Goal: Task Accomplishment & Management: Use online tool/utility

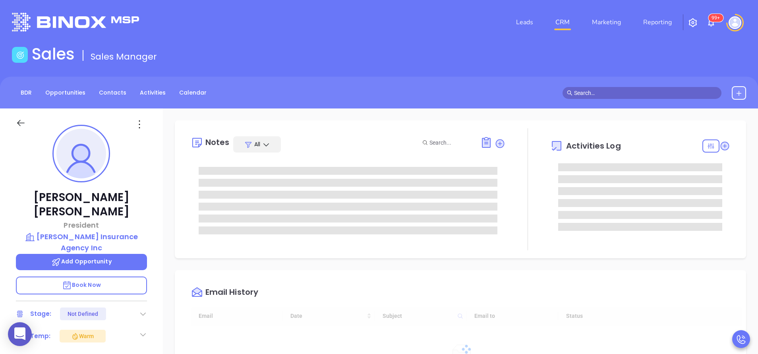
type input "[DATE]"
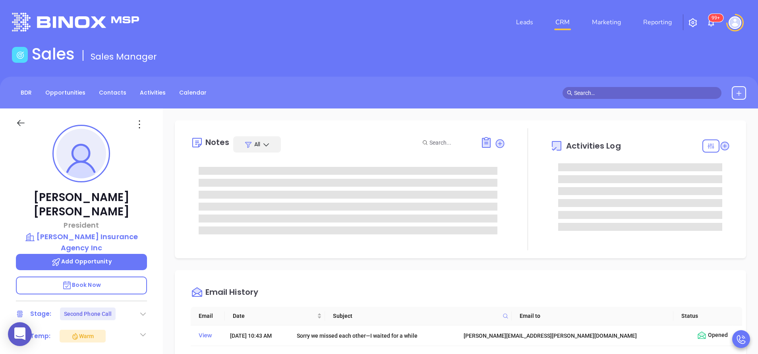
type input "[PERSON_NAME]"
click at [435, 275] on div "Email History Email Date Subject Email to Status View Aug 27, 2025 | 10:43 AM S…" at bounding box center [460, 314] width 571 height 88
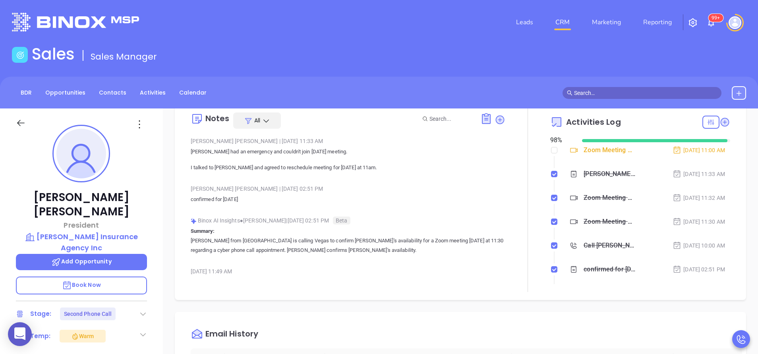
scroll to position [119, 0]
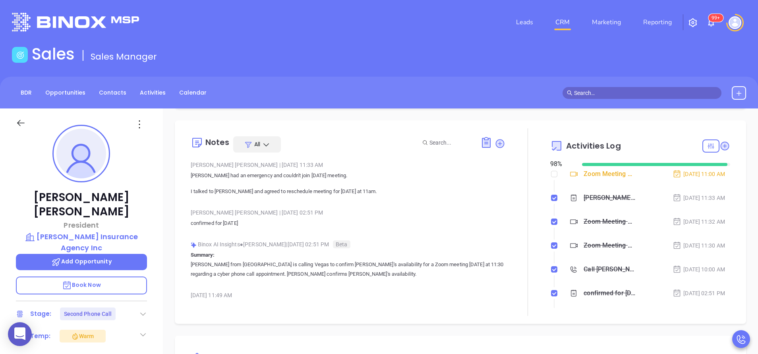
click at [319, 77] on div "BDR Opportunities Contacts Activities Calendar" at bounding box center [379, 93] width 758 height 32
click at [298, 46] on div "Sales Sales Manager" at bounding box center [379, 55] width 744 height 22
click at [464, 90] on div "BDR Opportunities Contacts Activities Calendar" at bounding box center [379, 93] width 758 height 14
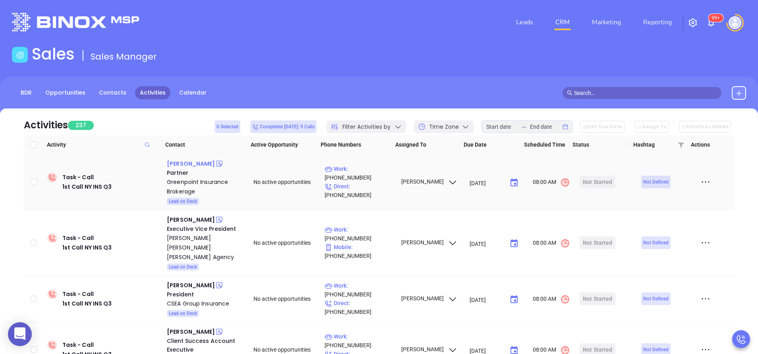
click at [172, 163] on div "Marcin Luc" at bounding box center [191, 164] width 48 height 10
click at [367, 176] on p "Work : (718) 383-0306" at bounding box center [359, 172] width 69 height 17
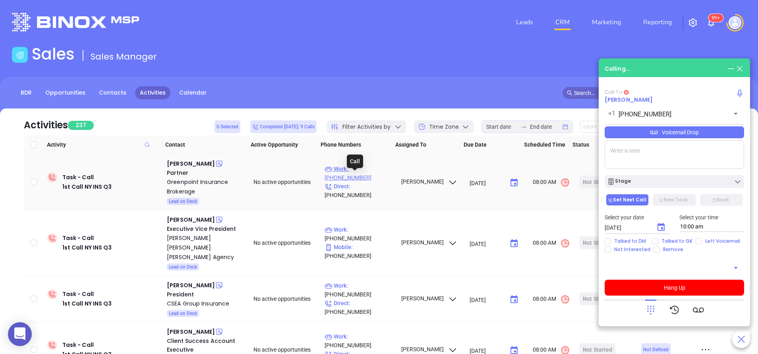
type input "[PHONE_NUMBER]"
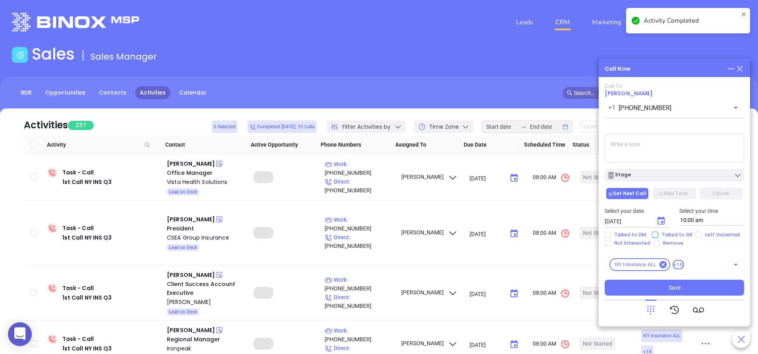
click at [652, 234] on input "Talked to GK" at bounding box center [655, 235] width 6 height 6
checkbox input "true"
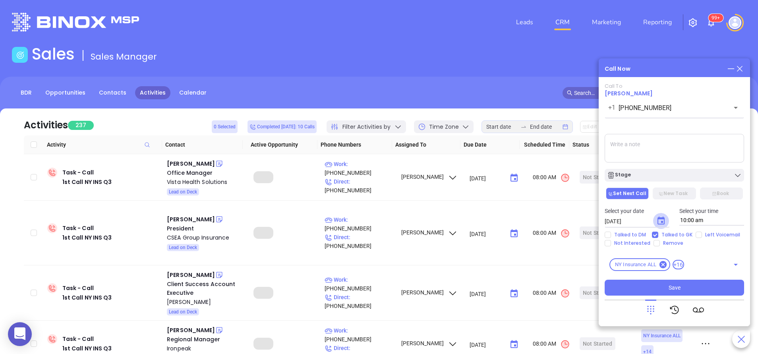
click at [659, 221] on icon "Choose date, selected date is Sep 11, 2025" at bounding box center [661, 221] width 10 height 10
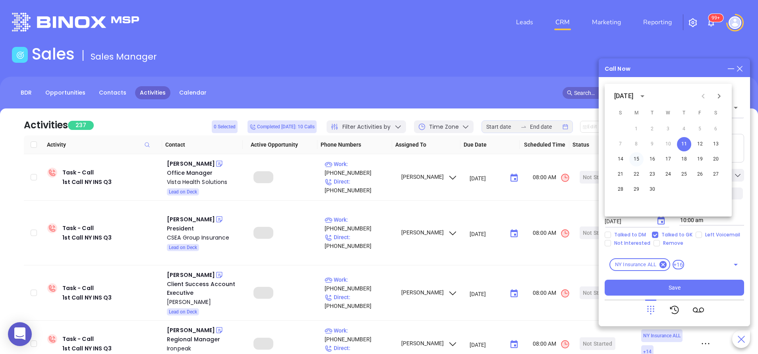
click at [638, 158] on button "15" at bounding box center [636, 159] width 14 height 14
type input "09/15/2025"
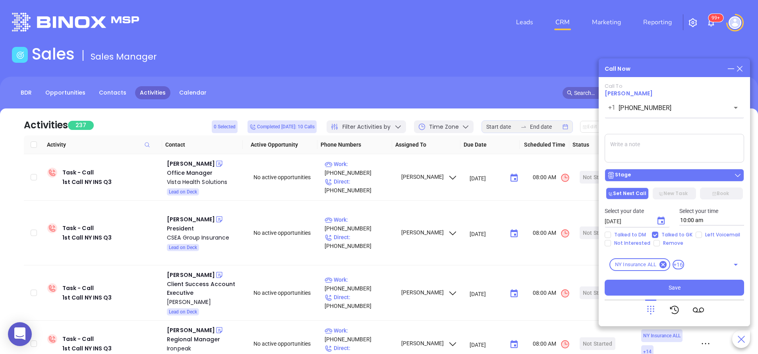
drag, startPoint x: 638, startPoint y: 158, endPoint x: 640, endPoint y: 172, distance: 14.8
click at [640, 172] on div "Call To Marcin Luc +1 (718) 383-0306 ​ Voicemail Drop Stage Set Next Call New T…" at bounding box center [674, 189] width 139 height 213
click at [640, 172] on div "Stage" at bounding box center [674, 175] width 135 height 8
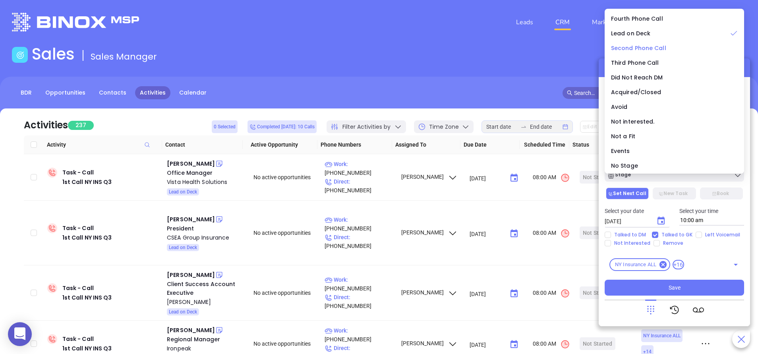
click at [634, 48] on span "Second Phone Call" at bounding box center [638, 48] width 55 height 8
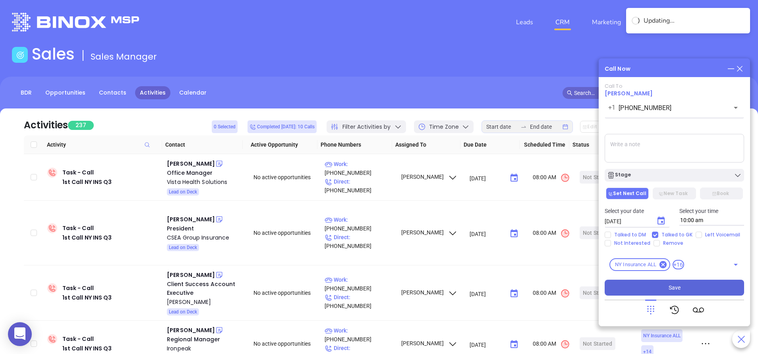
click at [666, 286] on button "Save" at bounding box center [674, 288] width 139 height 16
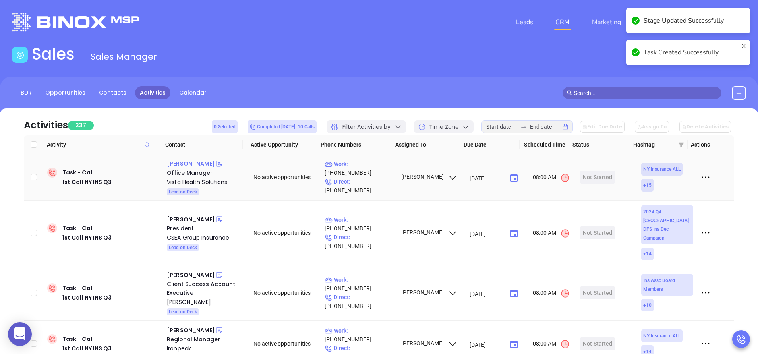
click at [193, 164] on div "Chris Sheppard" at bounding box center [191, 164] width 48 height 10
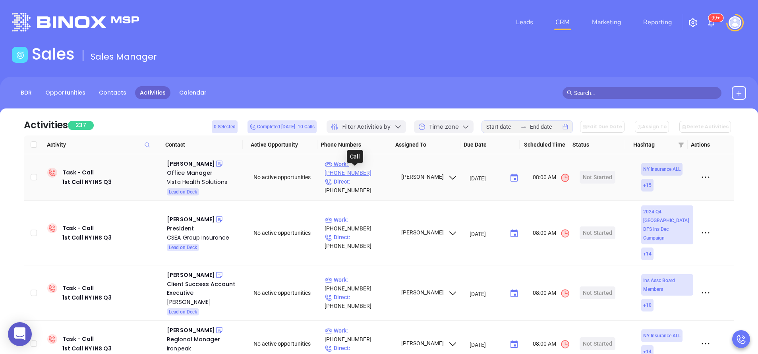
click at [362, 172] on p "Work : (845) 753-2320" at bounding box center [359, 168] width 69 height 17
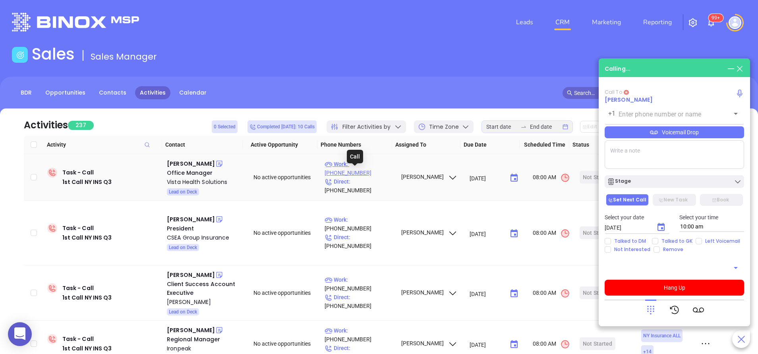
type input "(845) 753-2320"
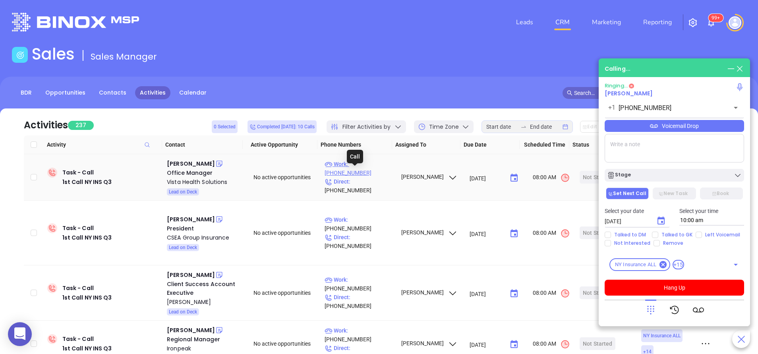
click at [362, 172] on p "Work : (845) 753-2320" at bounding box center [359, 168] width 69 height 17
click at [699, 226] on div "Select your date 09/11/2025 ​ Select your time 10:00 am" at bounding box center [674, 216] width 149 height 31
click at [696, 235] on input "Left Voicemail" at bounding box center [699, 235] width 6 height 6
checkbox input "true"
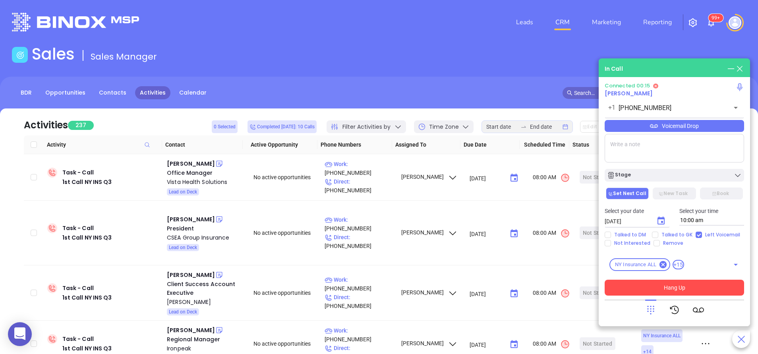
click at [679, 284] on button "Hang Up" at bounding box center [674, 288] width 139 height 16
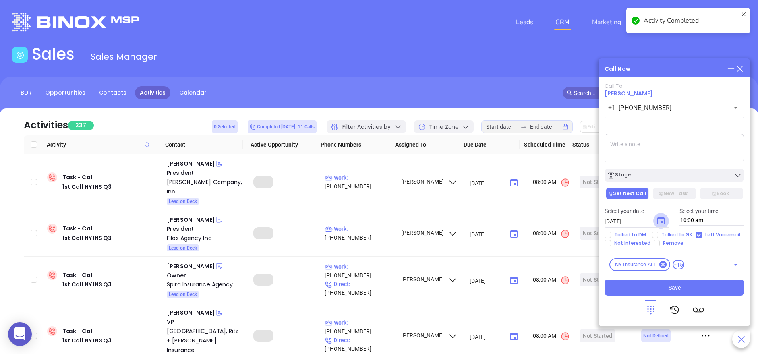
click at [662, 220] on icon "Choose date, selected date is Sep 11, 2025" at bounding box center [661, 221] width 10 height 10
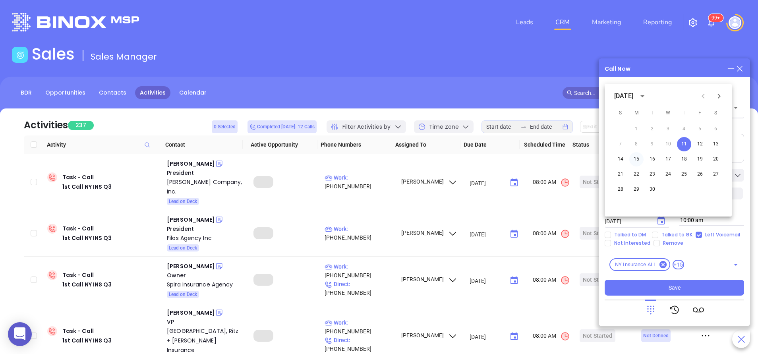
click at [637, 159] on button "15" at bounding box center [636, 159] width 14 height 14
type input "09/15/2025"
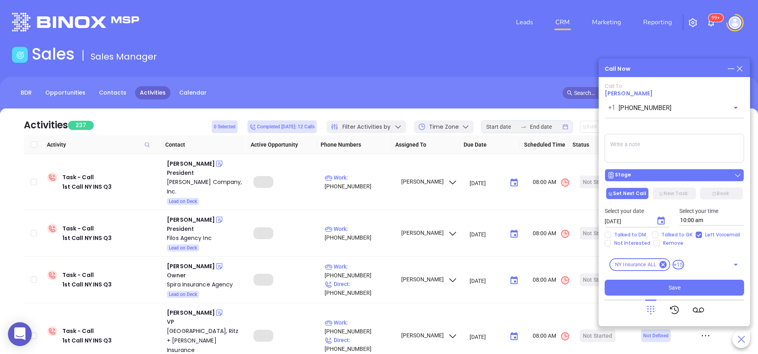
click at [638, 172] on div "Stage" at bounding box center [674, 175] width 135 height 8
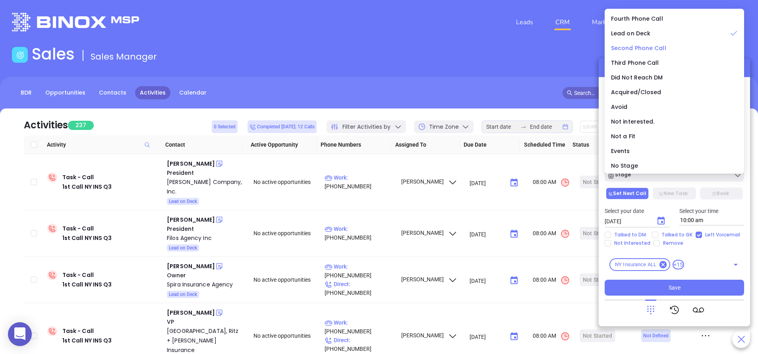
click at [625, 46] on span "Second Phone Call" at bounding box center [638, 48] width 55 height 8
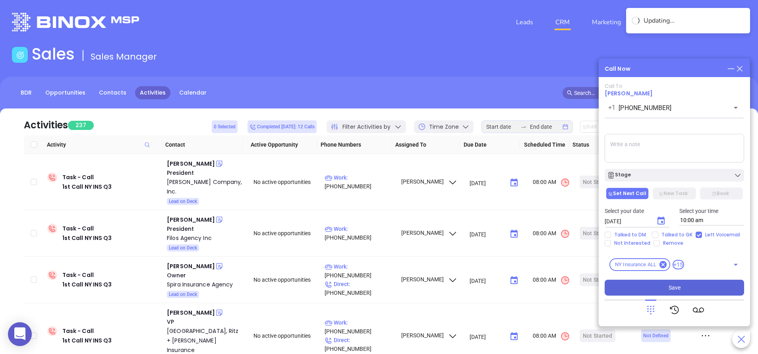
click at [650, 288] on button "Save" at bounding box center [674, 288] width 139 height 16
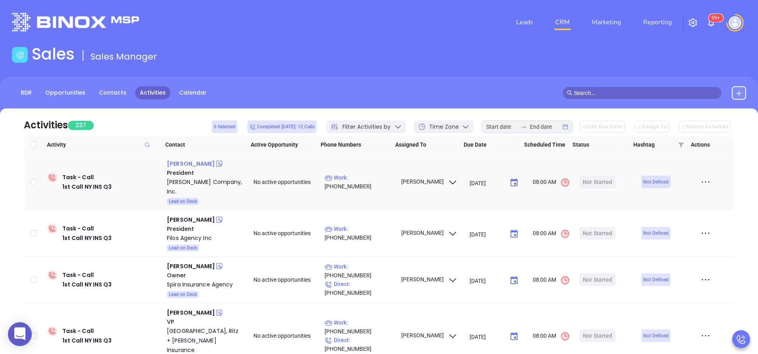
click at [190, 161] on div "Jelani Fenton" at bounding box center [191, 164] width 48 height 10
click at [370, 183] on p "Work : (212) 425-8150" at bounding box center [359, 181] width 69 height 17
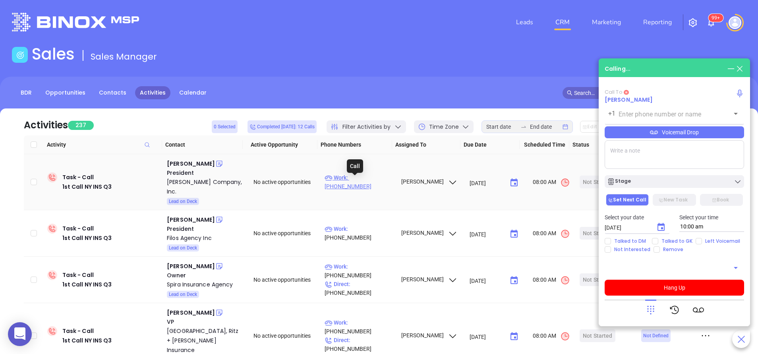
type input "(212) 425-8150"
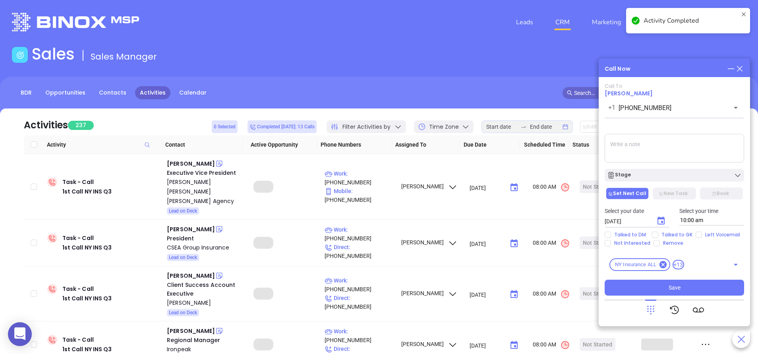
click at [610, 236] on input "Talked to DM" at bounding box center [608, 235] width 6 height 6
checkbox input "true"
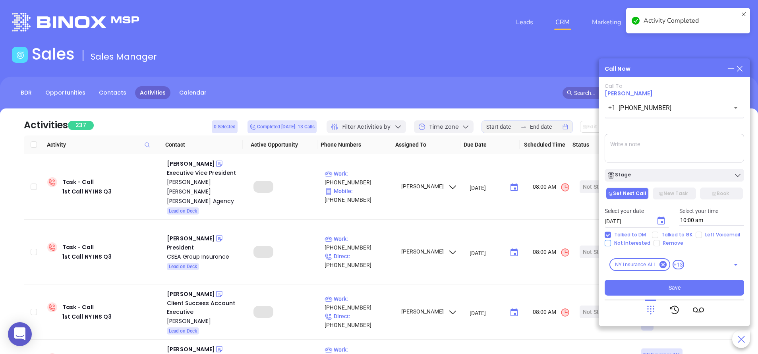
click at [608, 242] on input "Not Interested" at bounding box center [608, 243] width 6 height 6
checkbox input "true"
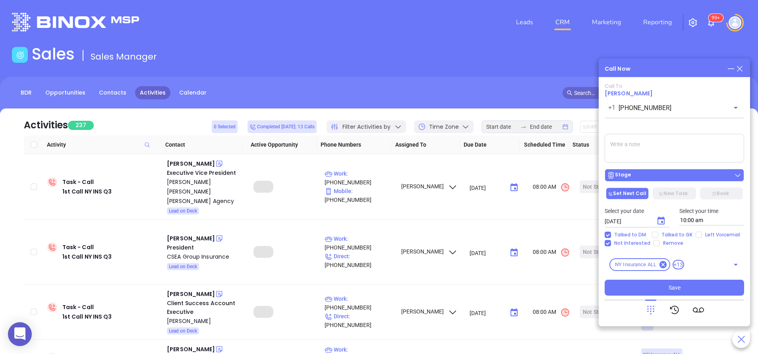
click at [635, 176] on div "Stage" at bounding box center [674, 175] width 135 height 8
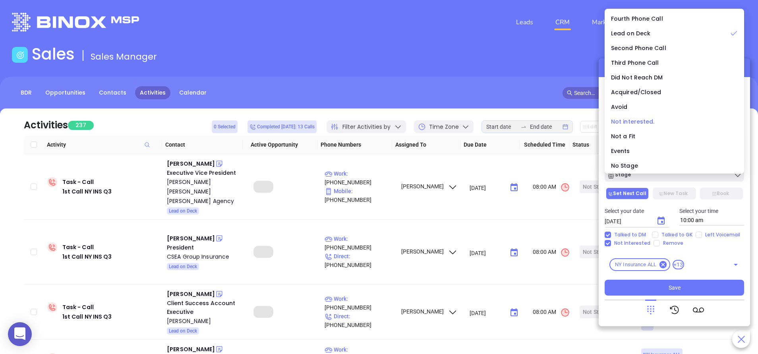
click at [636, 117] on li "Not interested." at bounding box center [674, 121] width 136 height 17
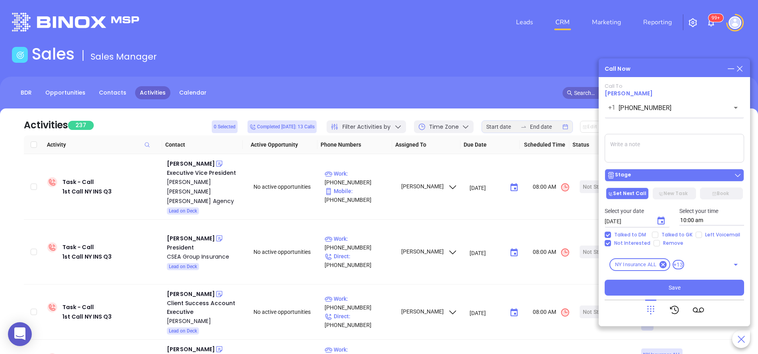
click at [639, 178] on div "Stage" at bounding box center [674, 175] width 135 height 8
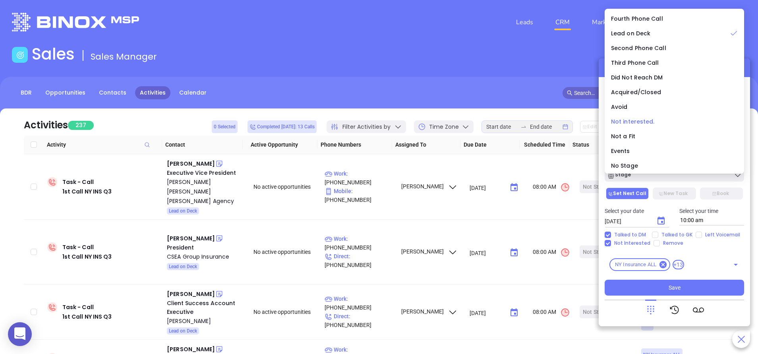
click at [619, 120] on span "Not interested." at bounding box center [633, 122] width 44 height 8
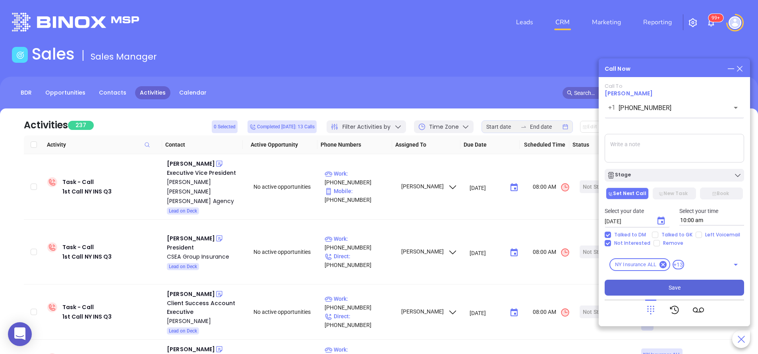
click at [673, 288] on span "Save" at bounding box center [675, 287] width 12 height 9
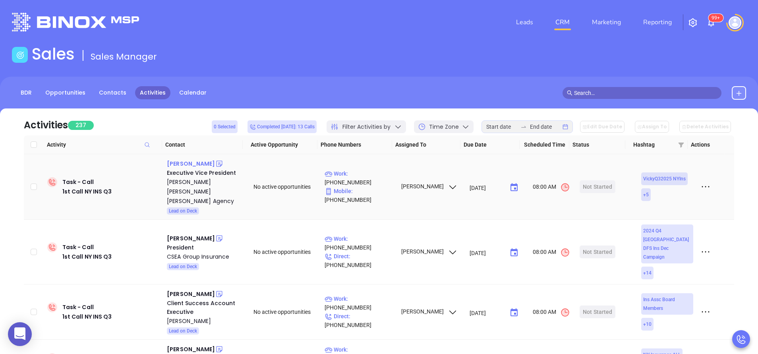
click at [195, 164] on div "Matthew Klein" at bounding box center [191, 164] width 48 height 10
click at [367, 178] on p "Work : (631) 584-6222" at bounding box center [359, 177] width 69 height 17
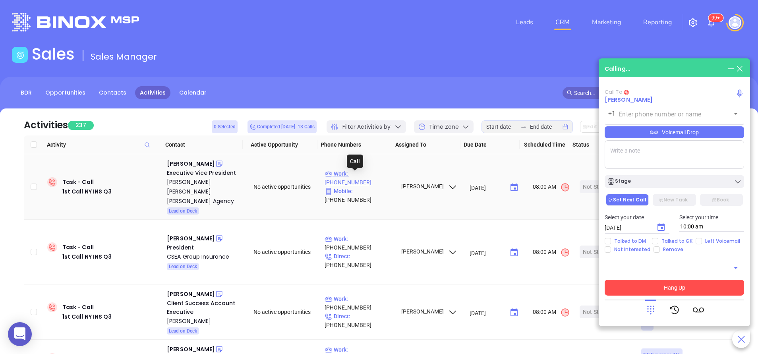
type input "(631) 584-6222"
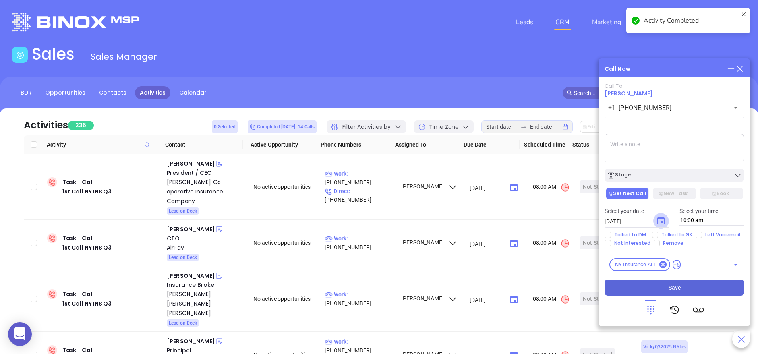
click at [662, 223] on icon "Choose date, selected date is Sep 11, 2025" at bounding box center [661, 221] width 10 height 10
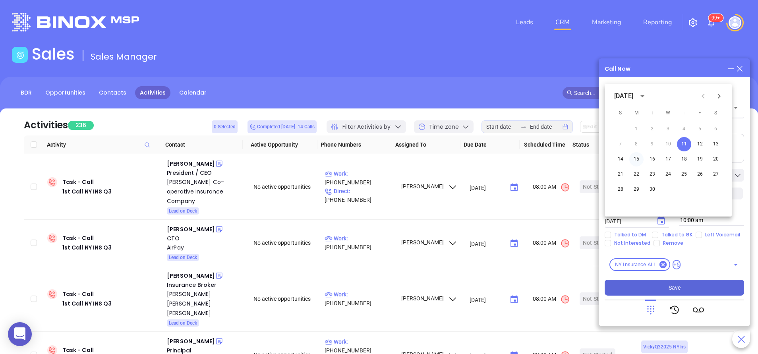
click at [637, 157] on button "15" at bounding box center [636, 159] width 14 height 14
type input "09/15/2025"
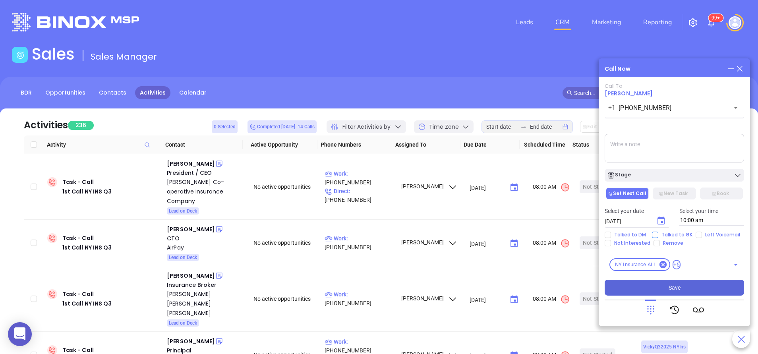
click at [652, 233] on input "Talked to GK" at bounding box center [655, 235] width 6 height 6
checkbox input "true"
click at [683, 176] on div "Stage" at bounding box center [674, 175] width 135 height 8
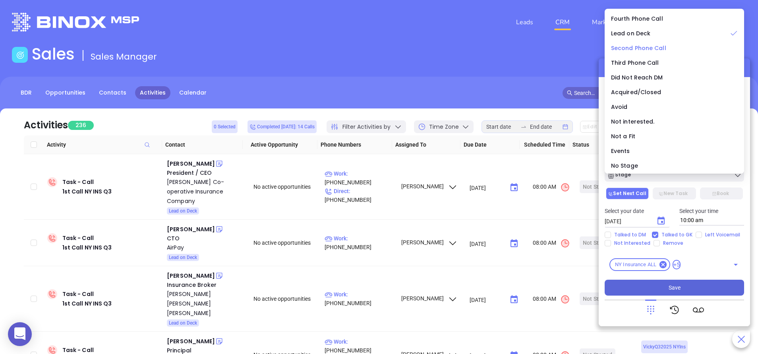
click at [632, 46] on span "Second Phone Call" at bounding box center [638, 48] width 55 height 8
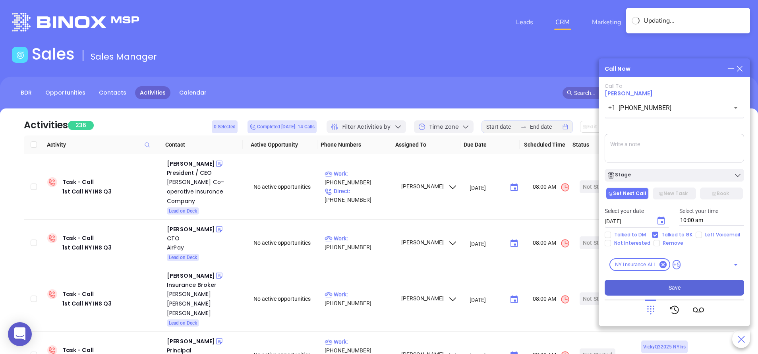
click at [677, 281] on button "Save" at bounding box center [674, 288] width 139 height 16
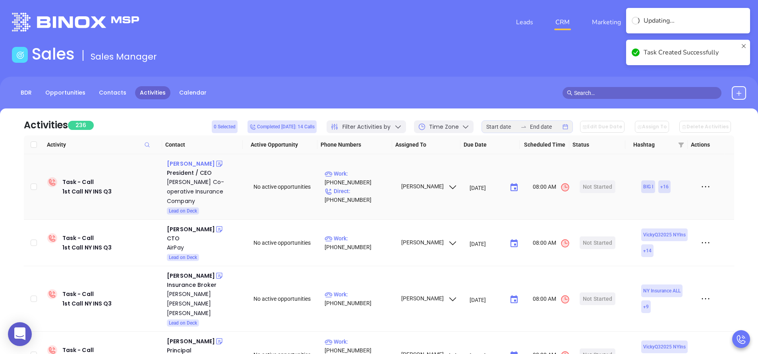
click at [195, 166] on div "Siobhan Davey" at bounding box center [191, 164] width 48 height 10
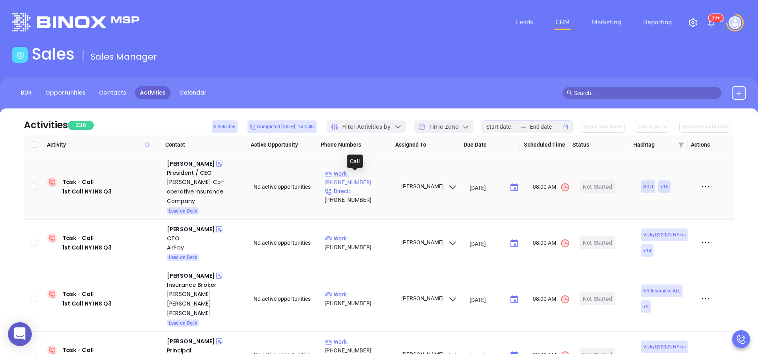
click at [362, 177] on p "Work : (607) 321-2655" at bounding box center [359, 177] width 69 height 17
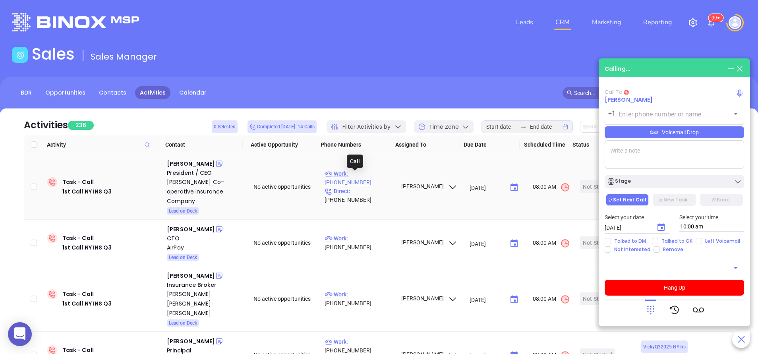
type input "(607) 321-2655"
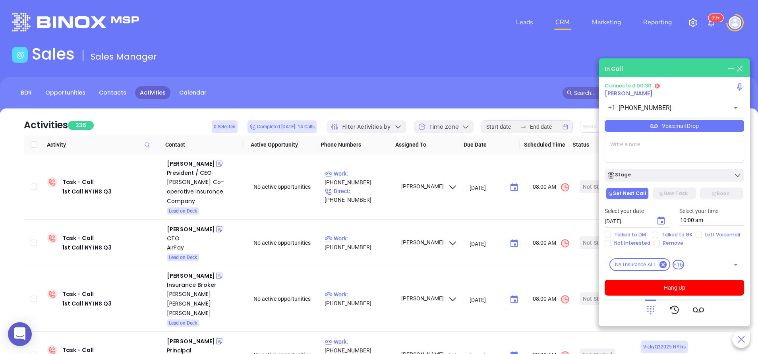
click at [652, 311] on icon at bounding box center [650, 309] width 11 height 11
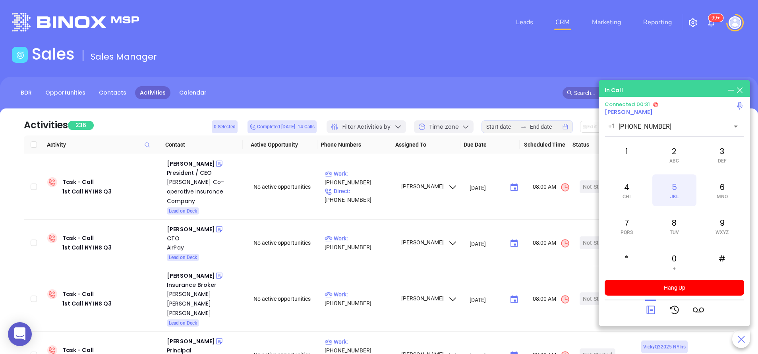
click at [672, 190] on div "5 JKL" at bounding box center [674, 190] width 44 height 32
click at [674, 151] on div "2 ABC" at bounding box center [674, 155] width 44 height 32
click at [721, 160] on span "DEF" at bounding box center [722, 161] width 9 height 6
click at [723, 184] on div "6 MNO" at bounding box center [722, 190] width 44 height 32
click at [651, 309] on icon at bounding box center [650, 309] width 11 height 11
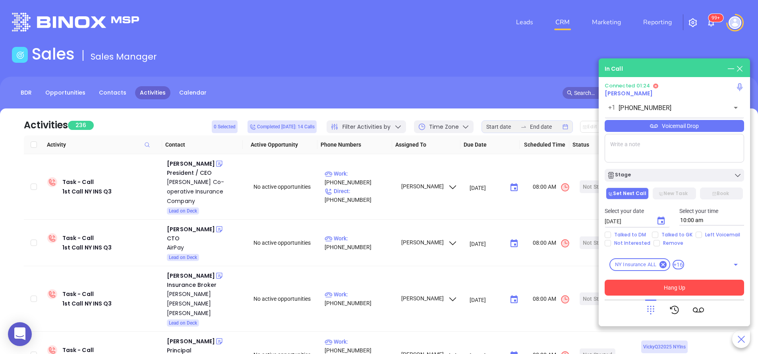
click at [680, 284] on button "Hang Up" at bounding box center [674, 288] width 139 height 16
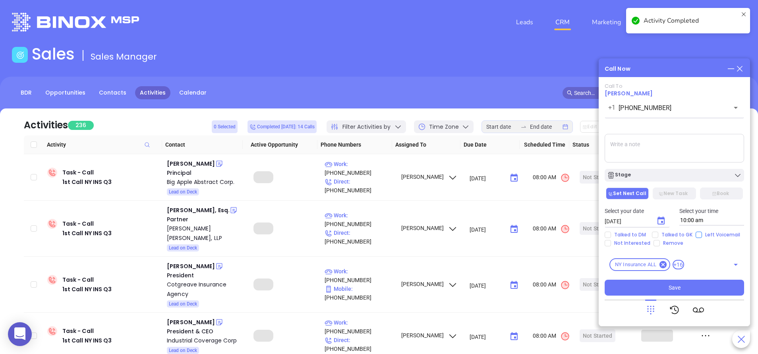
click at [698, 234] on input "Left Voicemail" at bounding box center [699, 235] width 6 height 6
checkbox input "true"
click at [658, 221] on icon "Choose date, selected date is Sep 11, 2025" at bounding box center [661, 221] width 7 height 8
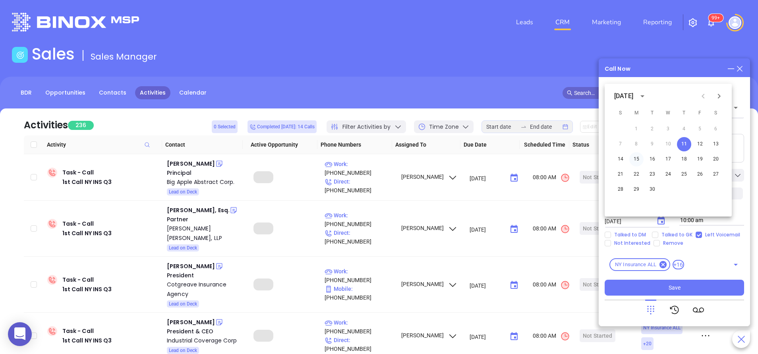
click at [636, 160] on button "15" at bounding box center [636, 159] width 14 height 14
type input "09/15/2025"
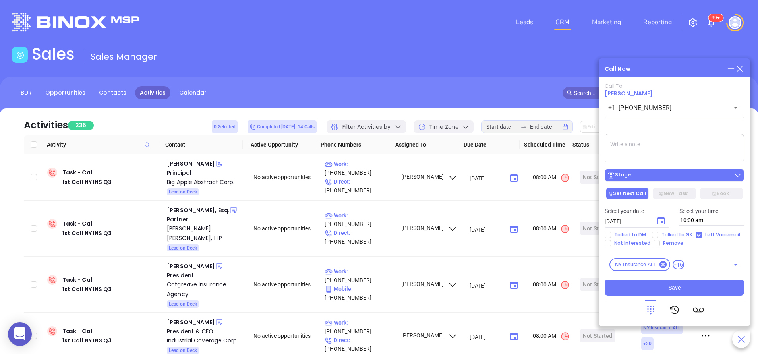
click at [641, 178] on div "Stage" at bounding box center [674, 175] width 135 height 8
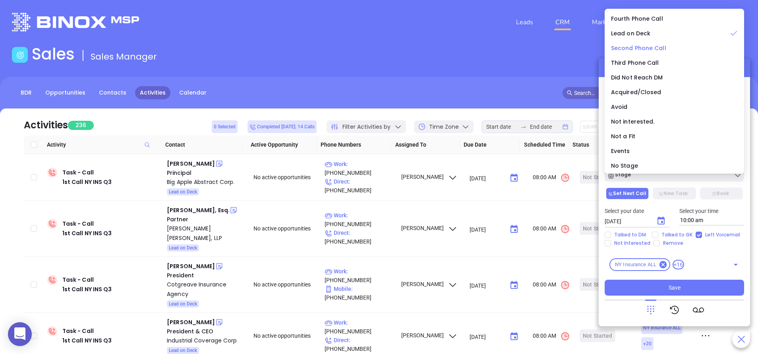
click at [628, 46] on span "Second Phone Call" at bounding box center [638, 48] width 55 height 8
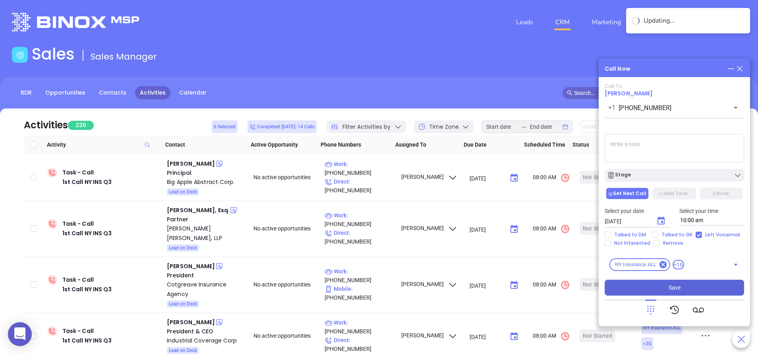
click at [683, 286] on button "Save" at bounding box center [674, 288] width 139 height 16
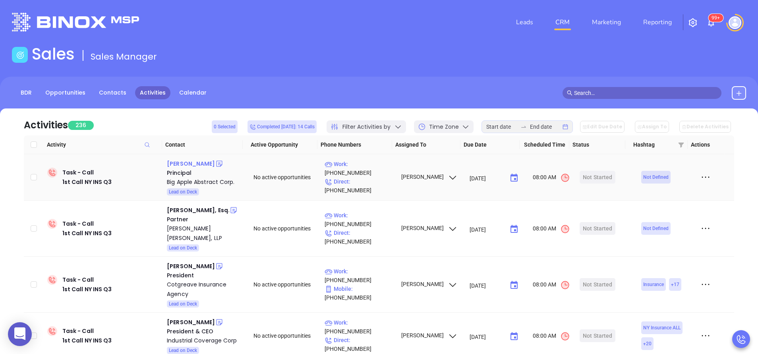
click at [209, 162] on div "Lawrence Litwack" at bounding box center [191, 164] width 48 height 10
click at [372, 172] on p "Work : (718) 428-6100" at bounding box center [359, 168] width 69 height 17
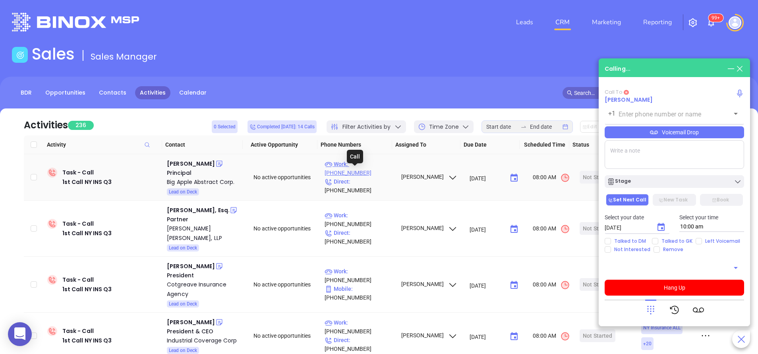
type input "(718) 428-6100"
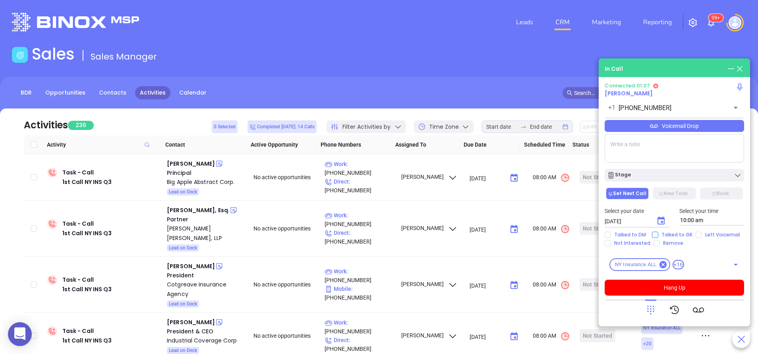
click at [654, 233] on input "Talked to GK" at bounding box center [655, 235] width 6 height 6
checkbox input "true"
click at [668, 287] on button "Hang Up" at bounding box center [674, 288] width 139 height 16
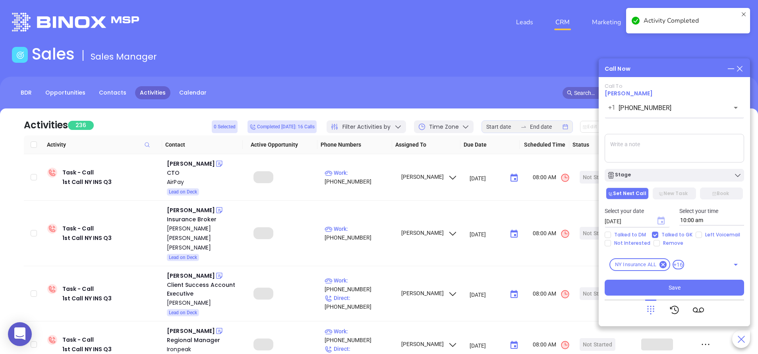
click at [661, 219] on icon "Choose date, selected date is Sep 11, 2025" at bounding box center [661, 221] width 7 height 8
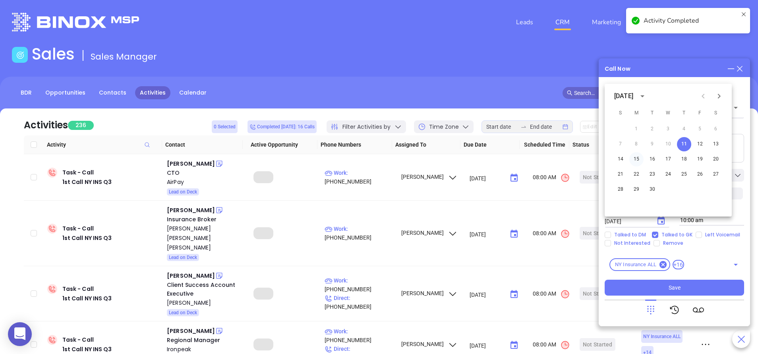
click at [636, 157] on button "15" at bounding box center [636, 159] width 14 height 14
type input "09/15/2025"
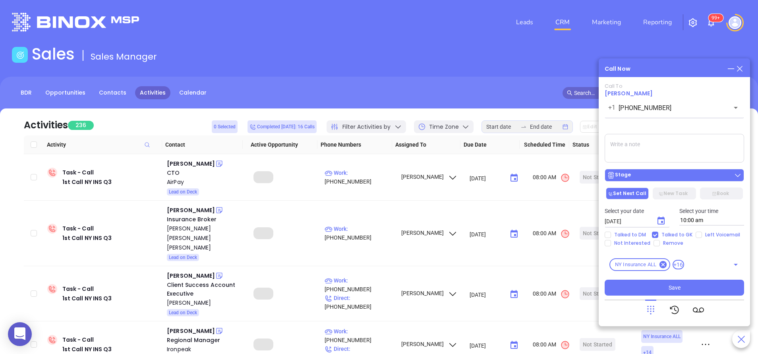
click at [641, 172] on div "Stage" at bounding box center [674, 175] width 135 height 8
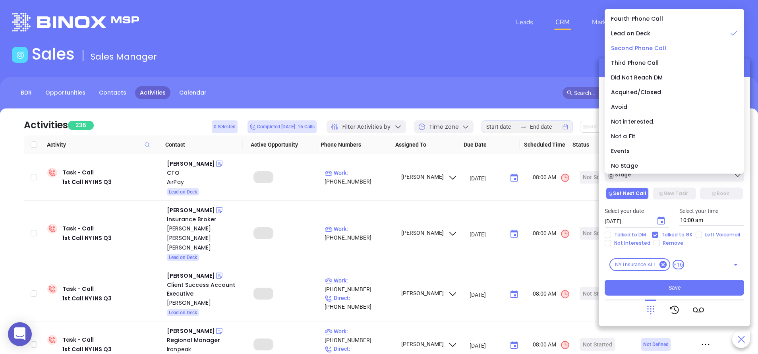
click at [645, 44] on span "Second Phone Call" at bounding box center [638, 48] width 55 height 8
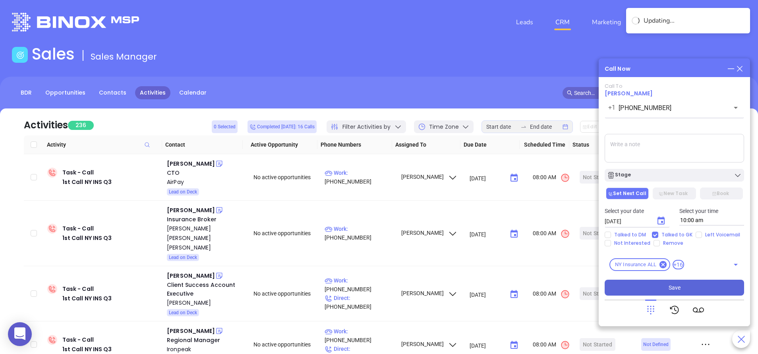
click at [667, 282] on button "Save" at bounding box center [674, 288] width 139 height 16
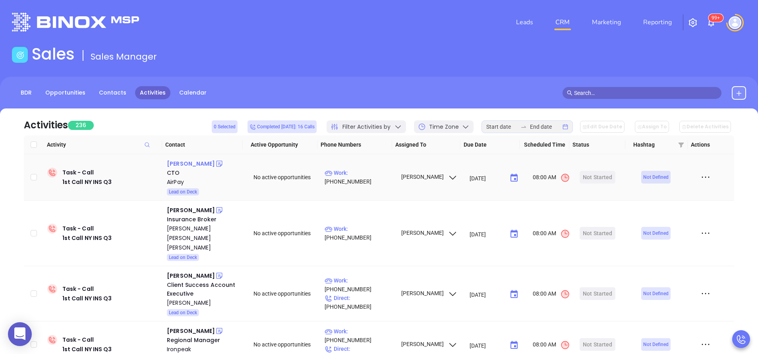
click at [204, 168] on div "Daniel Horowitz" at bounding box center [191, 164] width 48 height 10
click at [371, 175] on p "Work : (646) 860-0403" at bounding box center [359, 176] width 69 height 17
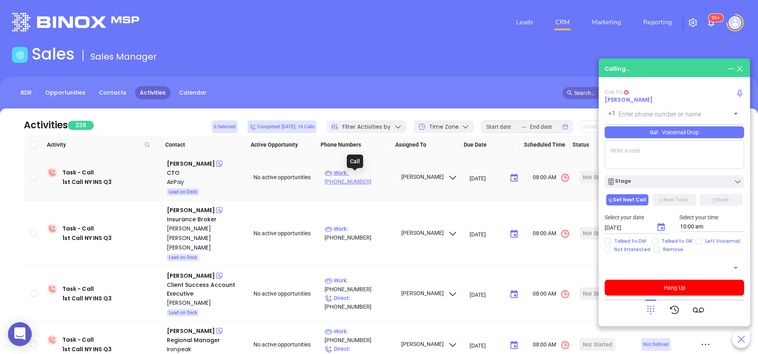
type input "(646) 860-0403"
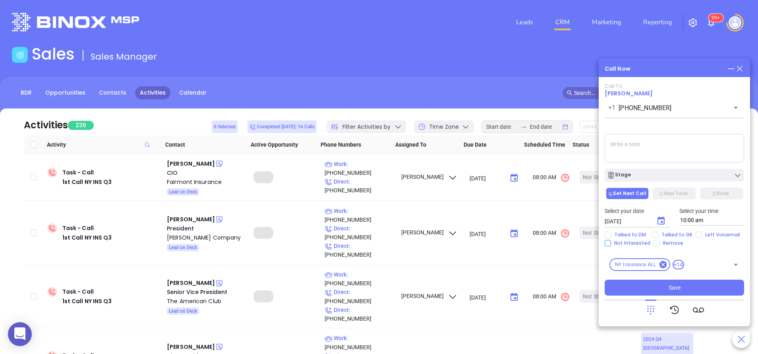
click at [605, 241] on input "Not Interested" at bounding box center [608, 243] width 6 height 6
checkbox input "true"
click at [655, 234] on input "Talked to GK" at bounding box center [655, 235] width 6 height 6
checkbox input "true"
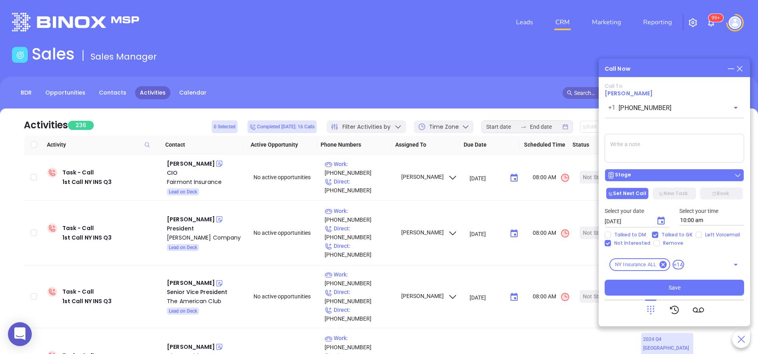
click at [668, 175] on div "Stage" at bounding box center [674, 175] width 135 height 8
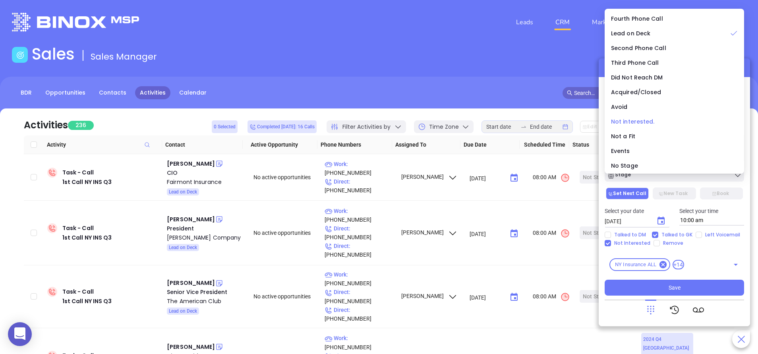
click at [648, 120] on span "Not interested." at bounding box center [633, 122] width 44 height 8
click at [648, 120] on div "Call To Daniel Horowitz +1 (646) 860-0403 ​ Voicemail Drop Stage Set Next Call …" at bounding box center [674, 189] width 139 height 213
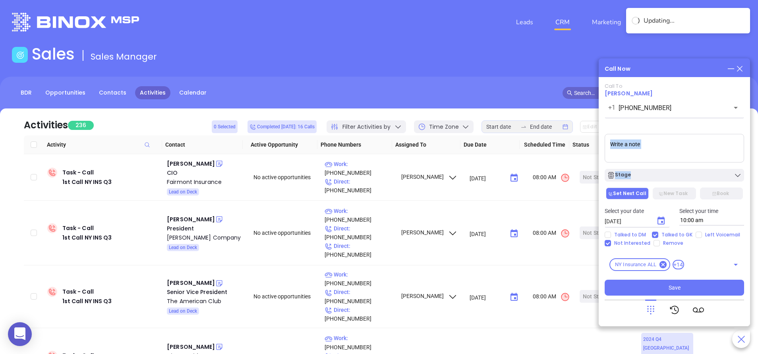
drag, startPoint x: 648, startPoint y: 120, endPoint x: 652, endPoint y: 173, distance: 52.9
click at [652, 173] on div "Stage" at bounding box center [674, 175] width 135 height 8
click at [694, 282] on button "Save" at bounding box center [674, 288] width 139 height 16
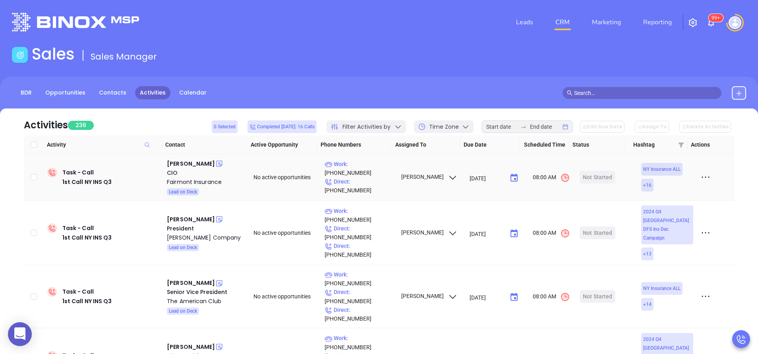
click at [202, 158] on td "Pesach Kahana CIO Fairmont Insurance Lead on Deck" at bounding box center [205, 177] width 82 height 46
click at [201, 164] on div "Pesach Kahana" at bounding box center [191, 164] width 48 height 10
click at [366, 173] on p "Work : (718) 232-3300" at bounding box center [359, 168] width 69 height 17
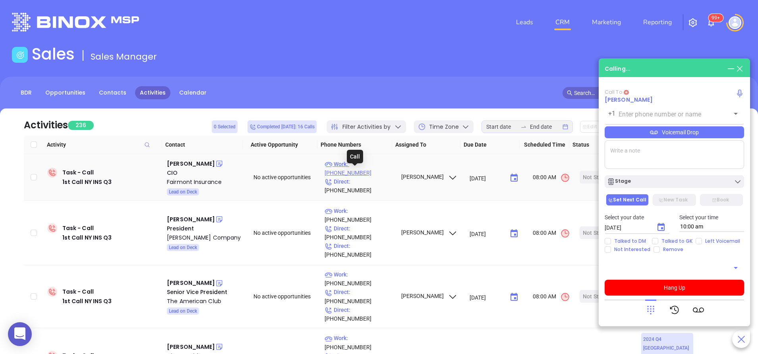
type input "(718) 232-3300"
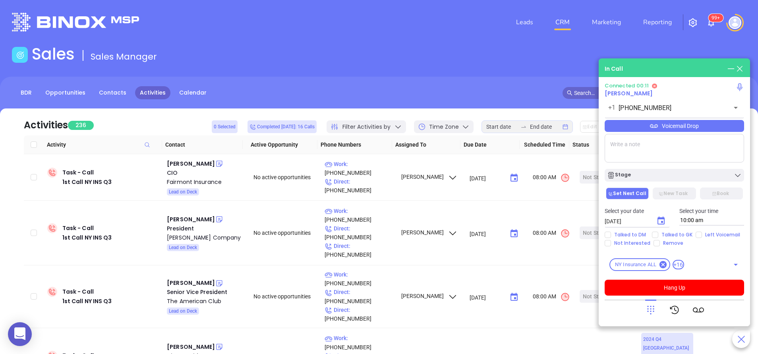
click at [650, 309] on icon at bounding box center [650, 310] width 7 height 9
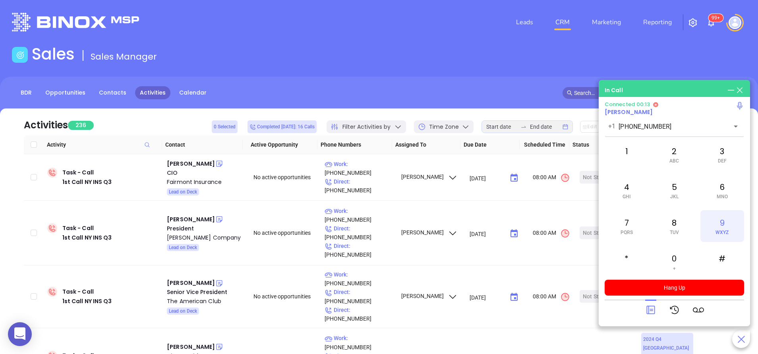
click at [724, 228] on div "9 WXYZ" at bounding box center [722, 226] width 44 height 32
click at [623, 219] on div "7 PQRS" at bounding box center [627, 226] width 44 height 32
click at [727, 157] on div "3 DEF" at bounding box center [722, 155] width 44 height 32
click at [625, 230] on span "PQRS" at bounding box center [627, 233] width 12 height 6
click at [675, 147] on div "2 ABC" at bounding box center [674, 155] width 44 height 32
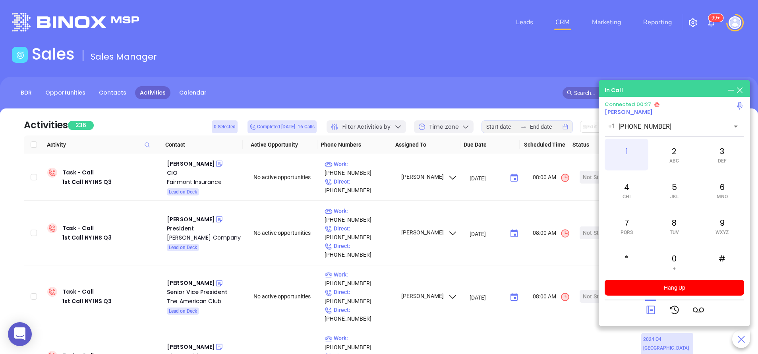
click at [630, 151] on div "1" at bounding box center [627, 155] width 44 height 32
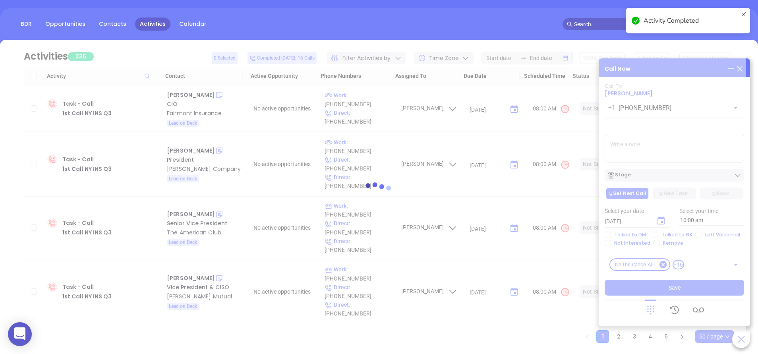
scroll to position [68, 0]
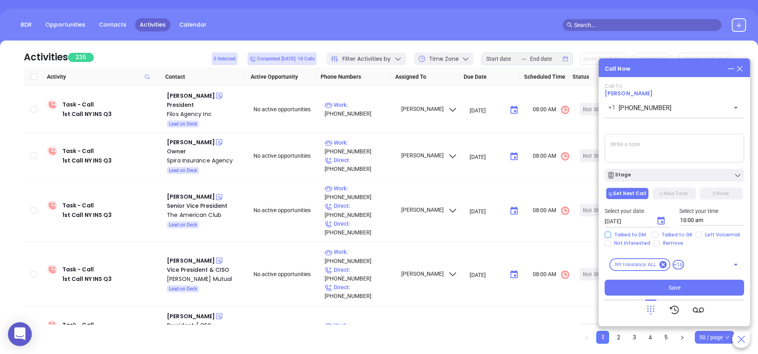
click at [632, 234] on span "Talked to DM" at bounding box center [630, 235] width 38 height 6
click at [611, 234] on input "Talked to DM" at bounding box center [608, 235] width 6 height 6
checkbox input "true"
click at [605, 242] on input "Not Interested" at bounding box center [608, 243] width 6 height 6
checkbox input "true"
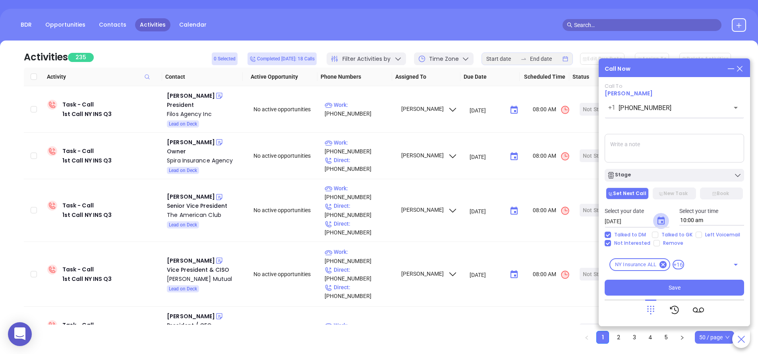
click at [660, 222] on icon "Choose date, selected date is Sep 11, 2025" at bounding box center [661, 221] width 10 height 10
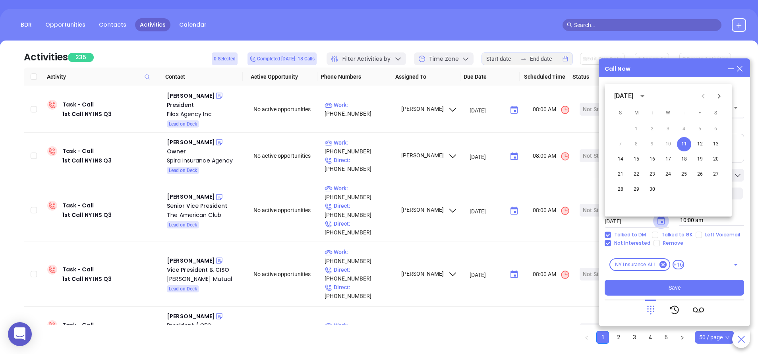
click at [660, 222] on icon "Choose date, selected date is Sep 11, 2025" at bounding box center [661, 221] width 10 height 10
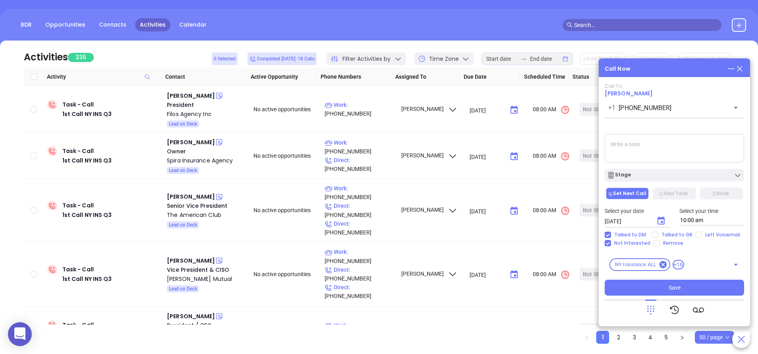
click at [618, 193] on button "Set Next Call" at bounding box center [627, 194] width 43 height 12
click at [681, 177] on div "Stage" at bounding box center [674, 175] width 135 height 8
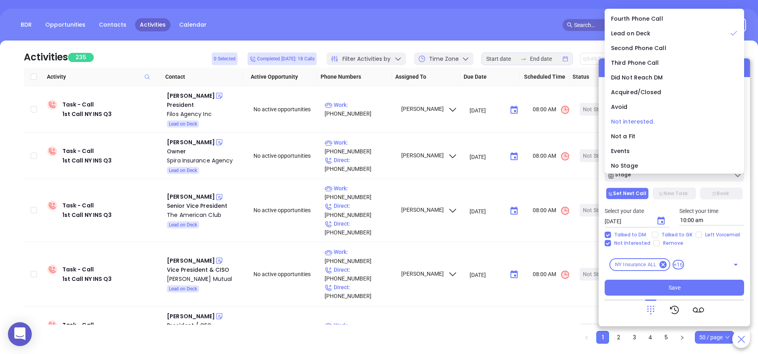
click at [628, 124] on span "Not interested." at bounding box center [633, 122] width 44 height 8
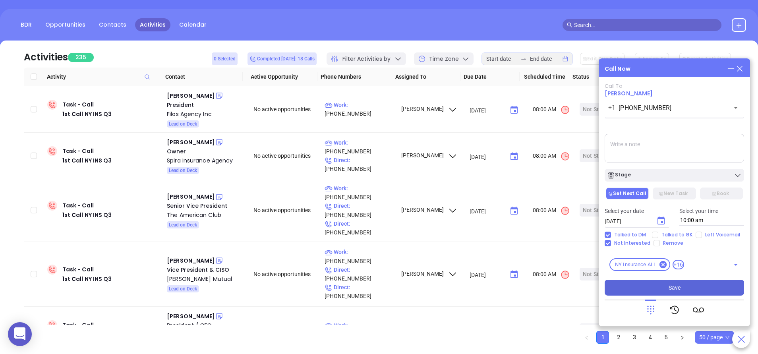
click at [697, 285] on button "Save" at bounding box center [674, 288] width 139 height 16
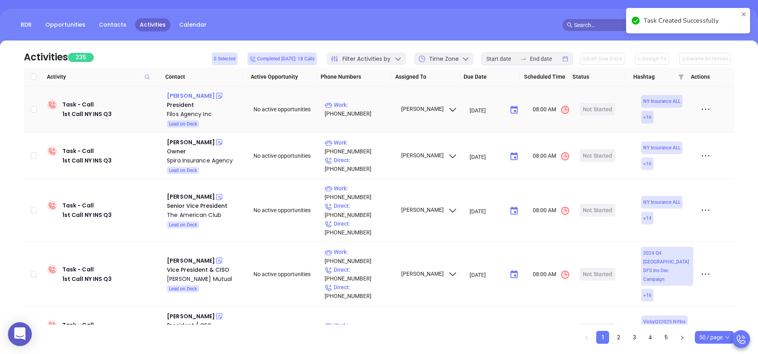
click at [205, 94] on div "Thomas Costantakos" at bounding box center [191, 96] width 48 height 10
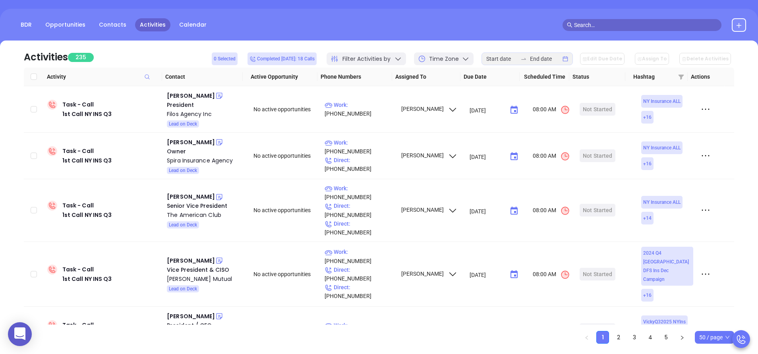
click at [507, 29] on div "BDR Opportunities Contacts Activities Calendar" at bounding box center [379, 25] width 758 height 14
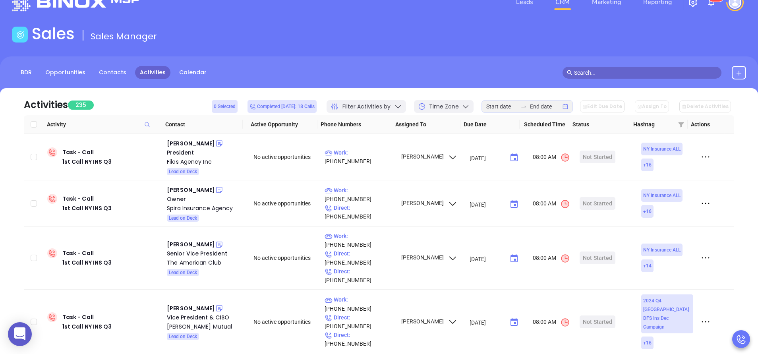
scroll to position [0, 0]
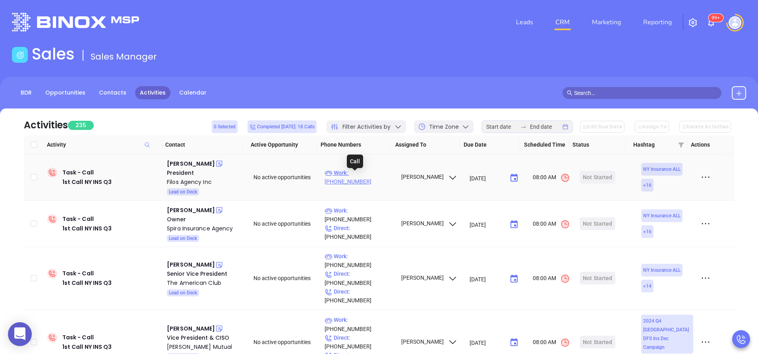
click at [365, 174] on p "Work : (516) 897-4546" at bounding box center [359, 176] width 69 height 17
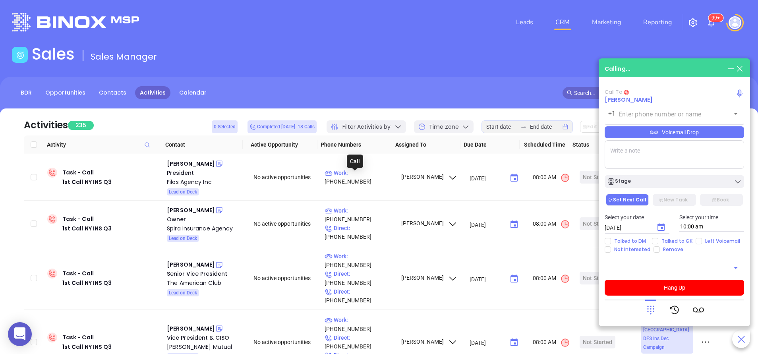
type input "(516) 897-4546"
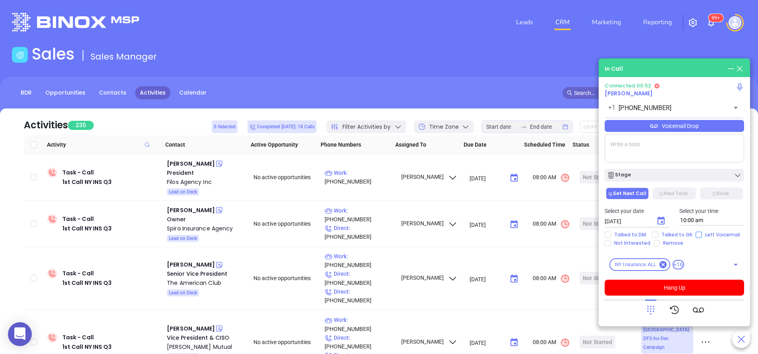
click at [696, 236] on input "Left Voicemail" at bounding box center [699, 235] width 6 height 6
checkbox input "true"
click at [668, 288] on button "Hang Up" at bounding box center [674, 288] width 139 height 16
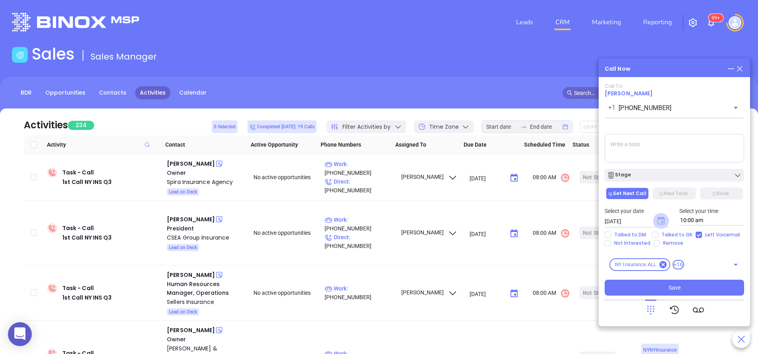
click at [661, 221] on icon "Choose date, selected date is Sep 11, 2025" at bounding box center [661, 221] width 7 height 8
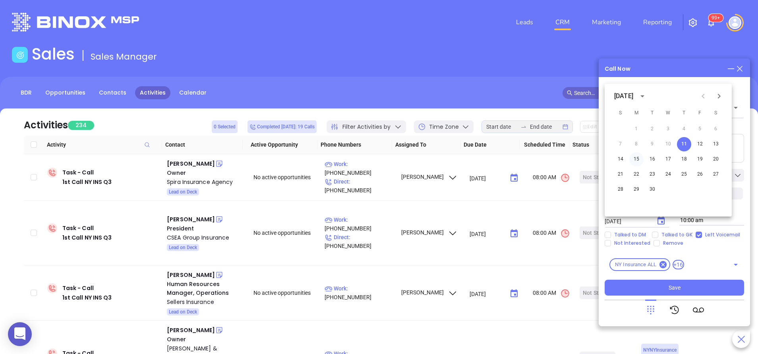
click at [638, 159] on button "15" at bounding box center [636, 159] width 14 height 14
type input "09/15/2025"
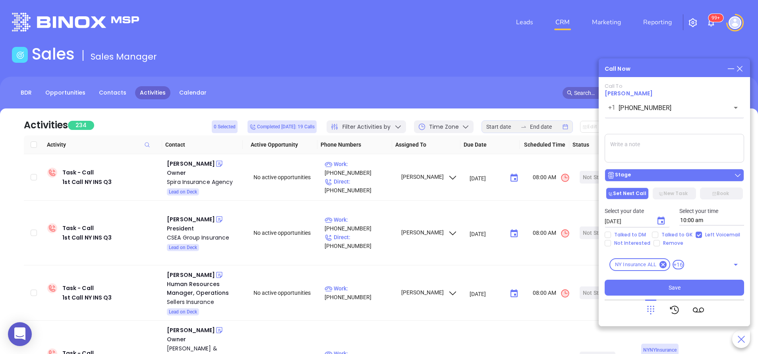
click at [646, 174] on div "Stage" at bounding box center [674, 175] width 135 height 8
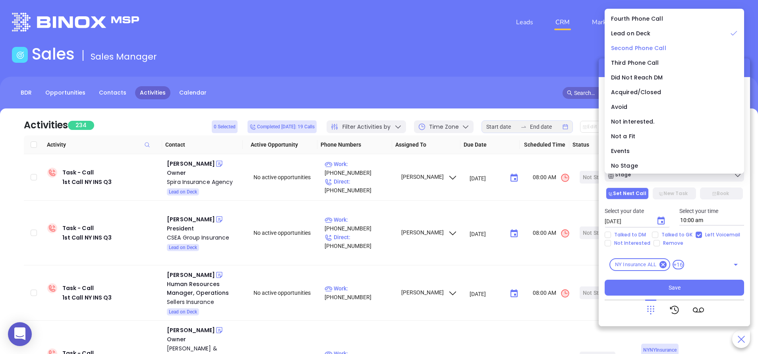
click at [629, 50] on span "Second Phone Call" at bounding box center [638, 48] width 55 height 8
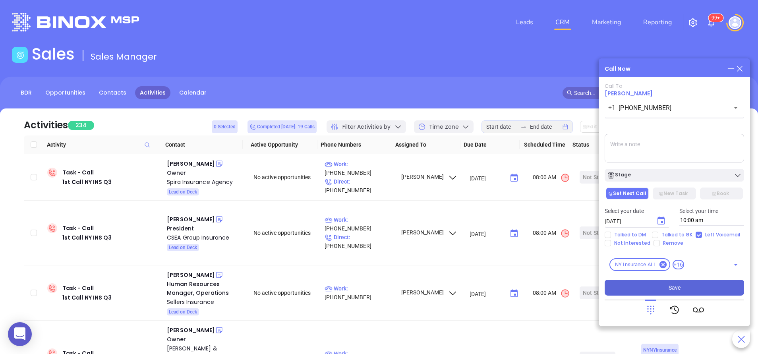
click at [710, 284] on button "Save" at bounding box center [674, 288] width 139 height 16
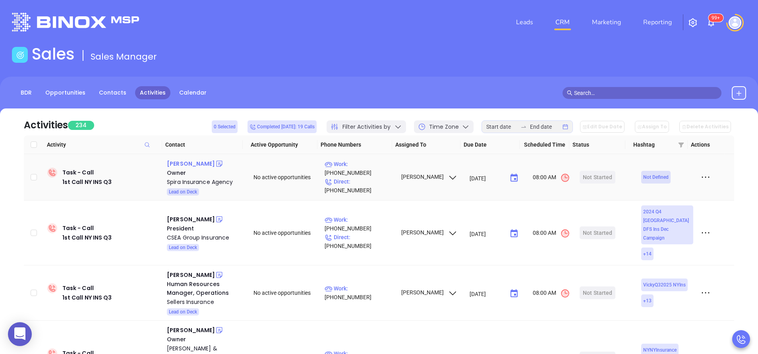
click at [181, 162] on div "Sam Spira" at bounding box center [191, 164] width 48 height 10
click at [412, 79] on div "BDR Opportunities Contacts Activities Calendar" at bounding box center [379, 97] width 758 height 40
click at [371, 173] on p "Work : (718) 851-9697" at bounding box center [359, 168] width 69 height 17
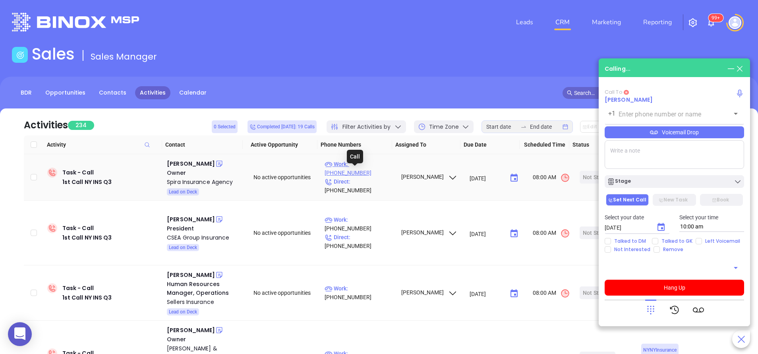
type input "(718) 851-9697"
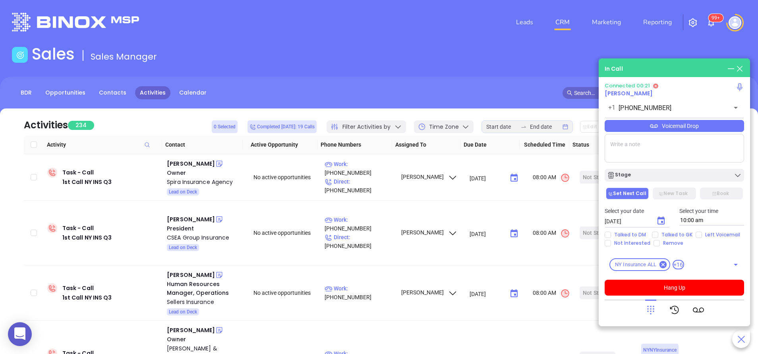
click at [653, 310] on icon at bounding box center [650, 309] width 11 height 11
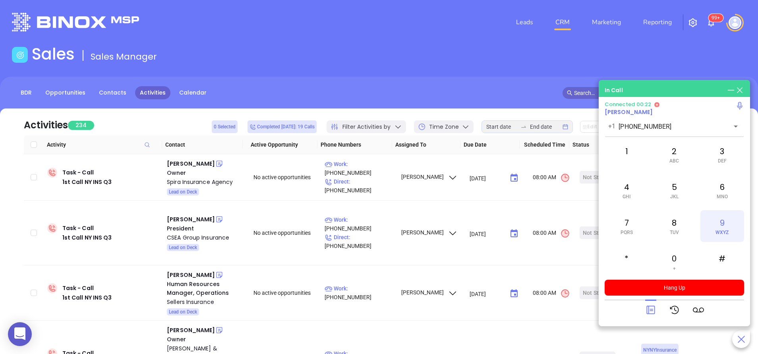
click at [714, 229] on div "9 WXYZ" at bounding box center [722, 226] width 44 height 32
click at [635, 222] on div "7 PQRS" at bounding box center [627, 226] width 44 height 32
drag, startPoint x: 671, startPoint y: 154, endPoint x: 676, endPoint y: 154, distance: 5.6
click at [671, 154] on div "2 ABC" at bounding box center [674, 155] width 44 height 32
click at [720, 189] on div "6 MNO" at bounding box center [722, 190] width 44 height 32
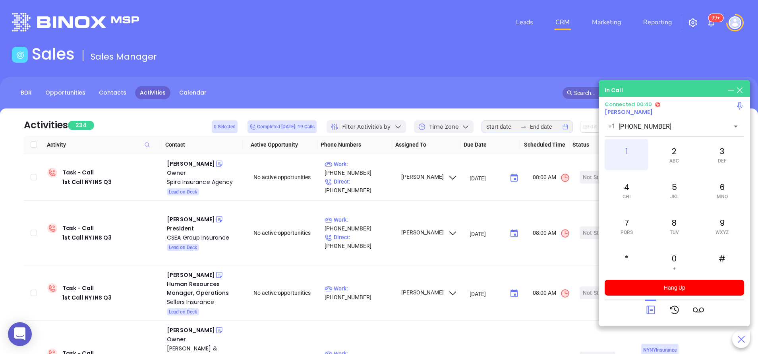
click at [627, 151] on div "1" at bounding box center [627, 155] width 44 height 32
click at [652, 311] on icon at bounding box center [650, 309] width 11 height 11
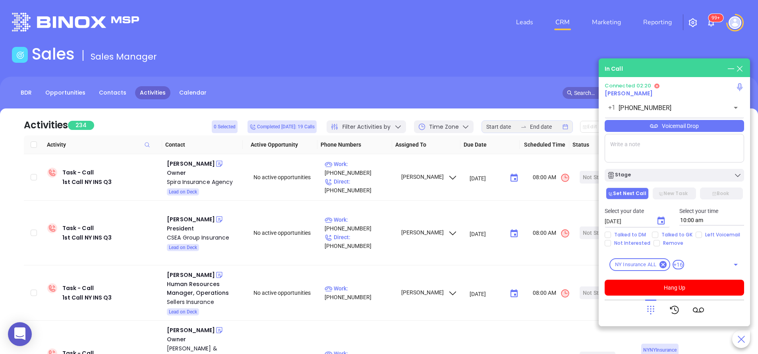
click at [662, 151] on textarea at bounding box center [674, 148] width 139 height 29
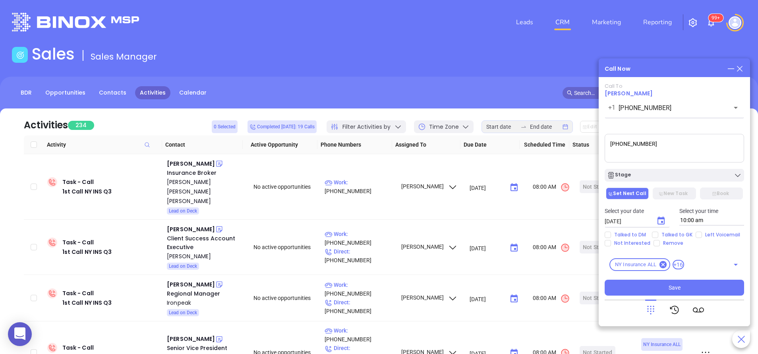
click at [619, 146] on textarea "718 9697 ext 107" at bounding box center [674, 148] width 139 height 29
type textarea "718 851 9697 ext 107"
click at [680, 286] on button "Save" at bounding box center [674, 288] width 139 height 16
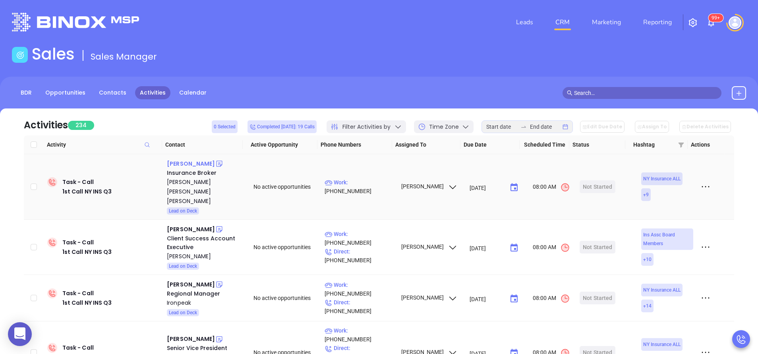
click at [197, 163] on div "Peter Conte" at bounding box center [191, 164] width 48 height 10
click at [369, 180] on p "Work : (212) 777-7113" at bounding box center [359, 186] width 69 height 17
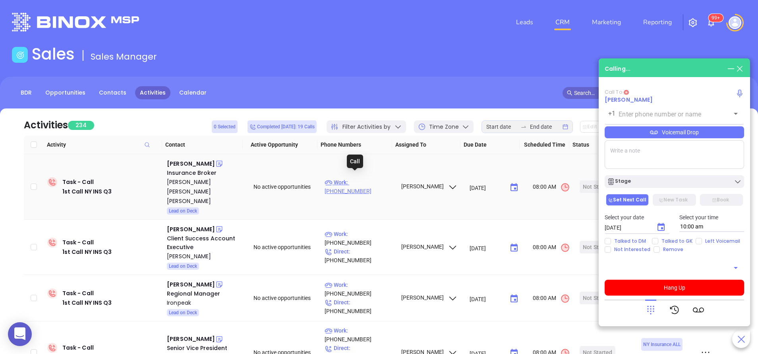
type input "(212) 777-7113"
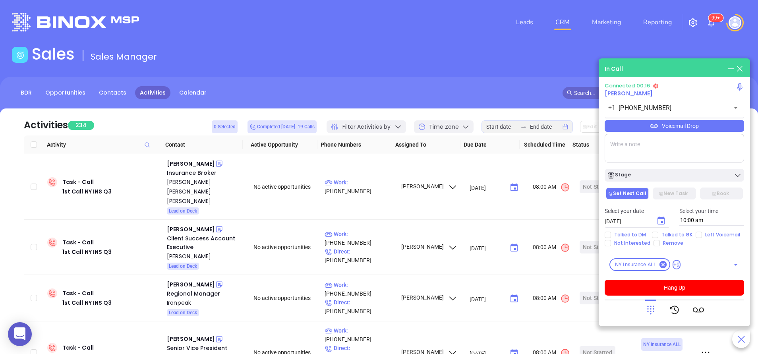
click at [655, 310] on icon at bounding box center [650, 309] width 11 height 11
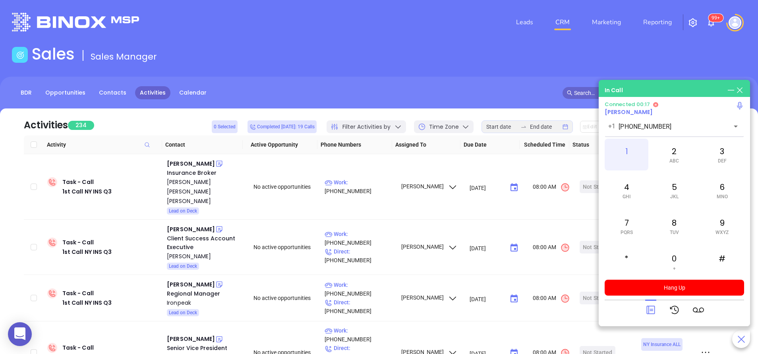
click at [631, 148] on div "1" at bounding box center [627, 155] width 44 height 32
click at [673, 148] on div "2 ABC" at bounding box center [674, 155] width 44 height 32
click at [714, 187] on div "6 MNO" at bounding box center [722, 190] width 44 height 32
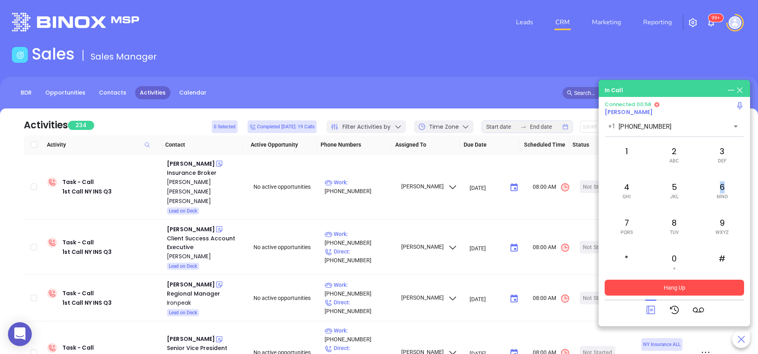
click at [663, 292] on button "Hang Up" at bounding box center [674, 288] width 139 height 16
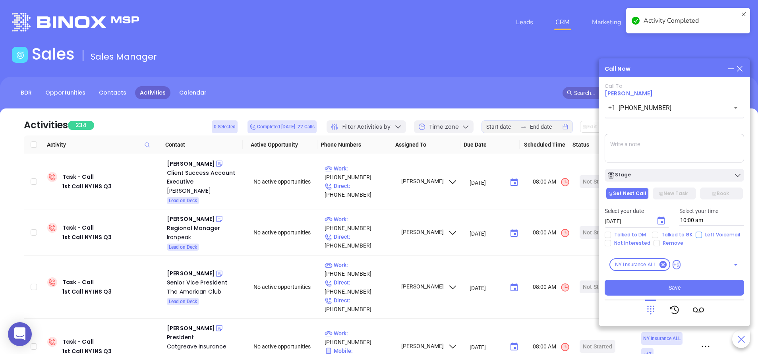
click at [696, 234] on input "Left Voicemail" at bounding box center [699, 235] width 6 height 6
checkbox input "true"
click at [658, 176] on div "Stage" at bounding box center [674, 175] width 135 height 8
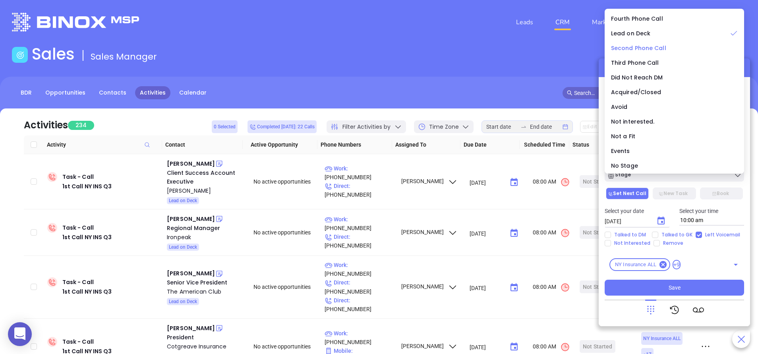
click at [626, 49] on span "Second Phone Call" at bounding box center [638, 48] width 55 height 8
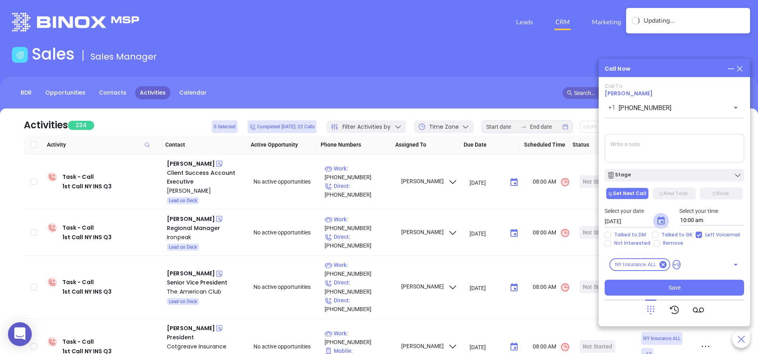
click at [659, 220] on icon "Choose date, selected date is Sep 11, 2025" at bounding box center [661, 221] width 10 height 10
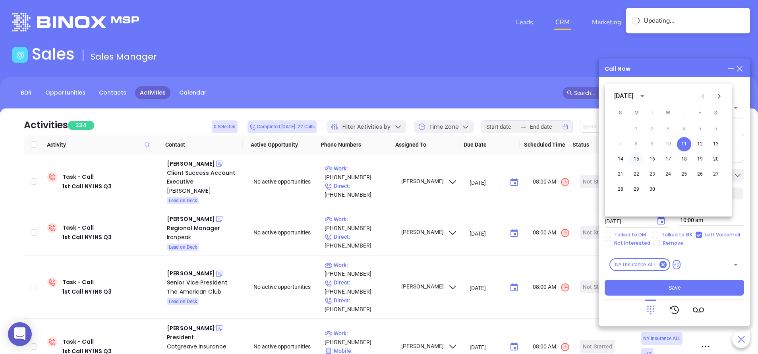
click at [638, 162] on button "15" at bounding box center [636, 159] width 14 height 14
type input "09/15/2025"
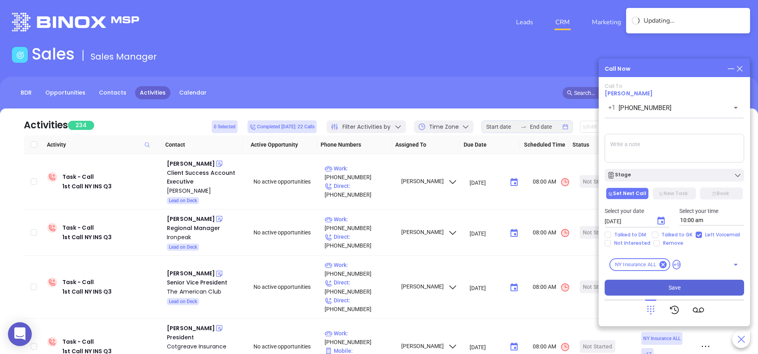
click at [698, 293] on button "Save" at bounding box center [674, 288] width 139 height 16
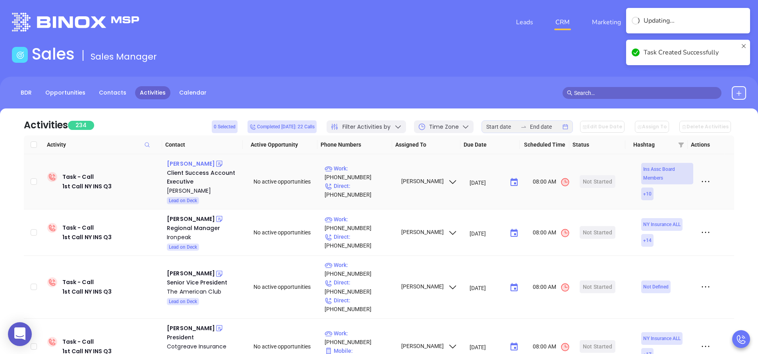
click at [188, 163] on div "Ashley Engl" at bounding box center [191, 164] width 48 height 10
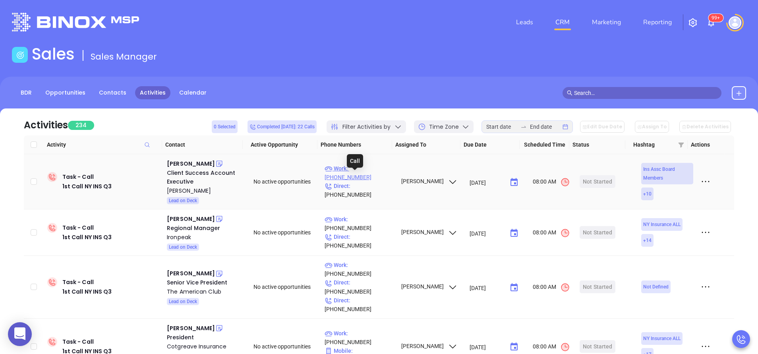
click at [378, 175] on p "Work : (716) 849-8618" at bounding box center [359, 172] width 69 height 17
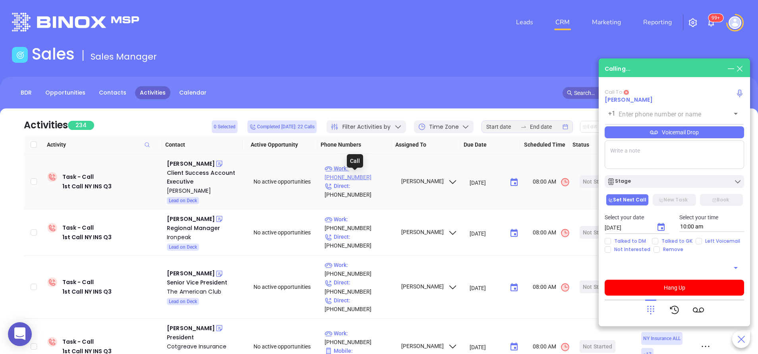
type input "(716) 849-8618"
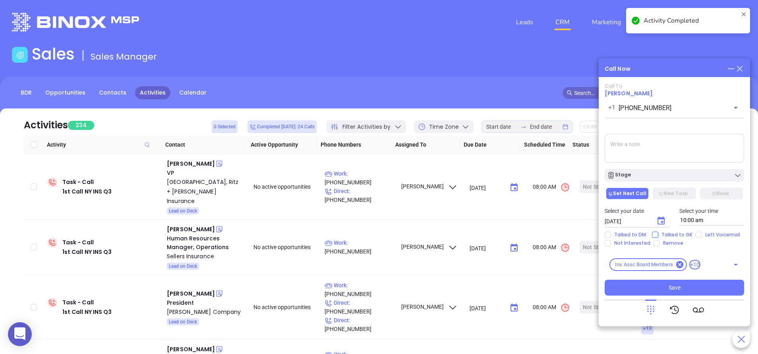
click at [675, 234] on span "Talked to GK" at bounding box center [676, 235] width 37 height 6
click at [658, 234] on input "Talked to GK" at bounding box center [655, 235] width 6 height 6
checkbox input "true"
click at [663, 219] on icon "Choose date, selected date is Sep 11, 2025" at bounding box center [661, 221] width 7 height 8
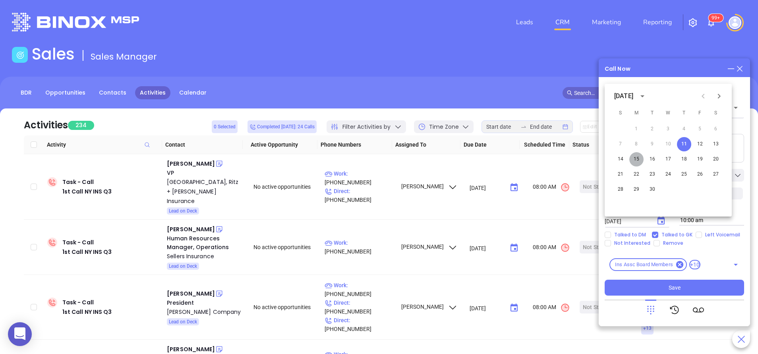
click at [633, 157] on button "15" at bounding box center [636, 159] width 14 height 14
type input "09/15/2025"
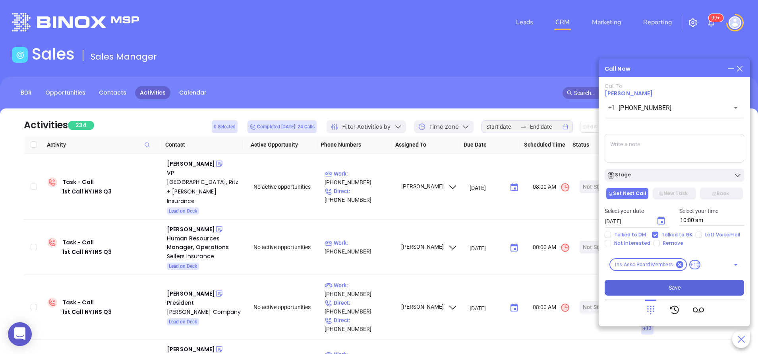
click at [683, 284] on button "Save" at bounding box center [674, 288] width 139 height 16
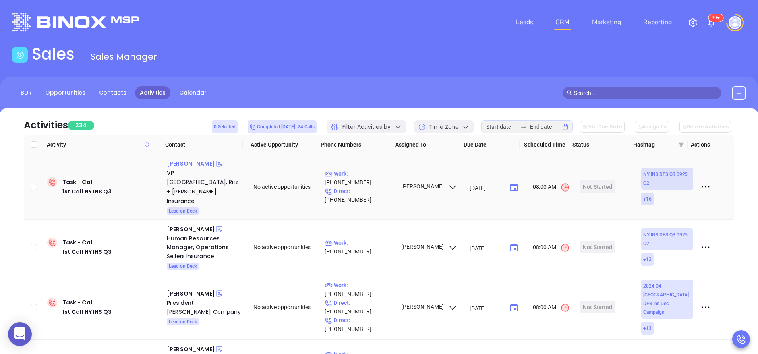
click at [199, 164] on div "Ava Lattari Warren" at bounding box center [191, 164] width 48 height 10
click at [362, 174] on p "Work : (631) 324-0420" at bounding box center [359, 177] width 69 height 17
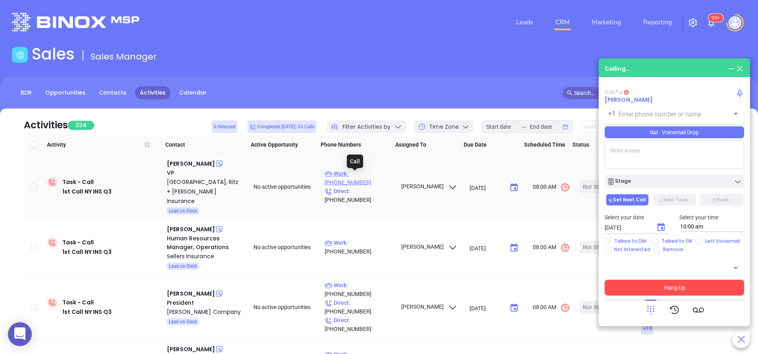
type input "(631) 324-0420"
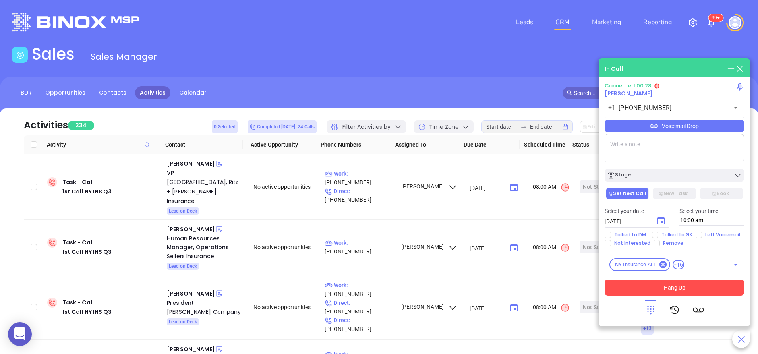
click at [656, 309] on div at bounding box center [674, 310] width 59 height 21
click at [650, 308] on icon at bounding box center [650, 309] width 11 height 11
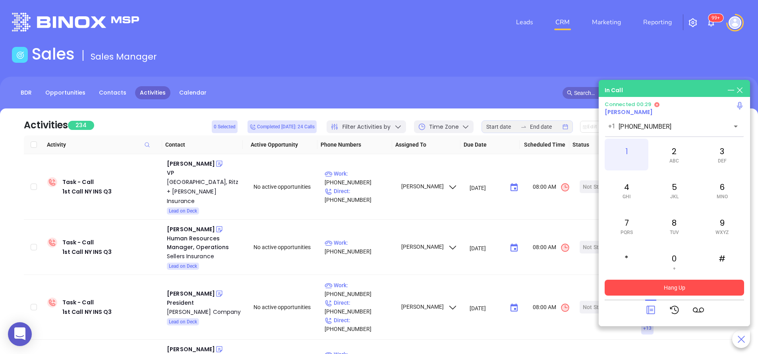
click at [627, 152] on div "1" at bounding box center [627, 155] width 44 height 32
click at [658, 286] on button "Hang Up" at bounding box center [674, 288] width 139 height 16
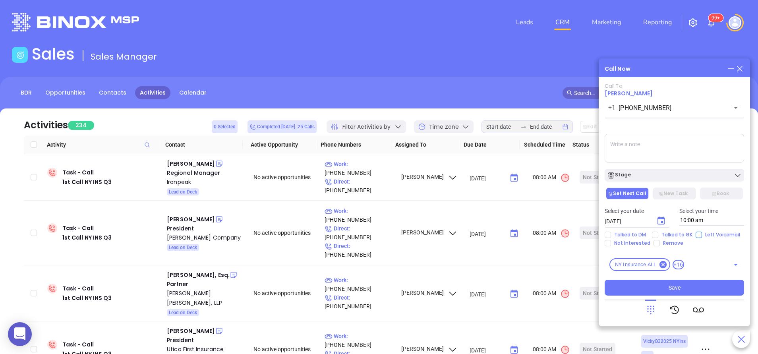
click at [698, 236] on input "Left Voicemail" at bounding box center [699, 235] width 6 height 6
checkbox input "true"
click at [662, 178] on div "Stage" at bounding box center [674, 175] width 135 height 8
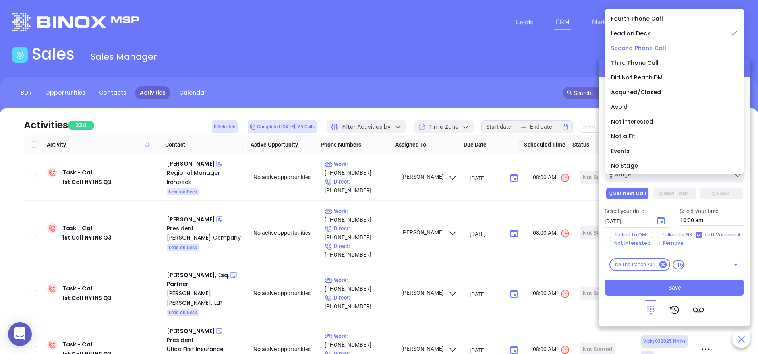
click at [630, 42] on li "Second Phone Call" at bounding box center [674, 48] width 136 height 17
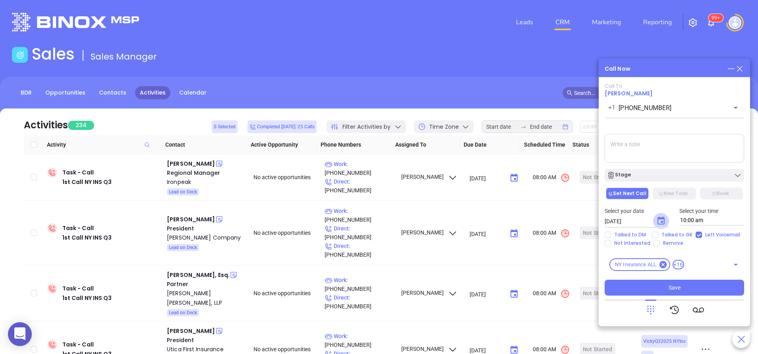
click at [660, 220] on icon "Choose date, selected date is Sep 11, 2025" at bounding box center [661, 221] width 10 height 10
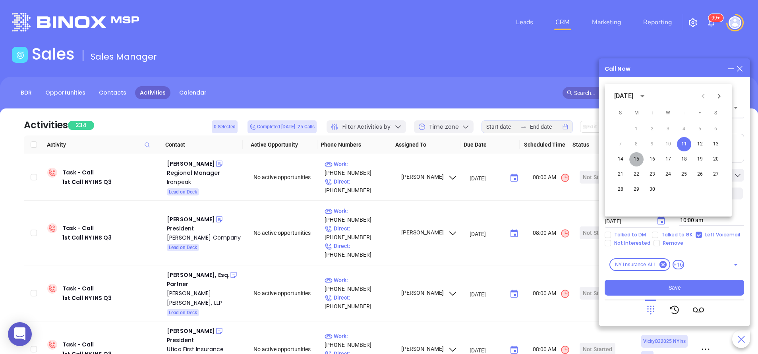
click at [638, 159] on button "15" at bounding box center [636, 159] width 14 height 14
type input "09/15/2025"
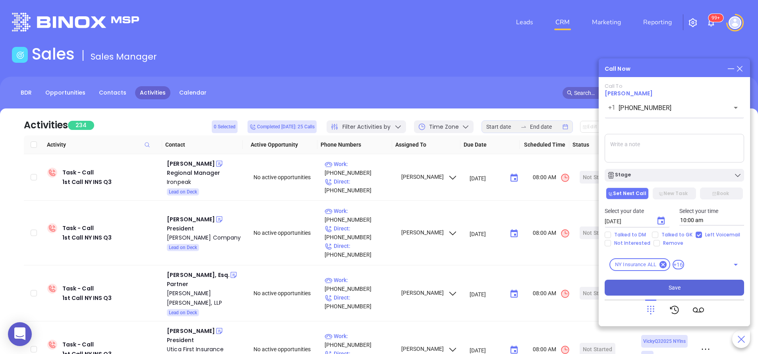
click at [692, 285] on button "Save" at bounding box center [674, 288] width 139 height 16
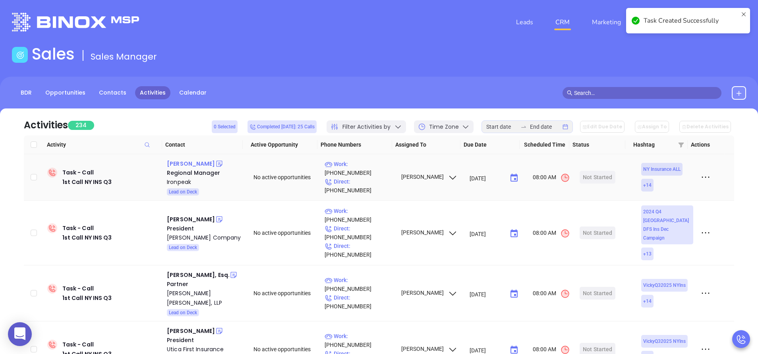
click at [201, 163] on div "Marshall Glass" at bounding box center [191, 164] width 48 height 10
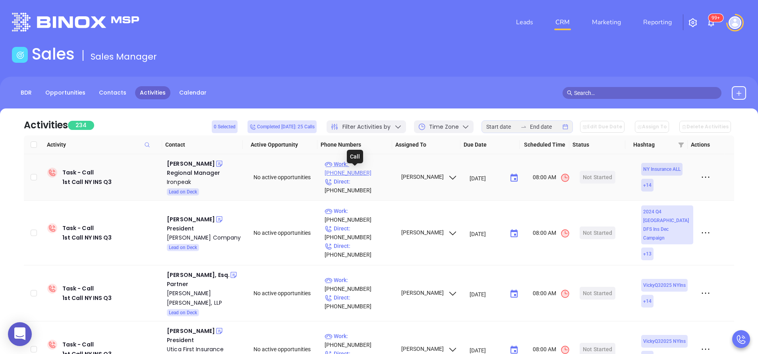
click at [371, 174] on p "Work : (716) 373-5511" at bounding box center [359, 168] width 69 height 17
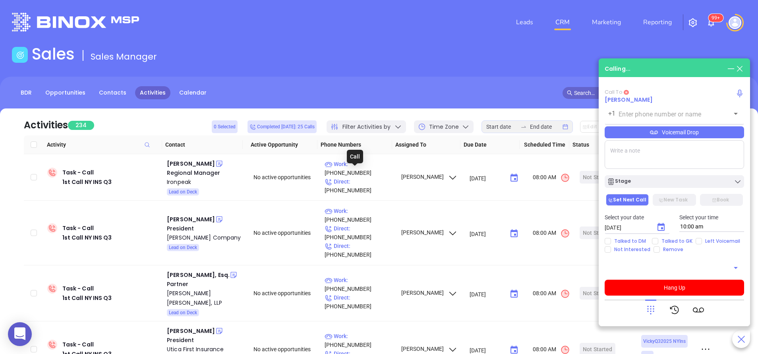
type input "(716) 373-5511"
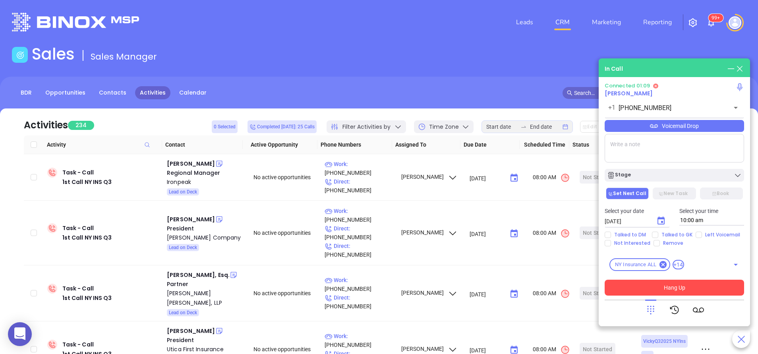
click at [670, 289] on button "Hang Up" at bounding box center [674, 288] width 139 height 16
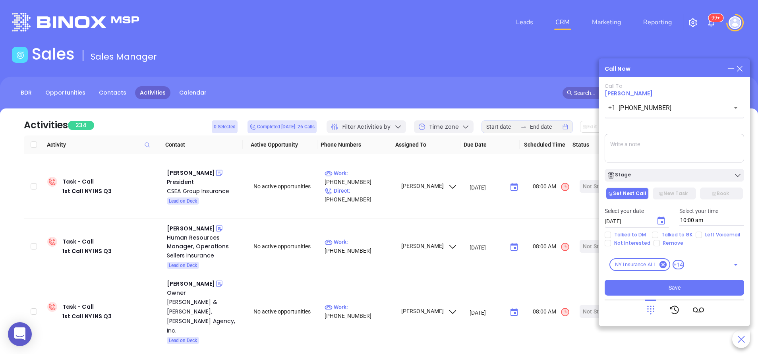
click at [656, 146] on textarea at bounding box center [674, 148] width 139 height 29
type textarea "Marshall is just an agent."
click at [665, 222] on icon "Choose date, selected date is Sep 11, 2025" at bounding box center [661, 221] width 10 height 10
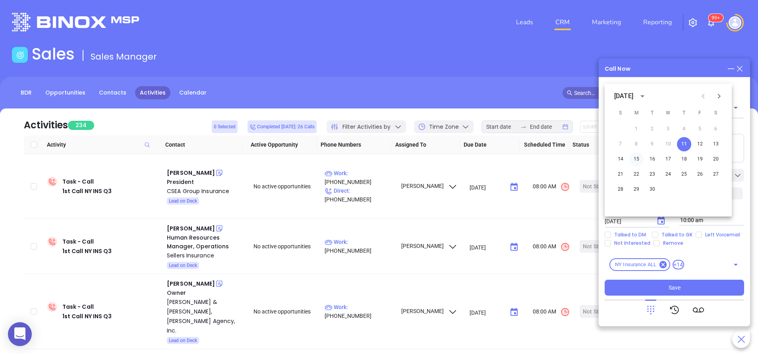
click at [638, 158] on button "15" at bounding box center [636, 159] width 14 height 14
type input "09/15/2025"
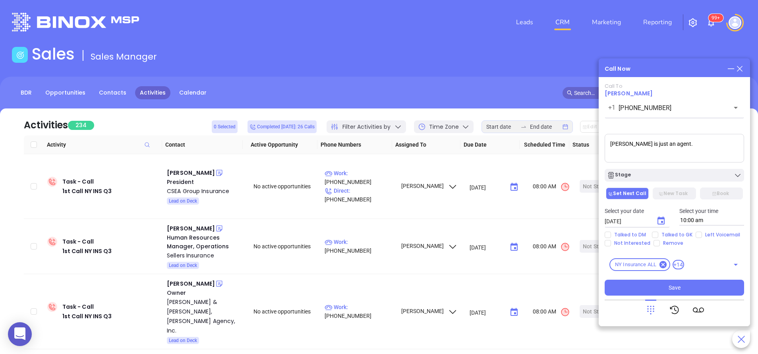
click at [690, 146] on textarea "Marshall is just an agent." at bounding box center [674, 148] width 139 height 29
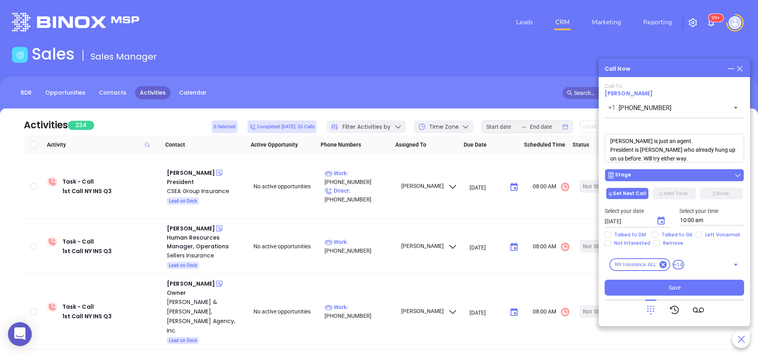
type textarea "Marshall is just an agent. President is Laurie Branch who already hung up on us…"
click at [639, 173] on div "Stage" at bounding box center [674, 175] width 135 height 8
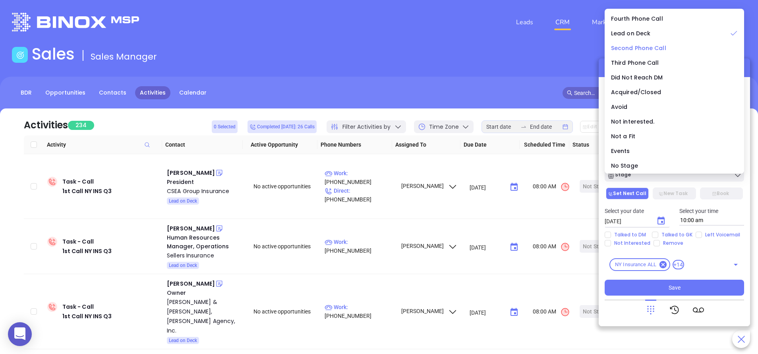
click at [629, 46] on span "Second Phone Call" at bounding box center [638, 48] width 55 height 8
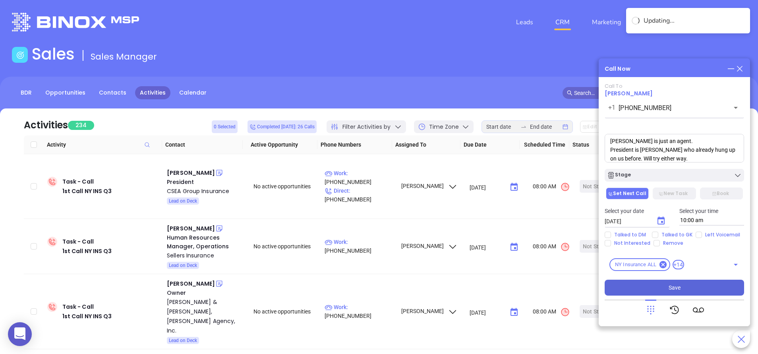
click at [687, 285] on button "Save" at bounding box center [674, 288] width 139 height 16
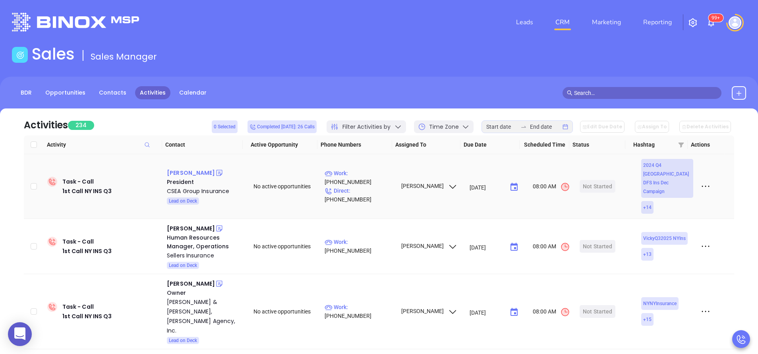
click at [195, 168] on div "Gary Hickey" at bounding box center [191, 173] width 48 height 10
click at [370, 172] on p "Work : (800) 697-2732" at bounding box center [359, 177] width 69 height 17
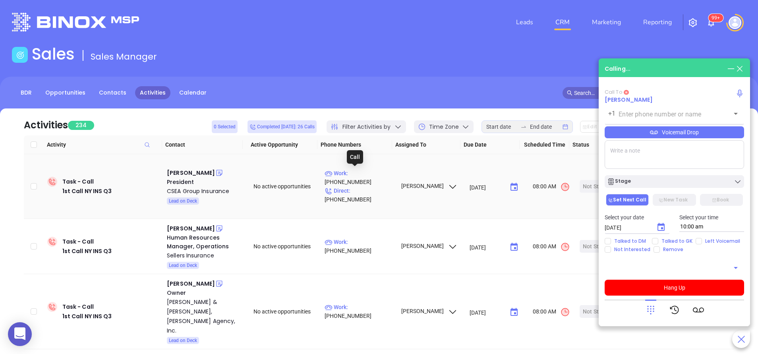
type input "(800) 697-2732"
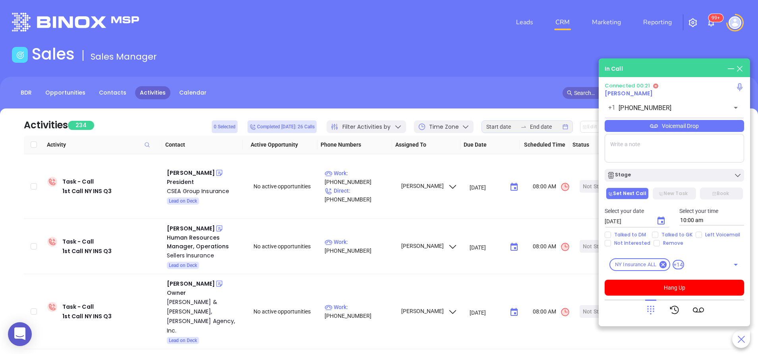
click at [653, 312] on icon at bounding box center [650, 309] width 11 height 11
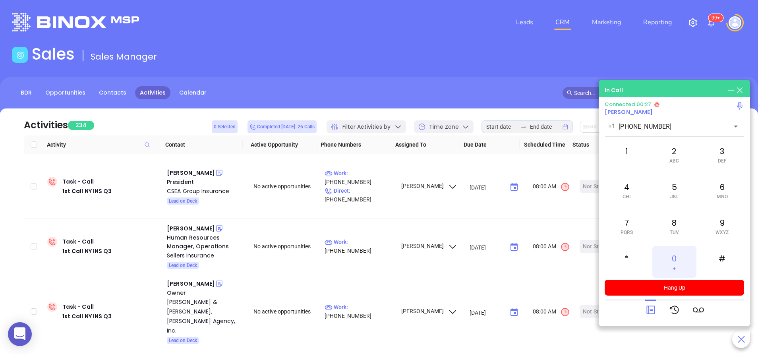
click at [676, 261] on div "0 +" at bounding box center [674, 262] width 44 height 32
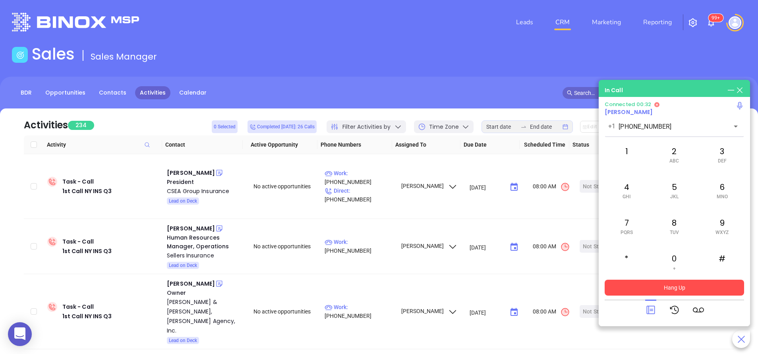
click at [695, 286] on button "Hang Up" at bounding box center [674, 288] width 139 height 16
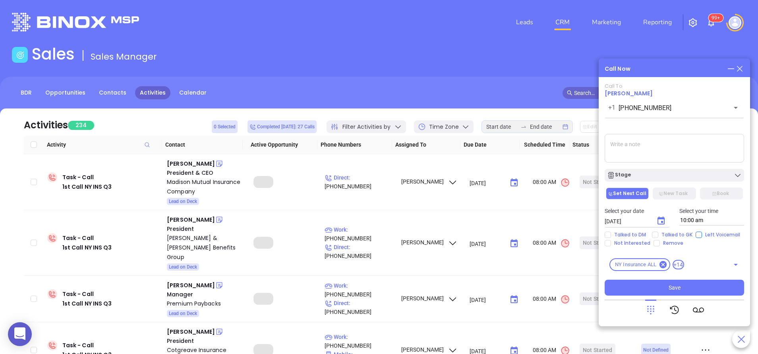
click at [696, 236] on input "Left Voicemail" at bounding box center [699, 235] width 6 height 6
checkbox input "true"
click at [668, 172] on div "Stage" at bounding box center [674, 175] width 135 height 8
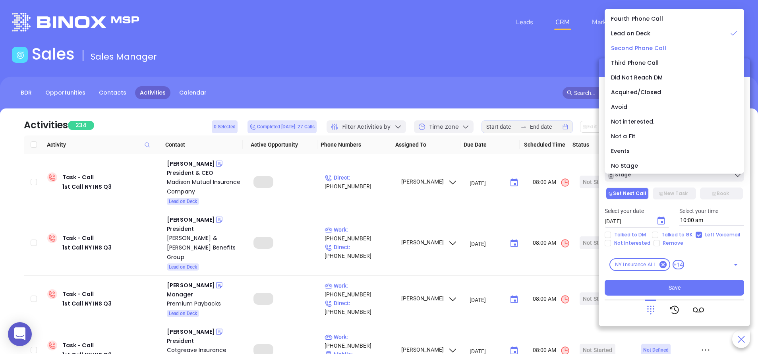
click at [627, 46] on span "Second Phone Call" at bounding box center [638, 48] width 55 height 8
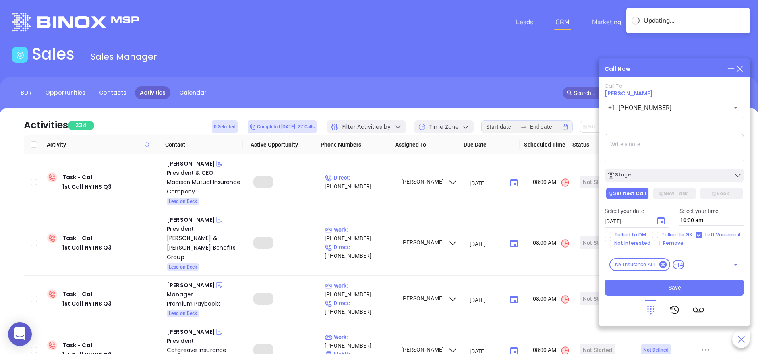
click at [663, 220] on icon "Choose date, selected date is Sep 11, 2025" at bounding box center [661, 221] width 10 height 10
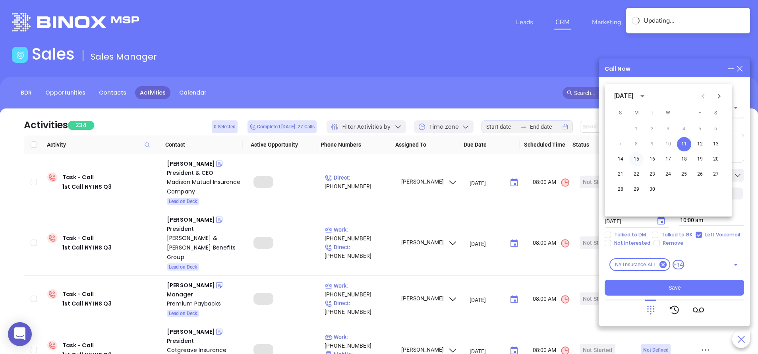
click at [632, 156] on button "15" at bounding box center [636, 159] width 14 height 14
type input "09/15/2025"
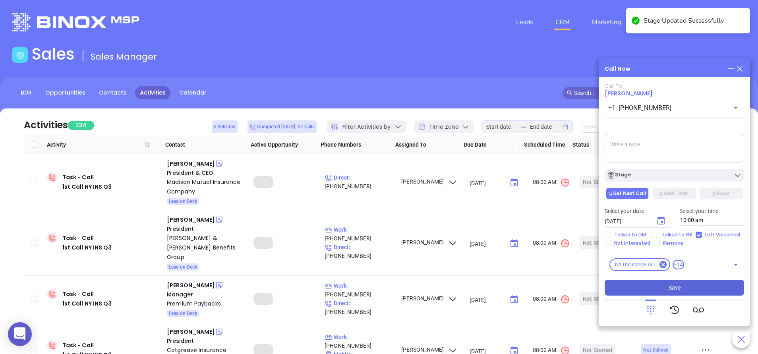
click at [700, 288] on button "Save" at bounding box center [674, 288] width 139 height 16
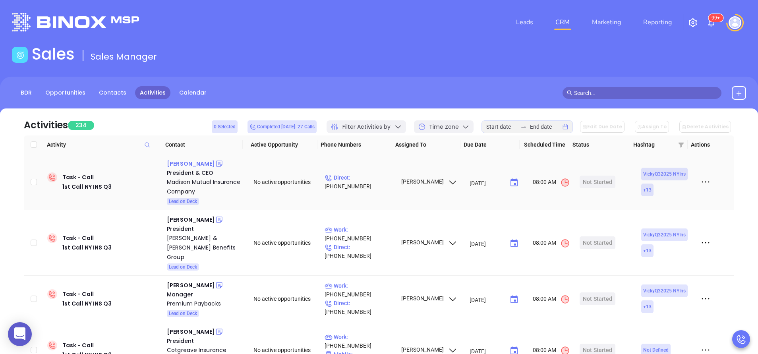
click at [184, 164] on div "John Owens" at bounding box center [191, 164] width 48 height 10
click at [362, 182] on p "Direct : (315) 687-3211" at bounding box center [359, 181] width 69 height 17
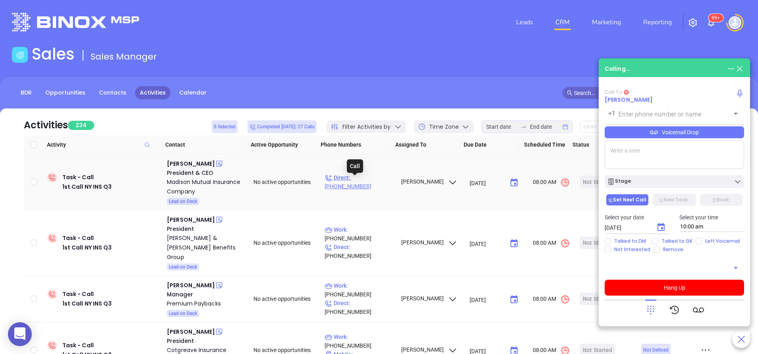
type input "(315) 687-3211"
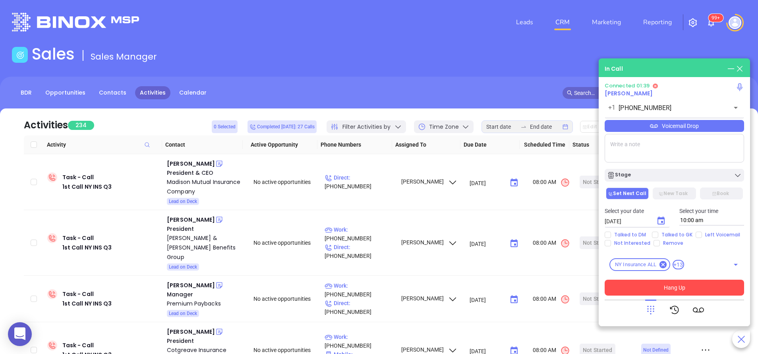
click at [678, 288] on button "Hang Up" at bounding box center [674, 288] width 139 height 16
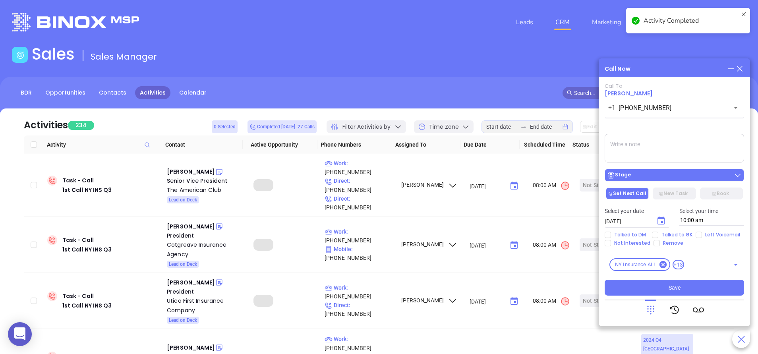
click at [635, 178] on div "Stage" at bounding box center [674, 175] width 135 height 8
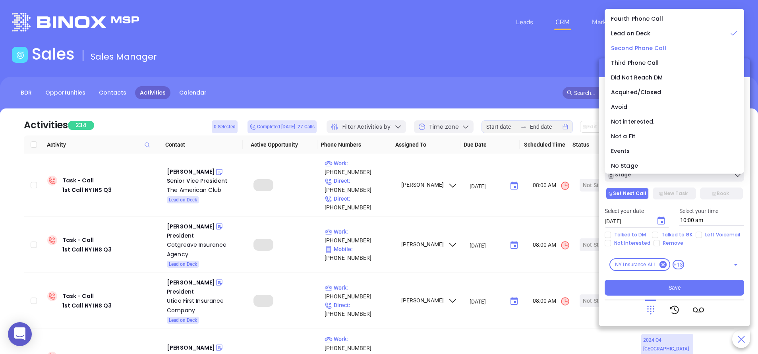
click at [631, 50] on span "Second Phone Call" at bounding box center [638, 48] width 55 height 8
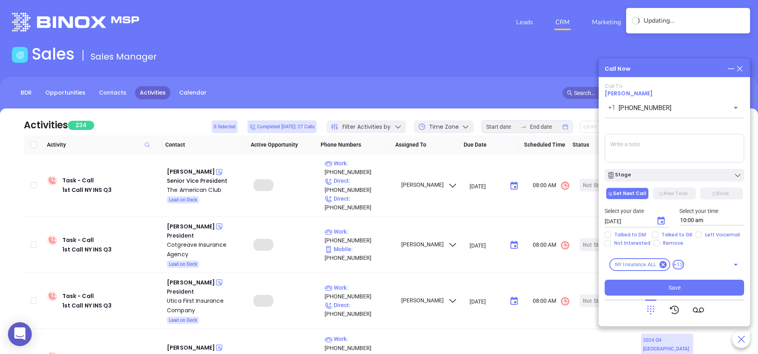
click at [665, 223] on icon "Choose date, selected date is Sep 11, 2025" at bounding box center [661, 221] width 10 height 10
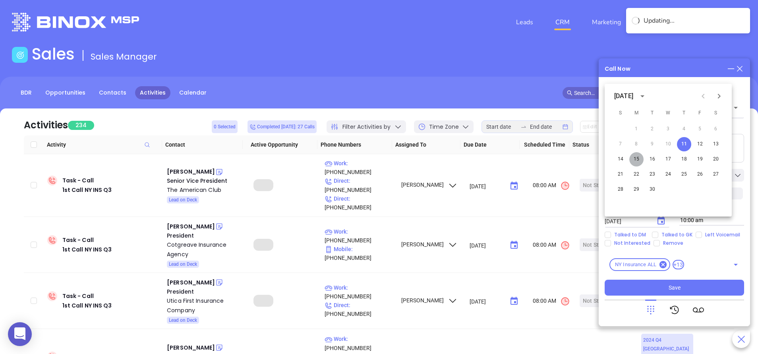
click at [639, 159] on button "15" at bounding box center [636, 159] width 14 height 14
type input "09/15/2025"
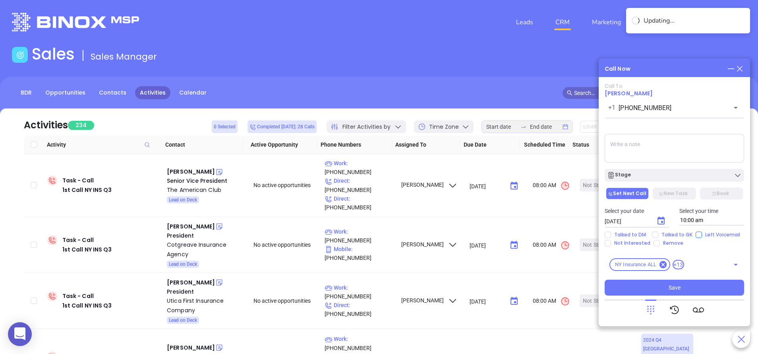
click at [698, 234] on input "Left Voicemail" at bounding box center [699, 235] width 6 height 6
checkbox input "true"
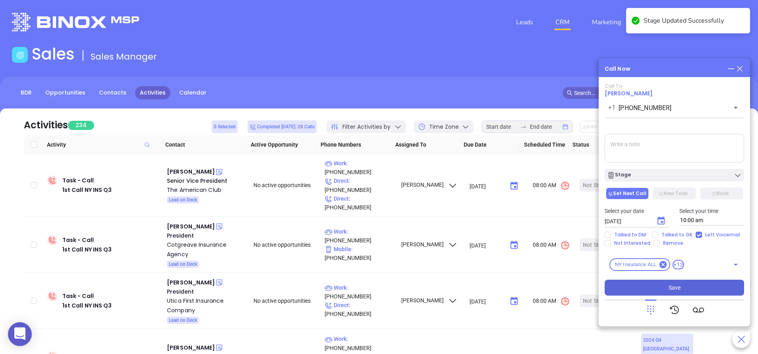
click at [678, 285] on span "Save" at bounding box center [675, 287] width 12 height 9
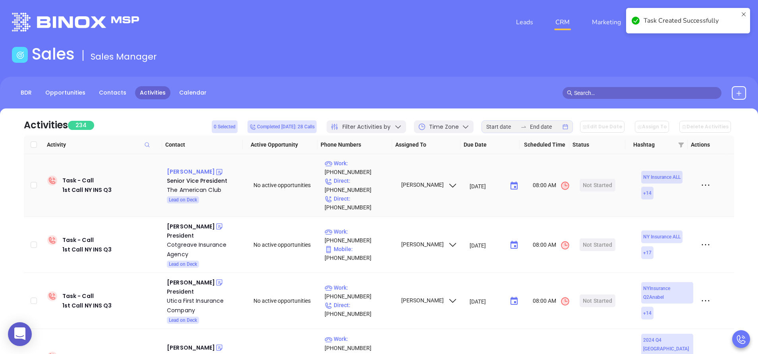
click at [185, 167] on div "William Moore" at bounding box center [191, 172] width 48 height 10
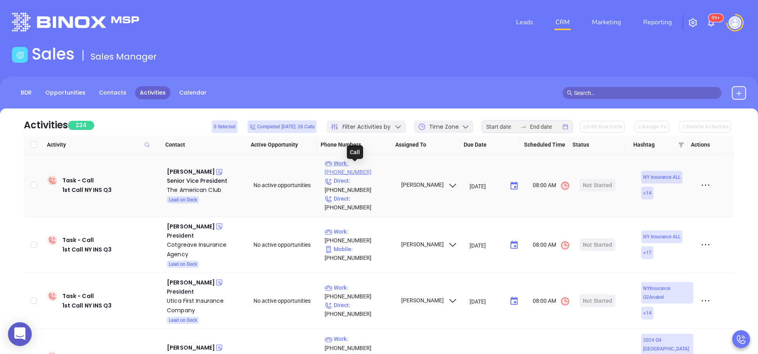
click at [375, 170] on p "Work : (212) 847-4500" at bounding box center [359, 167] width 69 height 17
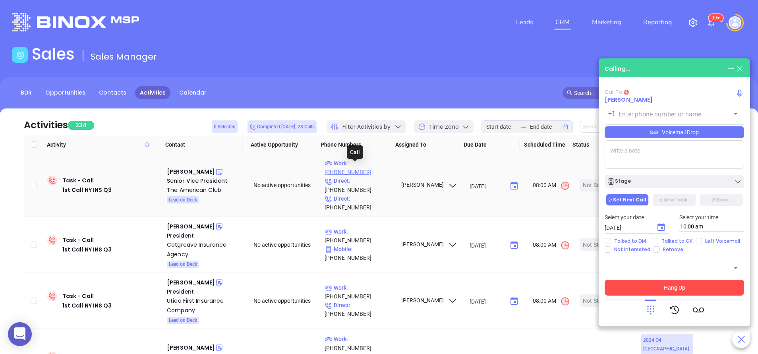
type input "(212) 847-4500"
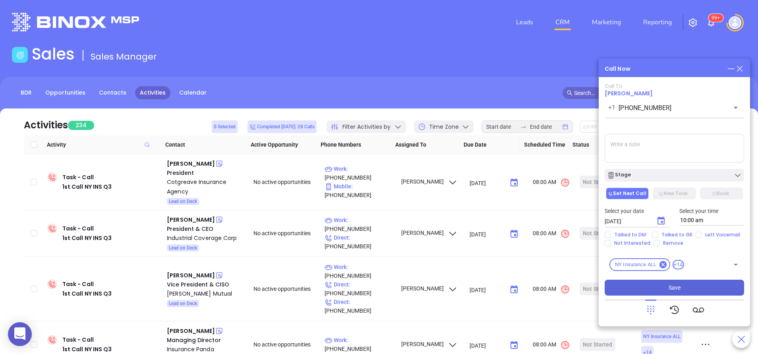
click at [667, 151] on textarea at bounding box center [674, 148] width 139 height 29
paste textarea "Manny Beri Chief Information and Chief Security Officer - S.V.P. Direct Line: 1…"
type textarea "Manny Beri Chief Information and Chief Security Officer - S.V.P. Direct Line: 1…"
click at [640, 235] on span "Talked to DM" at bounding box center [630, 235] width 38 height 6
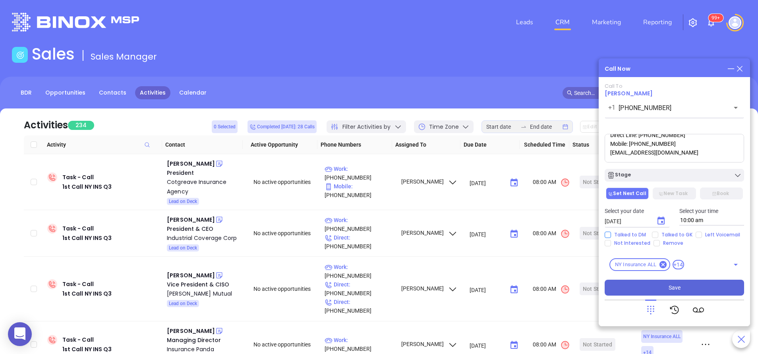
click at [611, 235] on input "Talked to DM" at bounding box center [608, 235] width 6 height 6
checkbox input "true"
click at [662, 219] on icon "Choose date, selected date is Sep 11, 2025" at bounding box center [661, 221] width 7 height 8
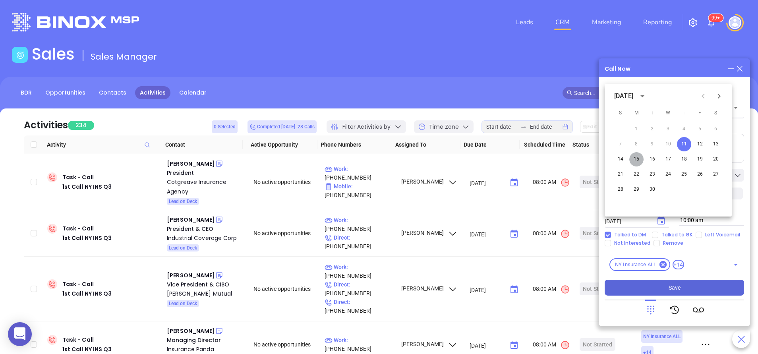
click at [638, 158] on button "15" at bounding box center [636, 159] width 14 height 14
type input "09/15/2025"
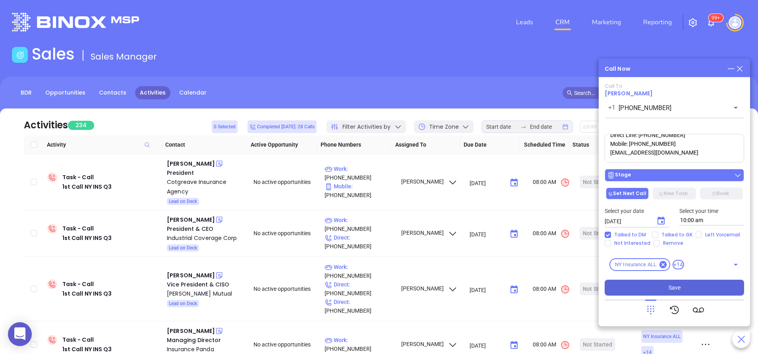
click at [660, 174] on div "Stage" at bounding box center [674, 175] width 135 height 8
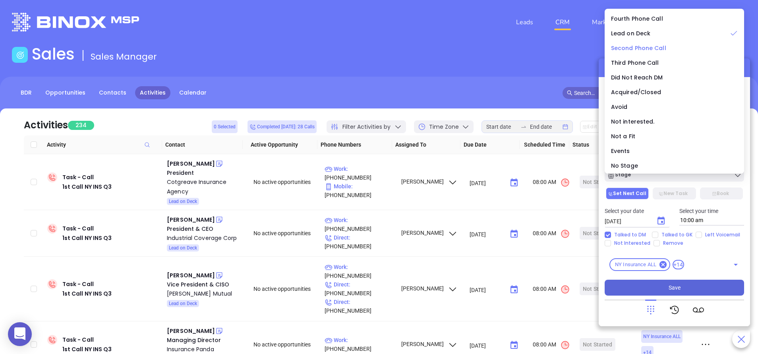
click at [628, 48] on span "Second Phone Call" at bounding box center [638, 48] width 55 height 8
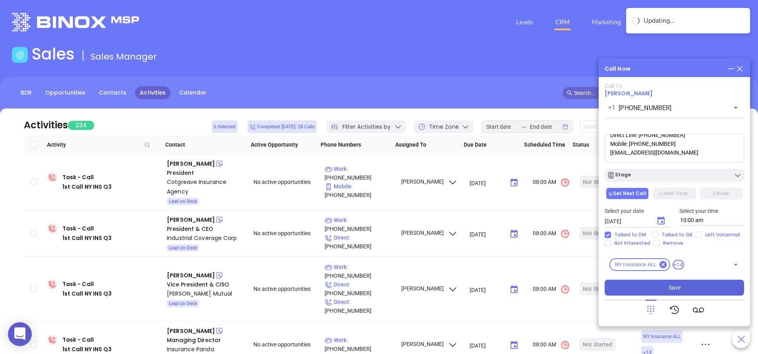
click at [679, 285] on span "Save" at bounding box center [675, 287] width 12 height 9
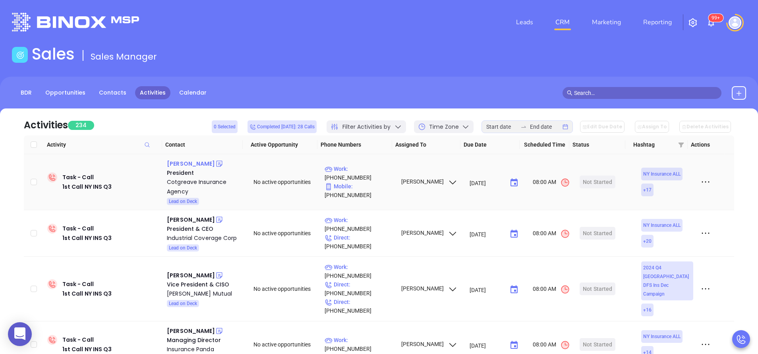
click at [198, 162] on div "James Cotgreave" at bounding box center [191, 164] width 48 height 10
click at [369, 178] on p "Work : (631) 981-5400" at bounding box center [359, 172] width 69 height 17
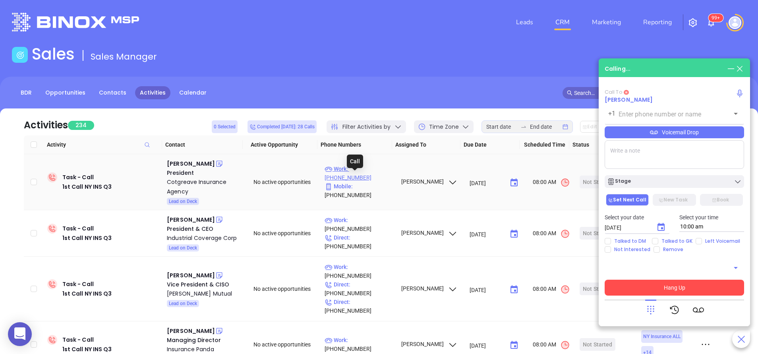
type input "(631) 981-5400"
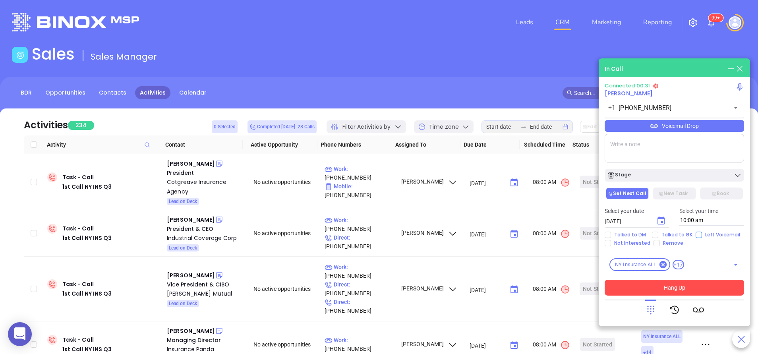
click at [697, 235] on input "Left Voicemail" at bounding box center [699, 235] width 6 height 6
checkbox input "true"
click at [671, 288] on button "Hang Up" at bounding box center [674, 288] width 139 height 16
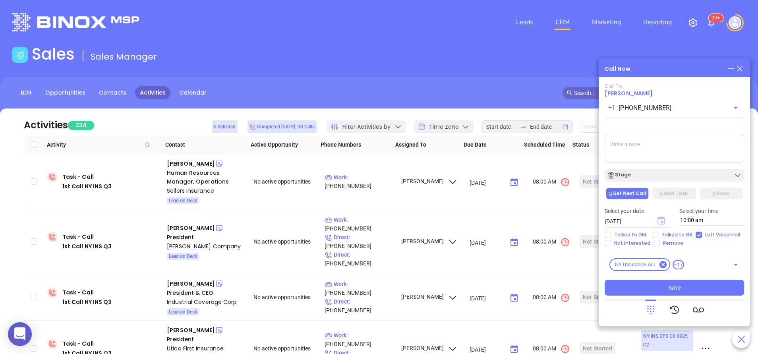
click at [663, 221] on icon "Choose date, selected date is Sep 11, 2025" at bounding box center [661, 221] width 7 height 8
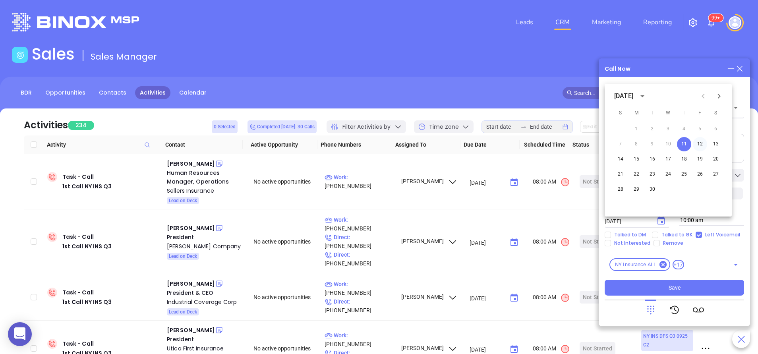
click at [701, 141] on button "12" at bounding box center [700, 144] width 14 height 14
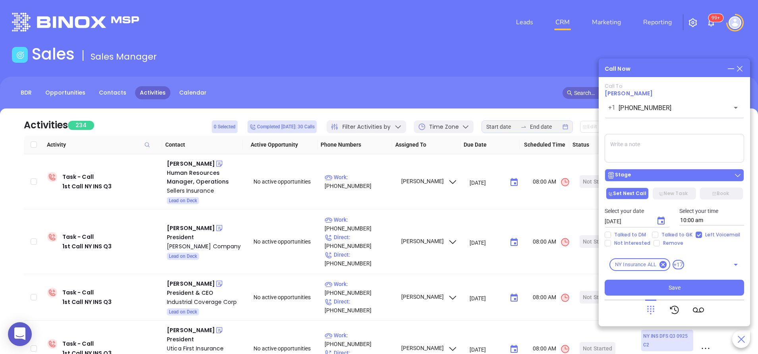
click at [679, 176] on div "Stage" at bounding box center [674, 175] width 135 height 8
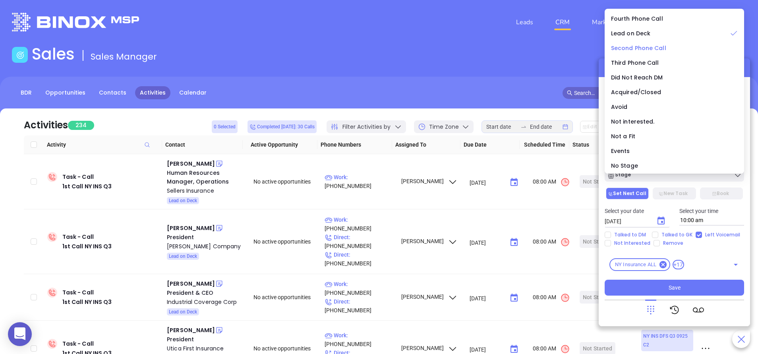
click at [646, 47] on span "Second Phone Call" at bounding box center [638, 48] width 55 height 8
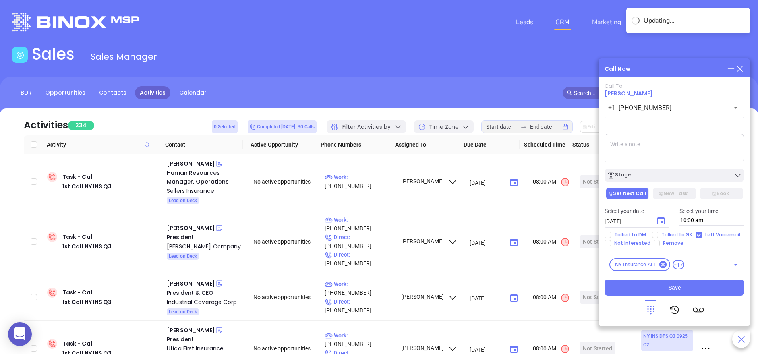
click at [690, 142] on textarea at bounding box center [674, 148] width 139 height 29
click at [660, 220] on icon "Choose date, selected date is Sep 12, 2025" at bounding box center [661, 221] width 10 height 10
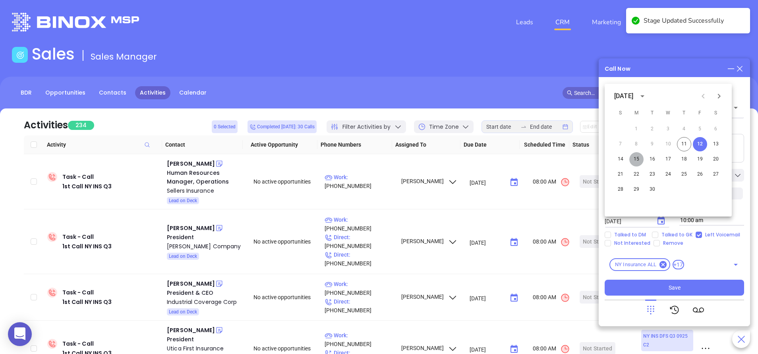
click at [636, 159] on button "15" at bounding box center [636, 159] width 14 height 14
type input "09/15/2025"
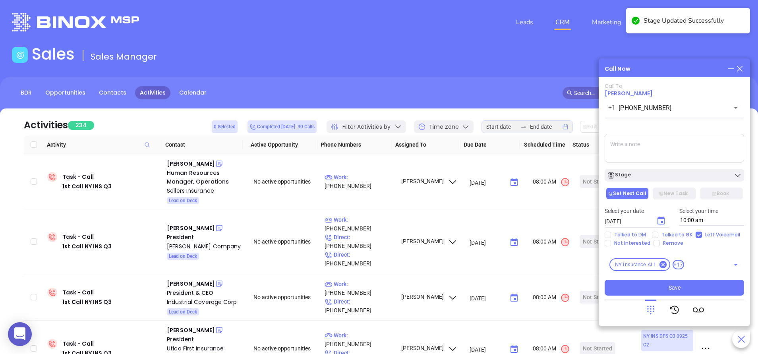
click at [718, 297] on div "Call To James Cotgreave +1 (631) 981-5400 ​ Voicemail Drop Stage Set Next Call …" at bounding box center [674, 201] width 139 height 237
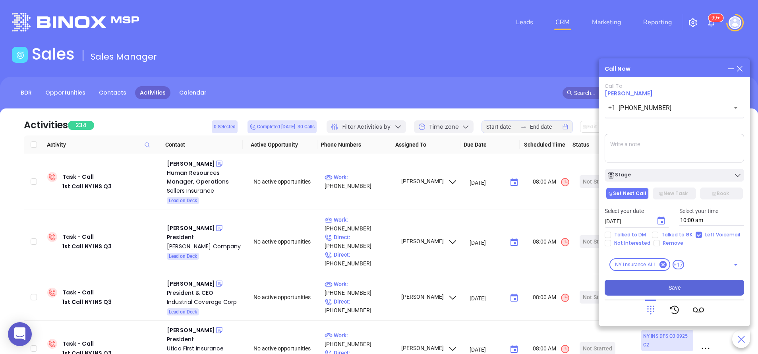
click at [703, 289] on button "Save" at bounding box center [674, 288] width 139 height 16
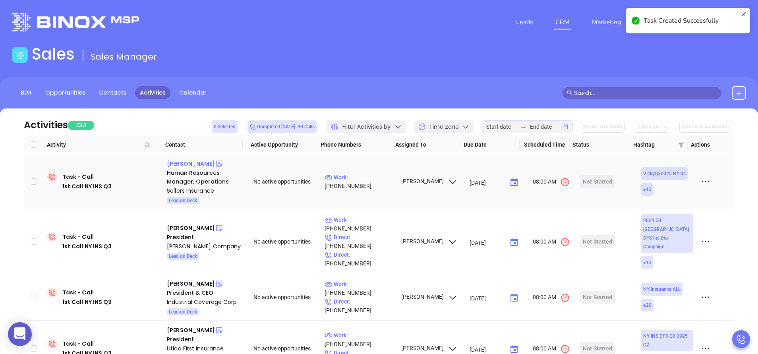
click at [186, 162] on div "Ann Sellers" at bounding box center [191, 164] width 48 height 10
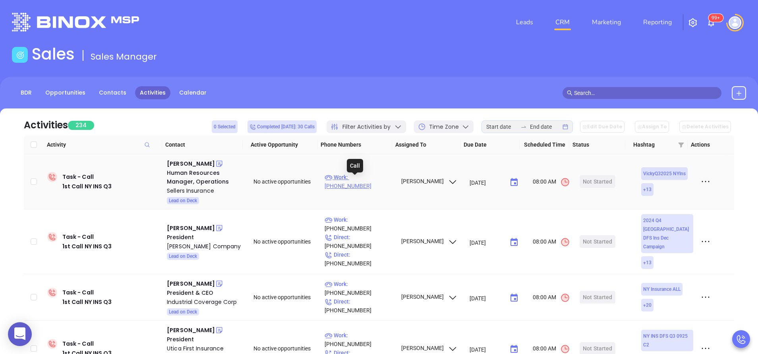
click at [376, 180] on p "Work : (716) 627-5400" at bounding box center [359, 181] width 69 height 17
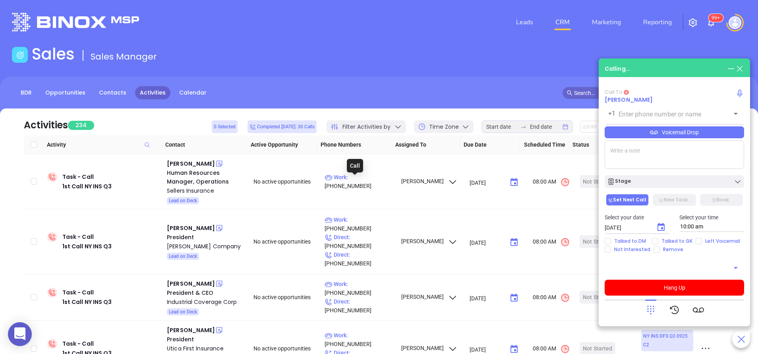
type input "(716) 627-5400"
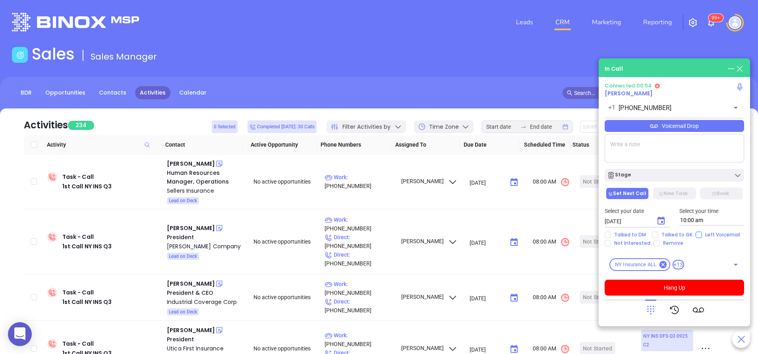
click at [700, 234] on input "Left Voicemail" at bounding box center [699, 235] width 6 height 6
checkbox input "true"
click at [661, 221] on icon "Choose date, selected date is Sep 11, 2025" at bounding box center [661, 221] width 7 height 8
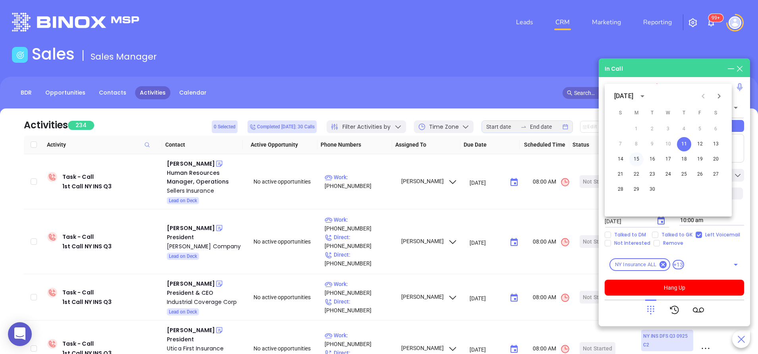
click at [638, 158] on button "15" at bounding box center [636, 159] width 14 height 14
type input "09/15/2025"
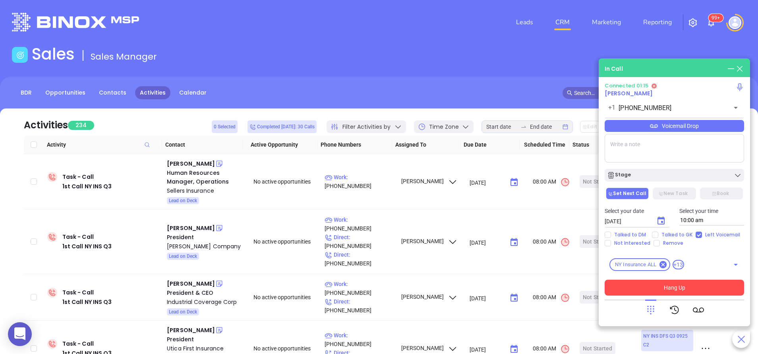
click at [687, 283] on button "Hang Up" at bounding box center [674, 288] width 139 height 16
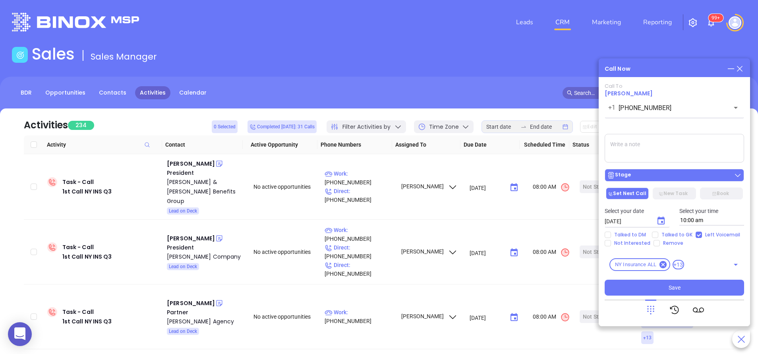
click at [657, 178] on div "Stage" at bounding box center [674, 175] width 135 height 8
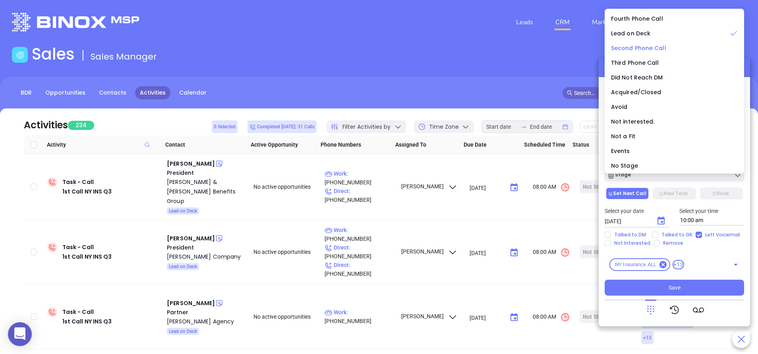
click at [633, 46] on span "Second Phone Call" at bounding box center [638, 48] width 55 height 8
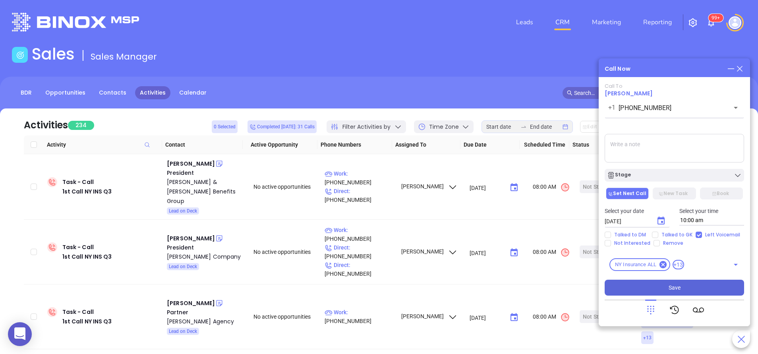
click at [677, 283] on span "Save" at bounding box center [675, 287] width 12 height 9
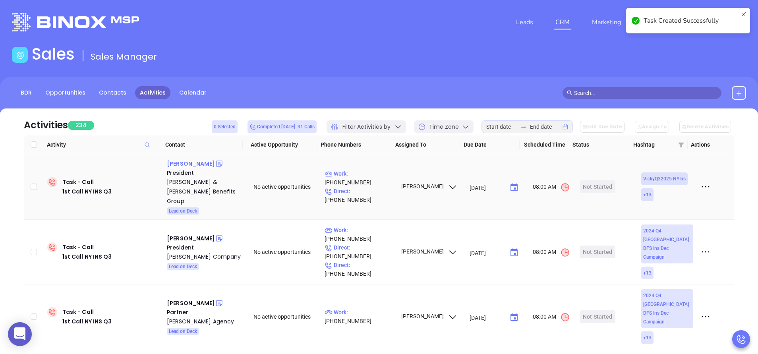
click at [201, 164] on div "Kristine Kellogg" at bounding box center [191, 164] width 48 height 10
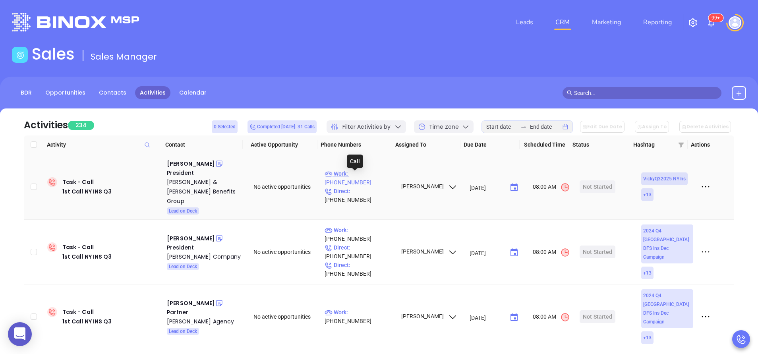
click at [375, 178] on p "Work : (315) 834-3222" at bounding box center [359, 177] width 69 height 17
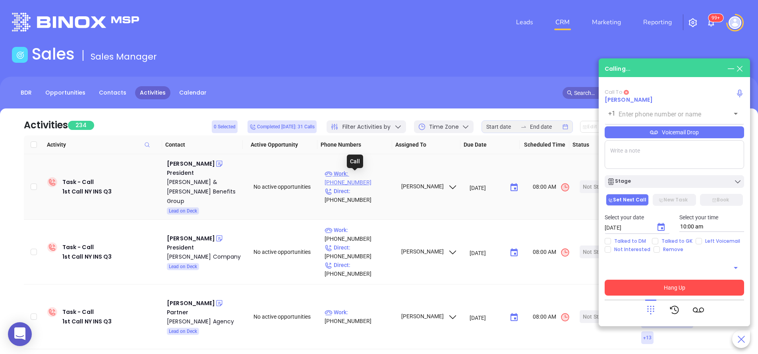
type input "(315) 834-3222"
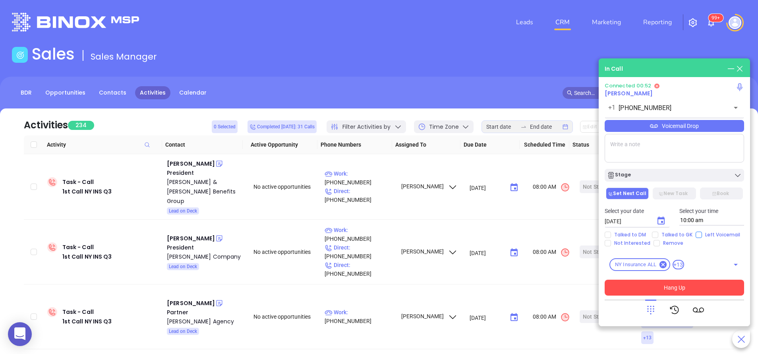
click at [702, 233] on span "Left Voicemail" at bounding box center [722, 235] width 41 height 6
click at [700, 233] on input "Left Voicemail" at bounding box center [699, 235] width 6 height 6
checkbox input "true"
click at [664, 220] on icon "Choose date, selected date is Sep 11, 2025" at bounding box center [661, 221] width 7 height 8
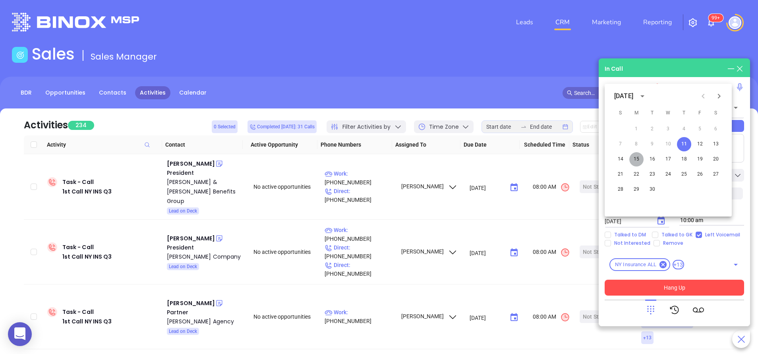
click at [639, 159] on button "15" at bounding box center [636, 159] width 14 height 14
type input "09/15/2025"
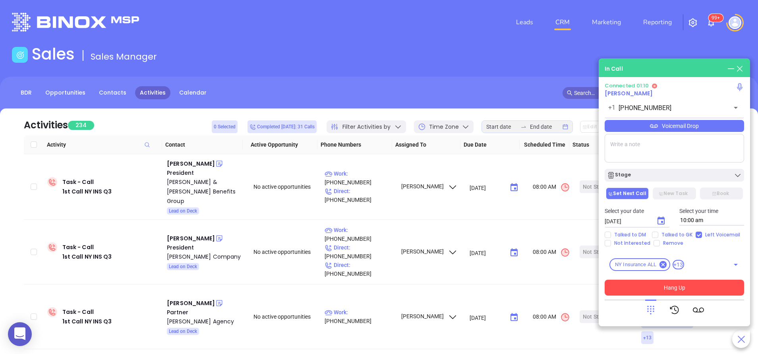
click at [689, 286] on button "Hang Up" at bounding box center [674, 288] width 139 height 16
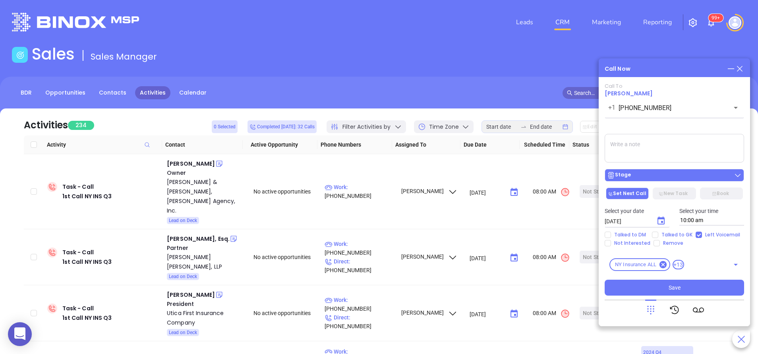
click at [656, 176] on div "Stage" at bounding box center [674, 175] width 135 height 8
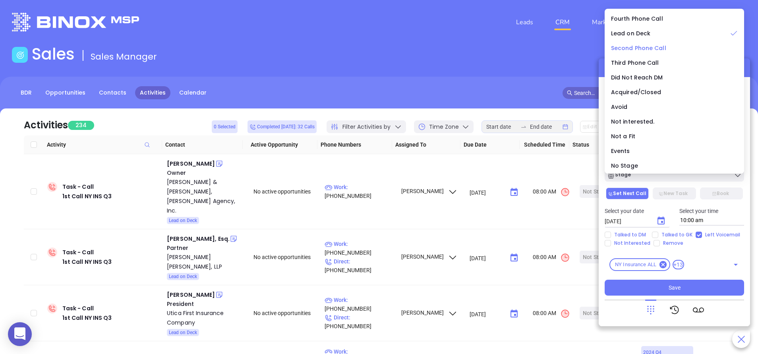
click at [629, 45] on span "Second Phone Call" at bounding box center [638, 48] width 55 height 8
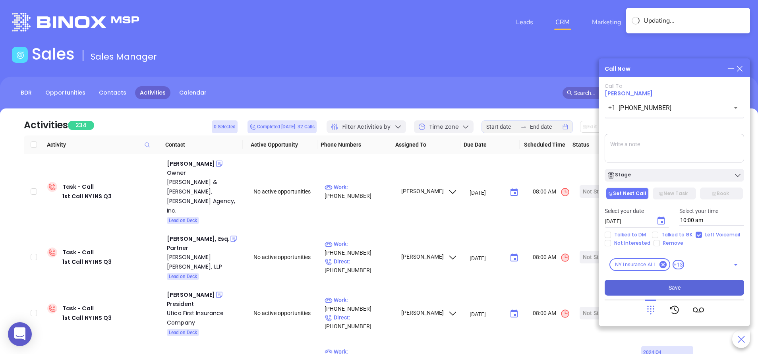
click at [694, 288] on button "Save" at bounding box center [674, 288] width 139 height 16
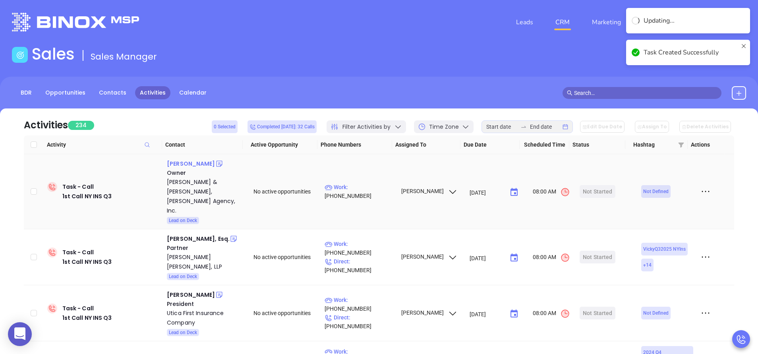
click at [190, 162] on div "Steve Felker" at bounding box center [191, 164] width 48 height 10
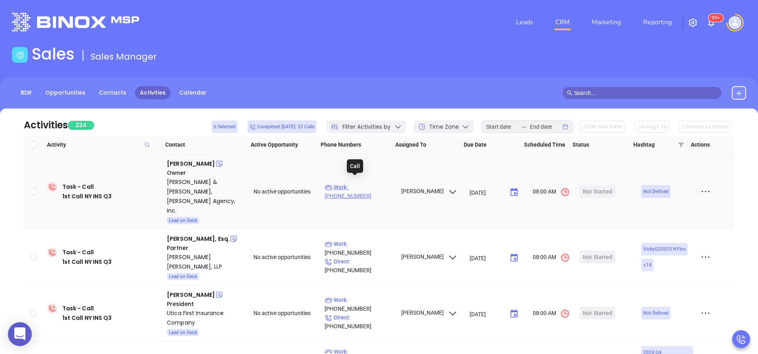
click at [371, 183] on p "Work : (315) 331-1432" at bounding box center [359, 191] width 69 height 17
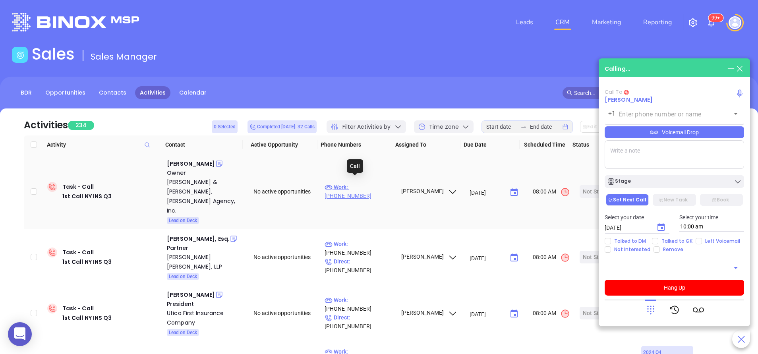
type input "(315) 331-1432"
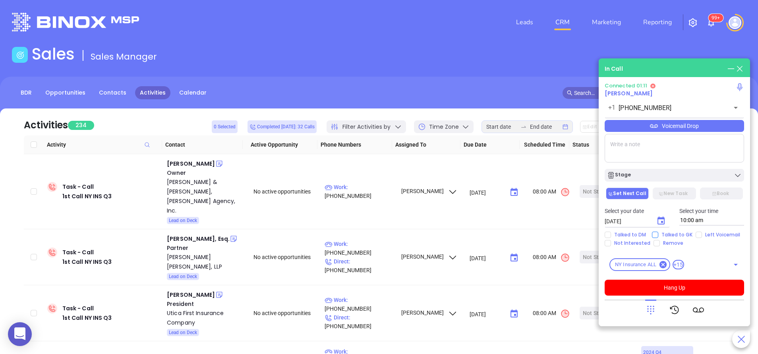
click at [677, 234] on span "Talked to GK" at bounding box center [676, 235] width 37 height 6
click at [658, 234] on input "Talked to GK" at bounding box center [655, 235] width 6 height 6
checkbox input "true"
click at [665, 220] on icon "Choose date, selected date is Sep 11, 2025" at bounding box center [661, 221] width 7 height 8
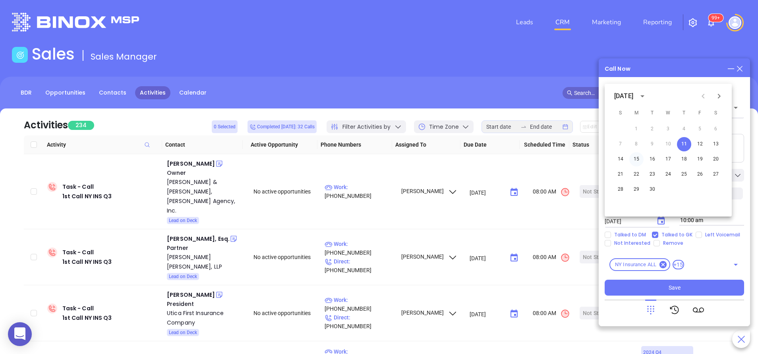
click at [636, 159] on button "15" at bounding box center [636, 159] width 14 height 14
type input "09/15/2025"
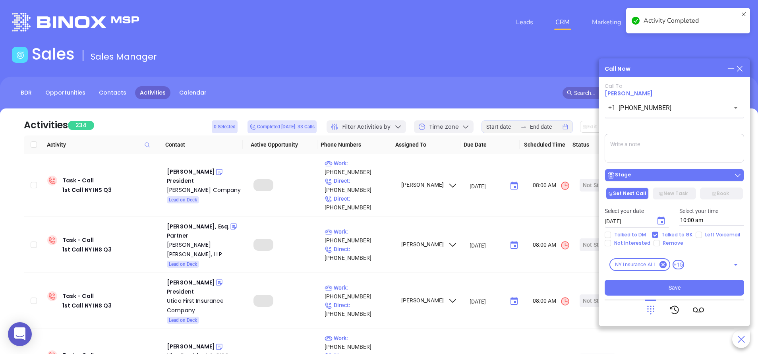
click at [664, 175] on div "Stage" at bounding box center [674, 175] width 135 height 8
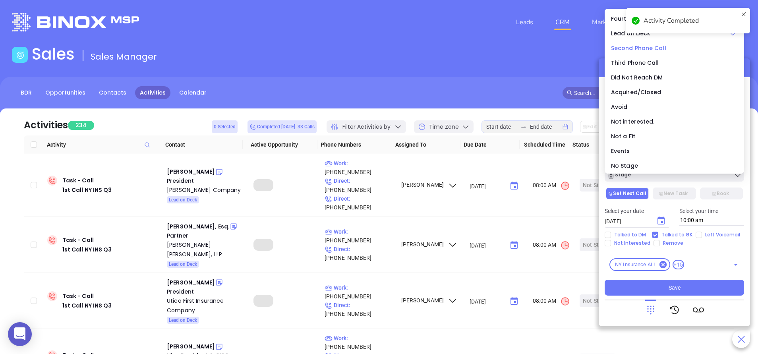
click at [627, 46] on span "Second Phone Call" at bounding box center [638, 48] width 55 height 8
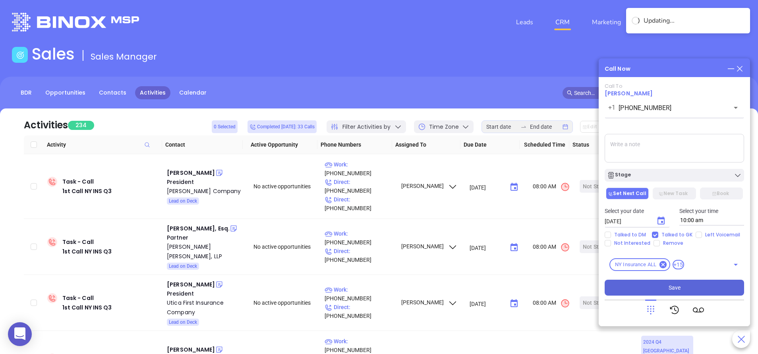
click at [686, 281] on button "Save" at bounding box center [674, 288] width 139 height 16
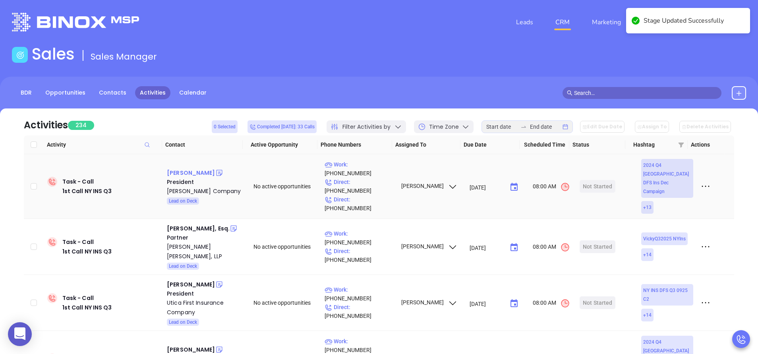
click at [194, 168] on div "Edward Quinn" at bounding box center [191, 173] width 48 height 10
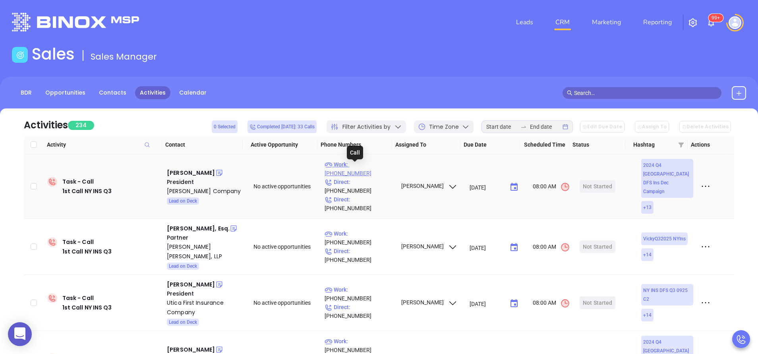
click at [383, 168] on p "Work : (516) 594-1500" at bounding box center [359, 168] width 69 height 17
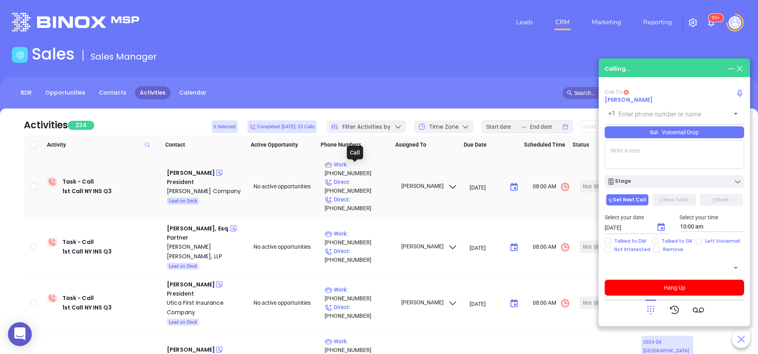
type input "(516) 594-1500"
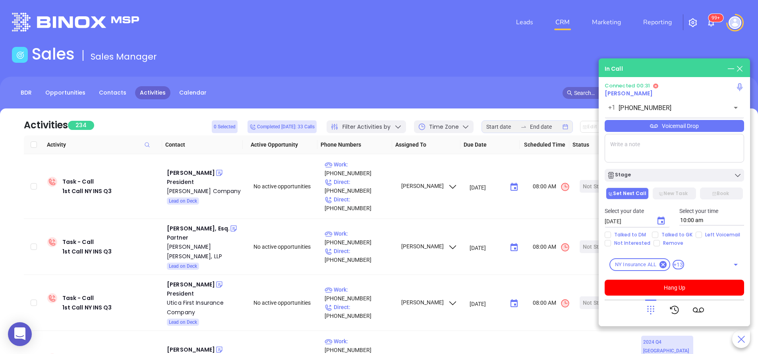
click at [652, 310] on icon at bounding box center [650, 309] width 11 height 11
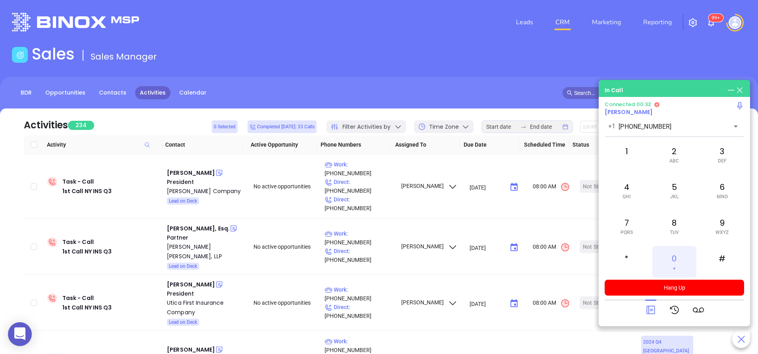
click at [675, 265] on span "+" at bounding box center [674, 268] width 3 height 6
click at [650, 309] on icon at bounding box center [650, 309] width 11 height 11
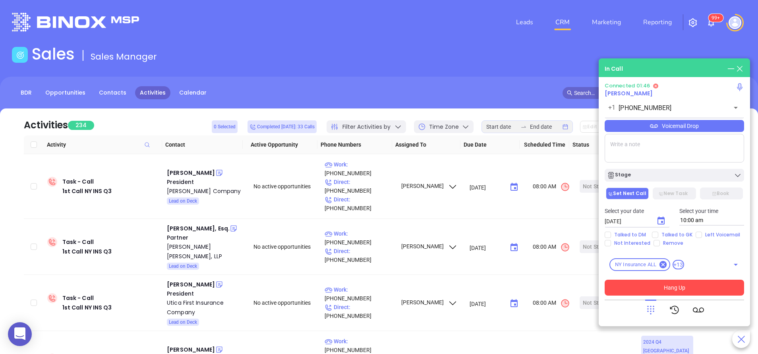
click at [675, 287] on button "Hang Up" at bounding box center [674, 288] width 139 height 16
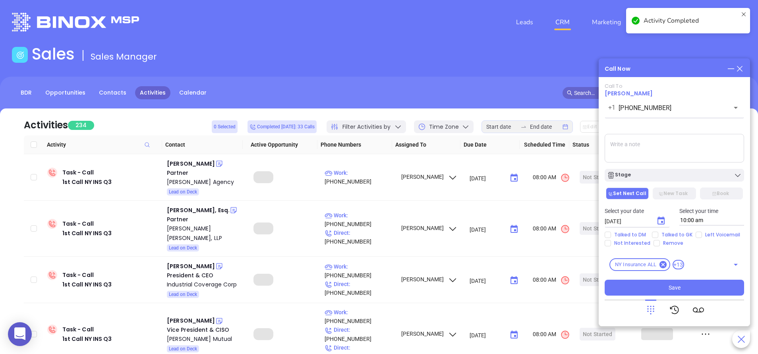
click at [696, 235] on input "Left Voicemail" at bounding box center [699, 235] width 6 height 6
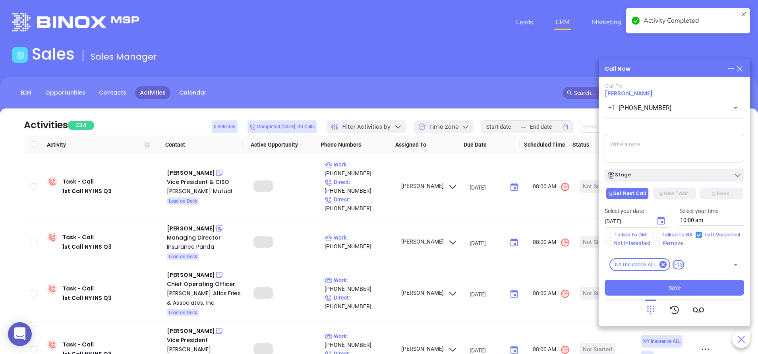
click at [697, 236] on input "Left Voicemail" at bounding box center [699, 235] width 6 height 6
click at [696, 234] on input "Left Voicemail" at bounding box center [699, 235] width 6 height 6
checkbox input "true"
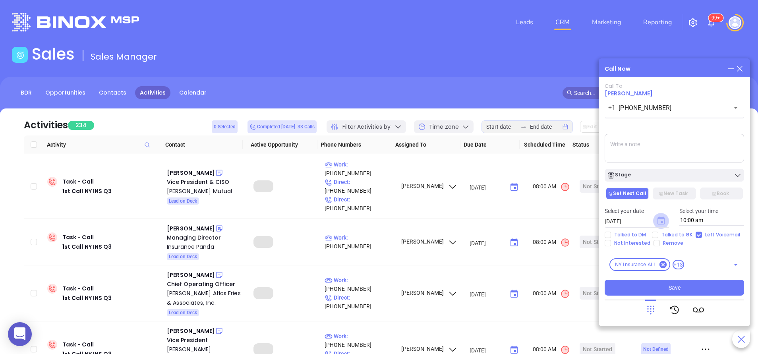
click at [661, 221] on icon "Choose date, selected date is Sep 11, 2025" at bounding box center [661, 221] width 7 height 8
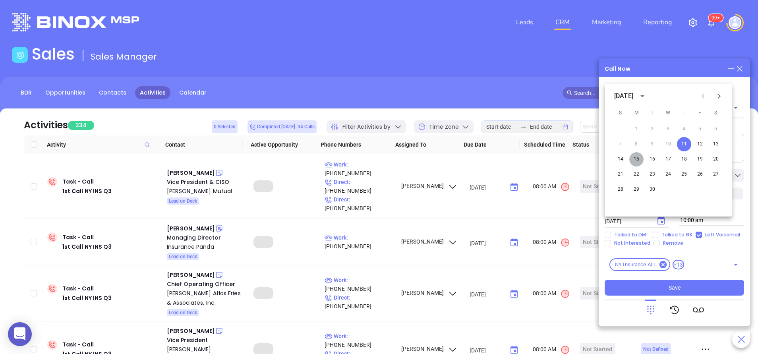
click at [637, 160] on button "15" at bounding box center [636, 159] width 14 height 14
type input "09/15/2025"
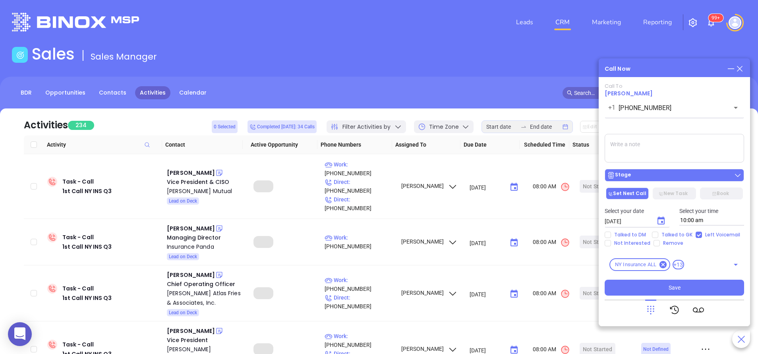
click at [676, 175] on div "Stage" at bounding box center [674, 175] width 135 height 8
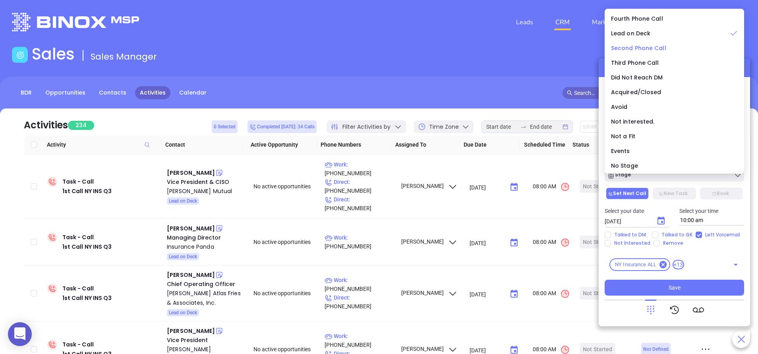
click at [646, 46] on span "Second Phone Call" at bounding box center [638, 48] width 55 height 8
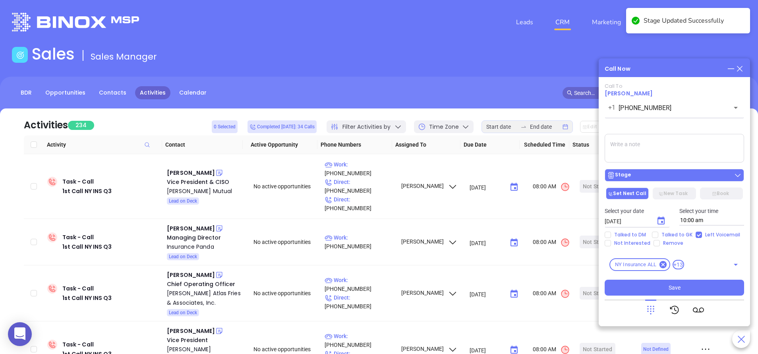
click at [650, 172] on div "Stage" at bounding box center [674, 175] width 135 height 8
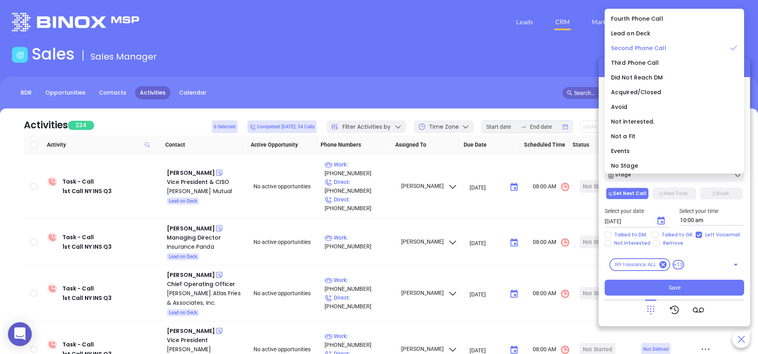
click at [625, 45] on span "Second Phone Call" at bounding box center [638, 48] width 55 height 8
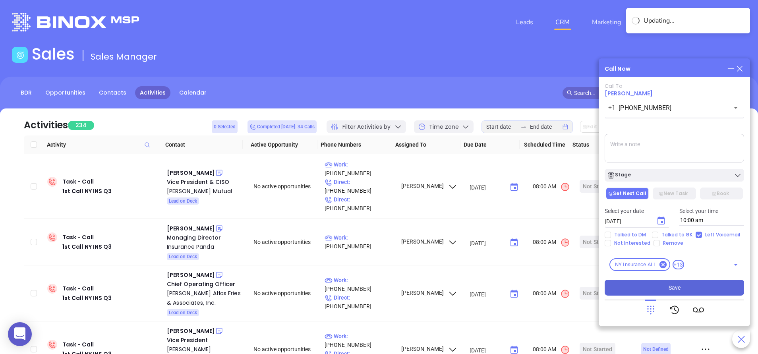
click at [681, 288] on button "Save" at bounding box center [674, 288] width 139 height 16
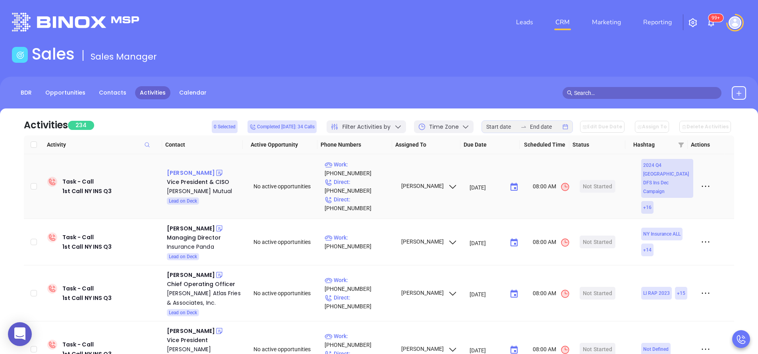
click at [189, 168] on div "Scott Prasek" at bounding box center [191, 173] width 48 height 10
click at [365, 170] on p "Work : (607) 844-8106" at bounding box center [359, 168] width 69 height 17
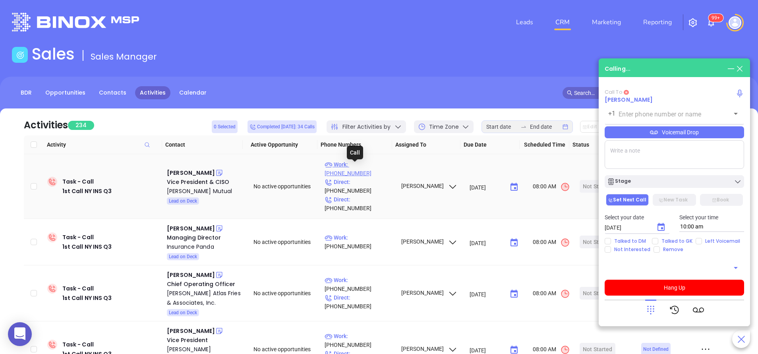
type input "(607) 844-8106"
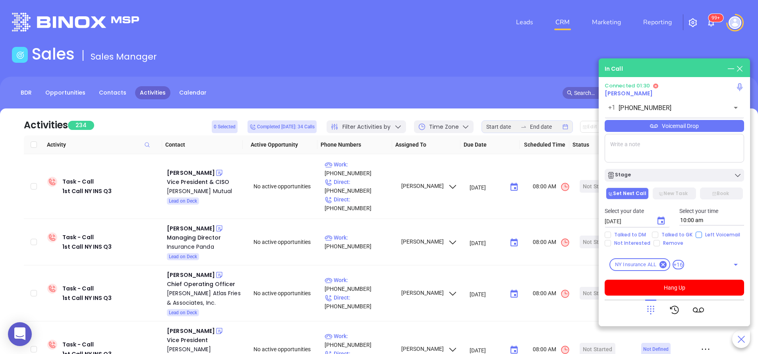
click at [697, 235] on input "Left Voicemail" at bounding box center [699, 235] width 6 height 6
checkbox input "true"
click at [700, 287] on button "Hang Up" at bounding box center [674, 288] width 139 height 16
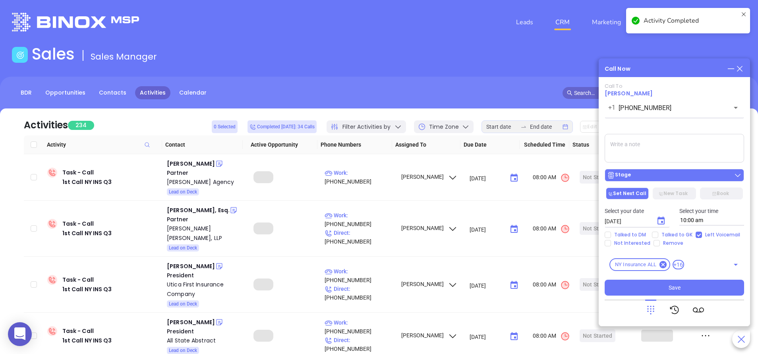
click at [642, 176] on div "Stage" at bounding box center [674, 175] width 135 height 8
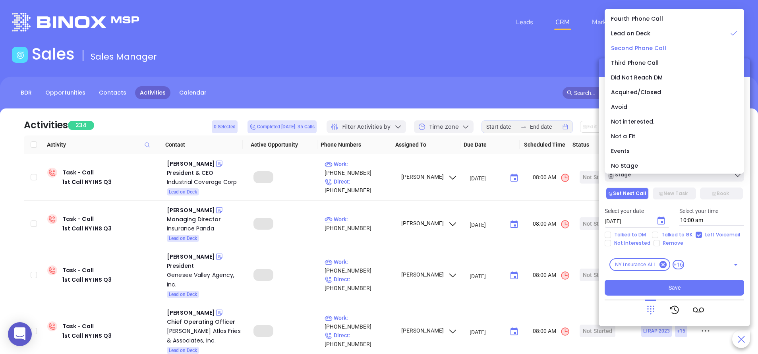
click at [625, 47] on span "Second Phone Call" at bounding box center [638, 48] width 55 height 8
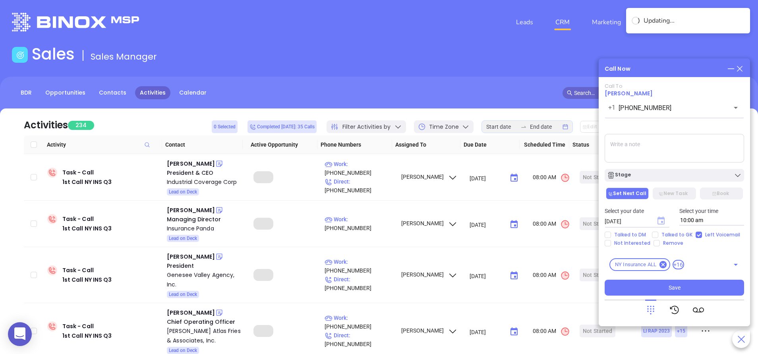
click at [660, 224] on icon "Choose date, selected date is Sep 11, 2025" at bounding box center [661, 221] width 7 height 8
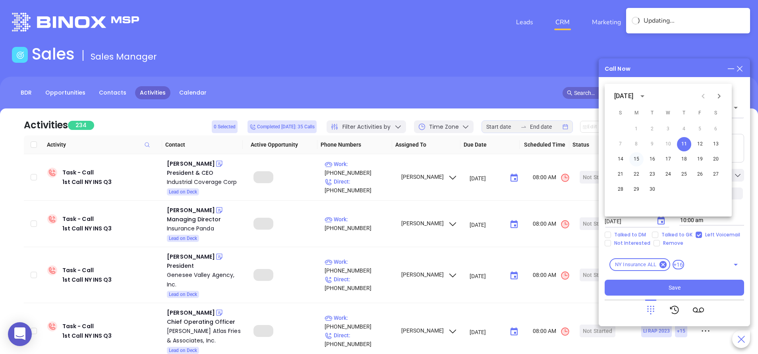
click at [640, 157] on button "15" at bounding box center [636, 159] width 14 height 14
type input "09/15/2025"
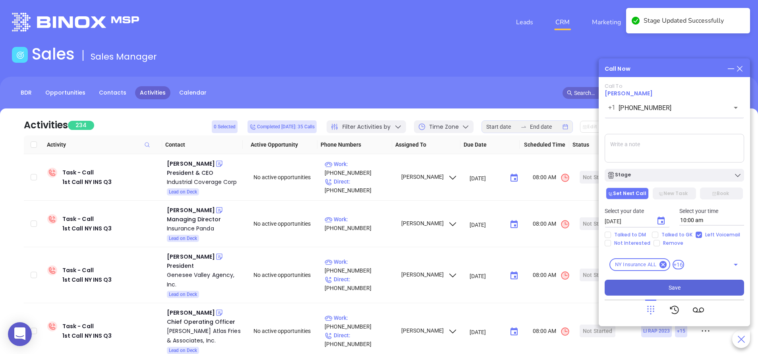
click at [689, 286] on button "Save" at bounding box center [674, 288] width 139 height 16
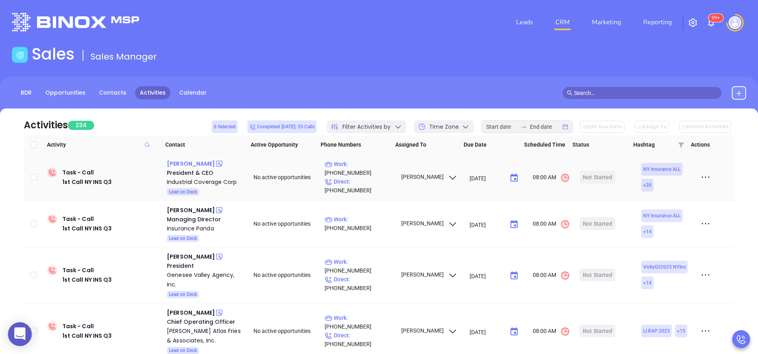
click at [203, 164] on div "Michael A Romeo" at bounding box center [191, 164] width 48 height 10
click at [370, 172] on p "Work : (631) 736-7500" at bounding box center [359, 168] width 69 height 17
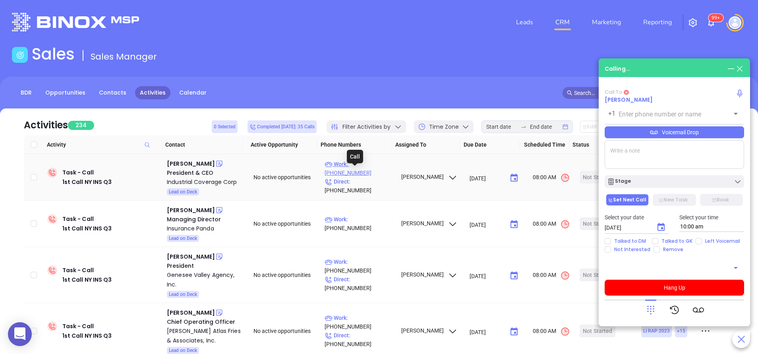
type input "[PHONE_NUMBER]"
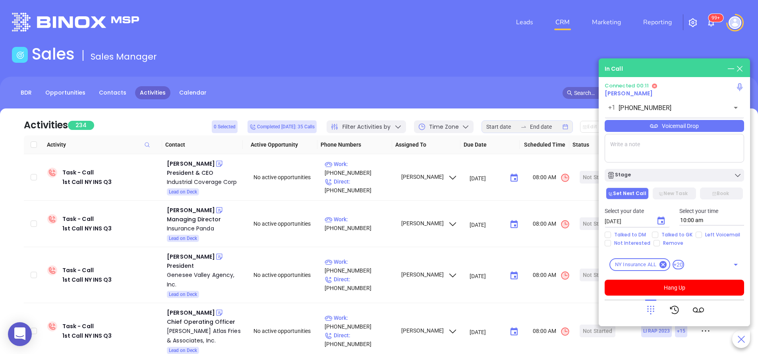
click at [650, 308] on icon at bounding box center [650, 309] width 11 height 11
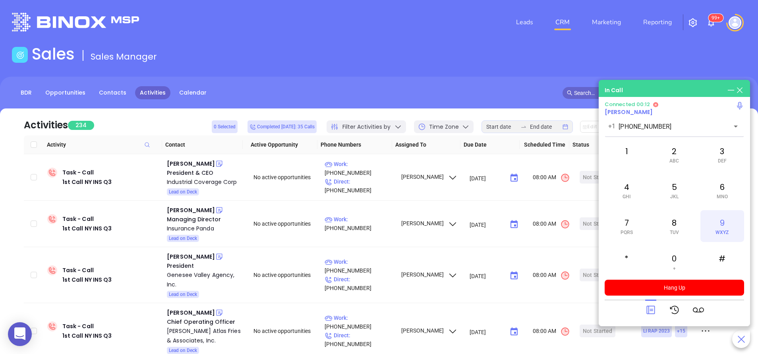
click at [717, 228] on div "9 WXYZ" at bounding box center [722, 226] width 44 height 32
click at [726, 190] on div "6 MNO" at bounding box center [722, 190] width 44 height 32
click at [622, 188] on div "4 GHI" at bounding box center [627, 190] width 44 height 32
click at [678, 153] on div "2 ABC" at bounding box center [674, 155] width 44 height 32
click at [677, 153] on div "2 ABC" at bounding box center [674, 155] width 44 height 32
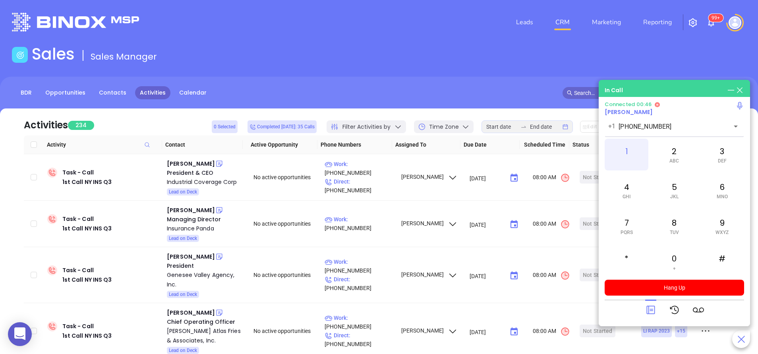
click at [626, 149] on div "1" at bounding box center [627, 155] width 44 height 32
click at [652, 308] on icon at bounding box center [650, 309] width 11 height 11
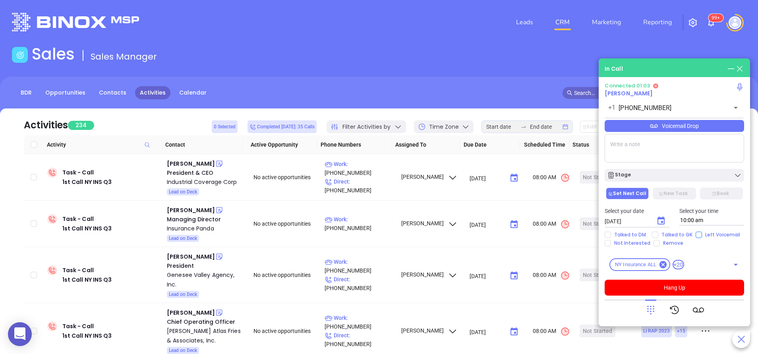
click at [697, 234] on input "Left Voicemail" at bounding box center [699, 235] width 6 height 6
checkbox input "true"
click at [684, 288] on button "Hang Up" at bounding box center [674, 288] width 139 height 16
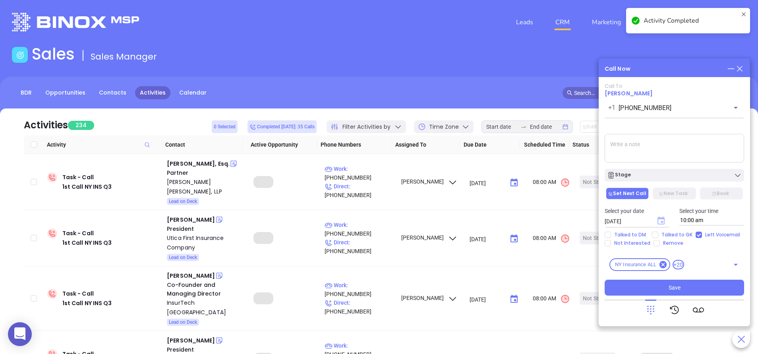
click at [663, 220] on icon "Choose date, selected date is Sep 11, 2025" at bounding box center [661, 221] width 10 height 10
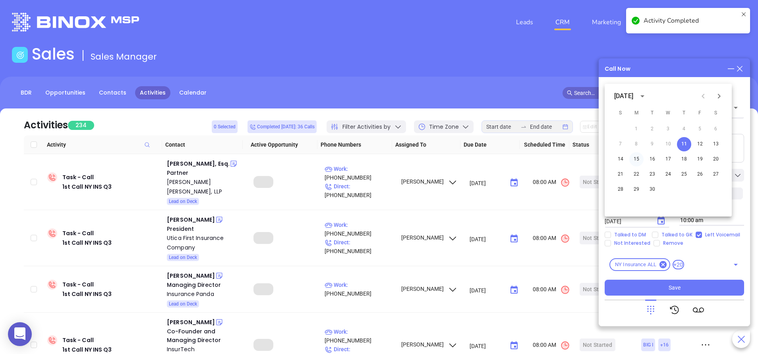
click at [638, 162] on button "15" at bounding box center [636, 159] width 14 height 14
type input "09/15/2025"
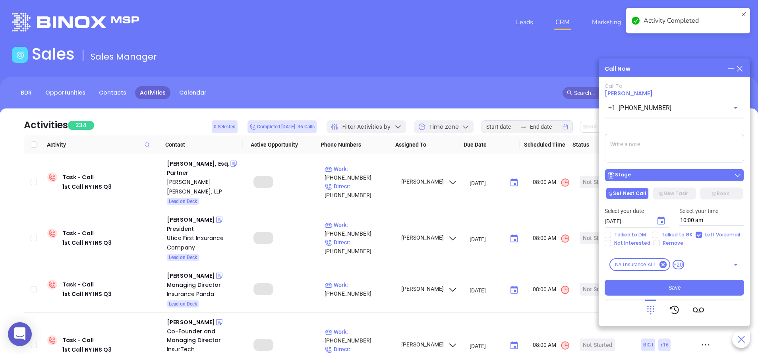
click at [663, 174] on div "Stage" at bounding box center [674, 175] width 135 height 8
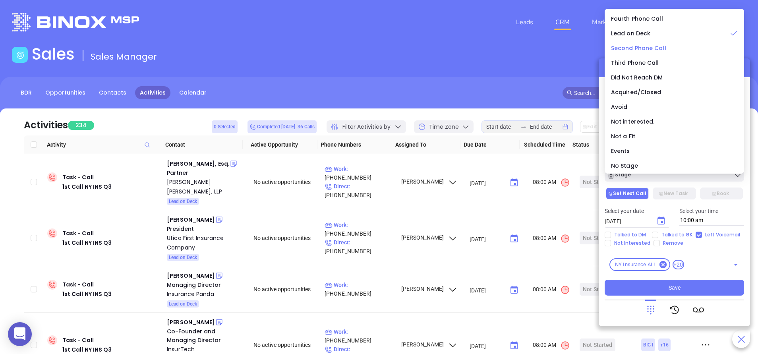
click at [630, 45] on span "Second Phone Call" at bounding box center [638, 48] width 55 height 8
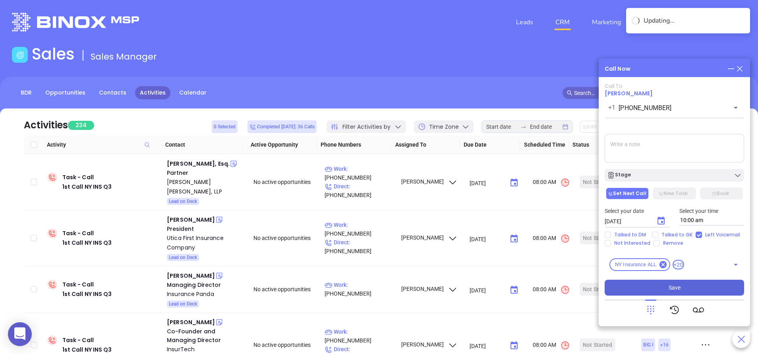
click at [690, 287] on button "Save" at bounding box center [674, 288] width 139 height 16
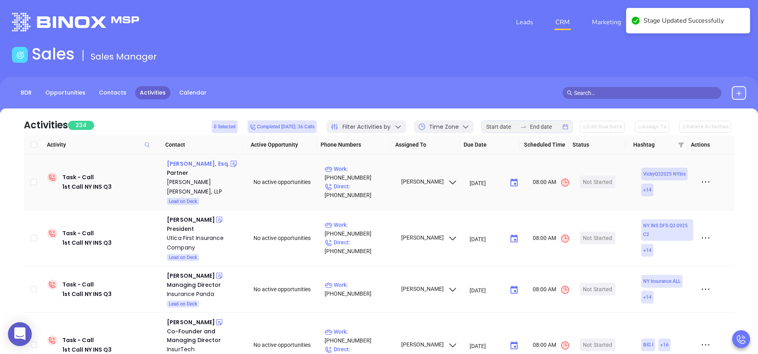
click at [207, 164] on div "Howard S. Kronberg, Esq." at bounding box center [198, 164] width 63 height 10
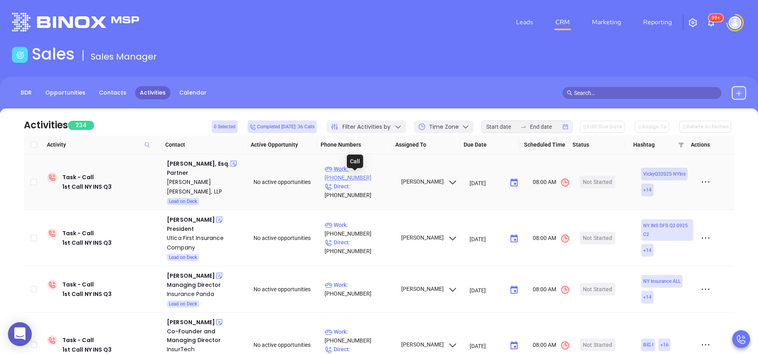
click at [377, 176] on p "Work : (914) 470-0001" at bounding box center [359, 172] width 69 height 17
type input "(914) 470-0001"
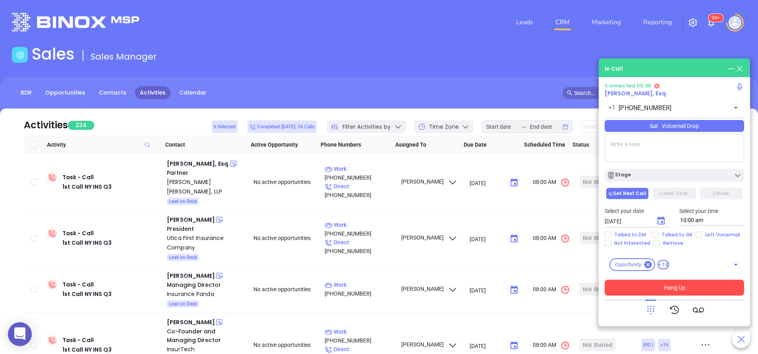
click at [665, 291] on button "Hang Up" at bounding box center [674, 288] width 139 height 16
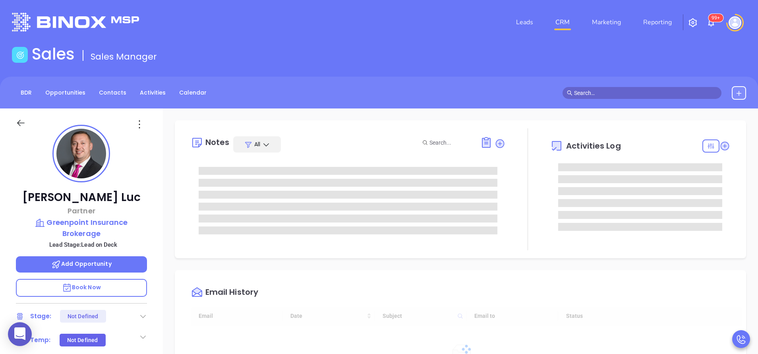
scroll to position [231, 0]
type input "[PERSON_NAME]"
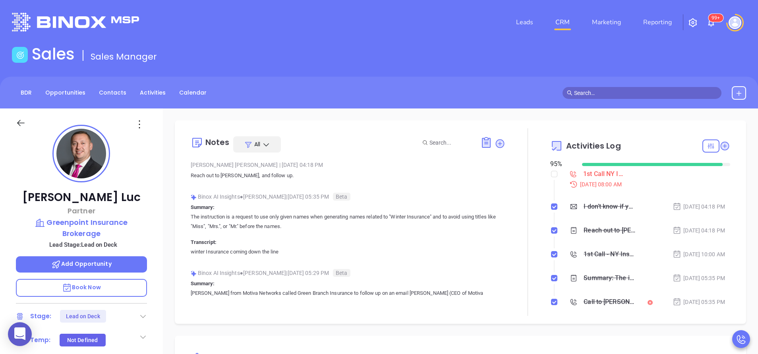
click at [154, 174] on div "Marcin Luc Partner Greenpoint Insurance Brokerage Lead Stage: Lead on Deck Add …" at bounding box center [81, 329] width 163 height 443
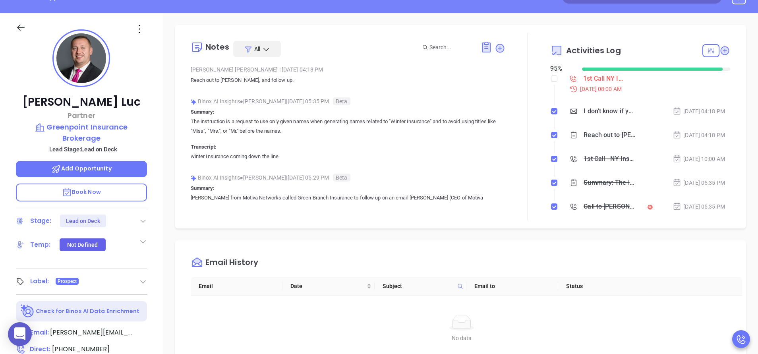
scroll to position [72, 0]
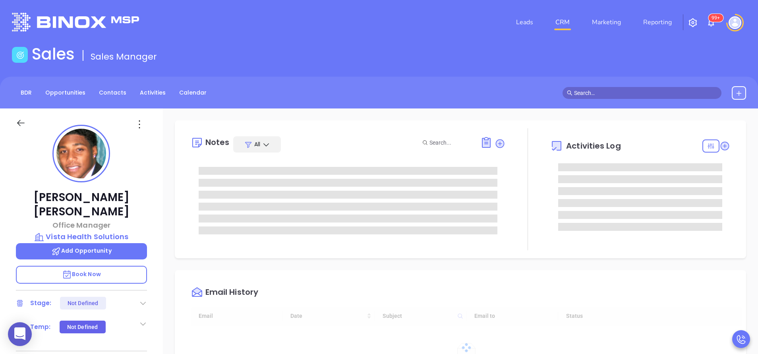
type input "[DATE]"
type input "[PERSON_NAME]"
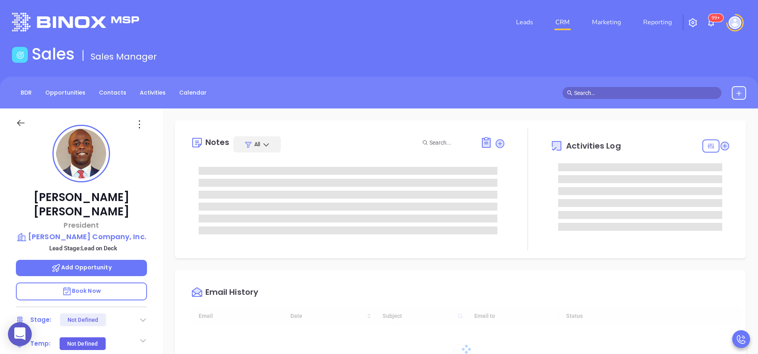
type input "[DATE]"
type input "[PERSON_NAME]"
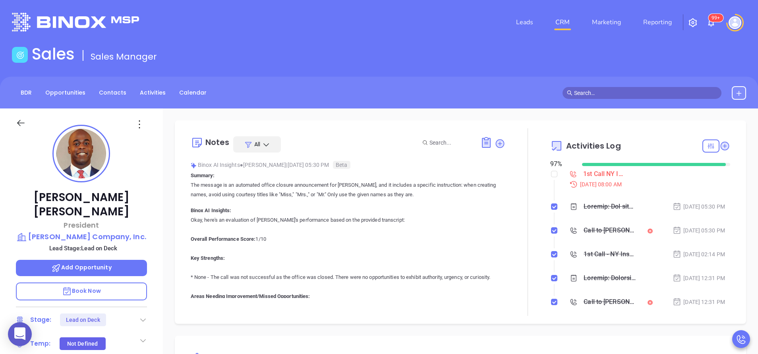
click at [191, 161] on div "Binox AI Insights ● Anabell Dominguez | Jul 7, 2025 05:30 PM Beta" at bounding box center [348, 165] width 315 height 12
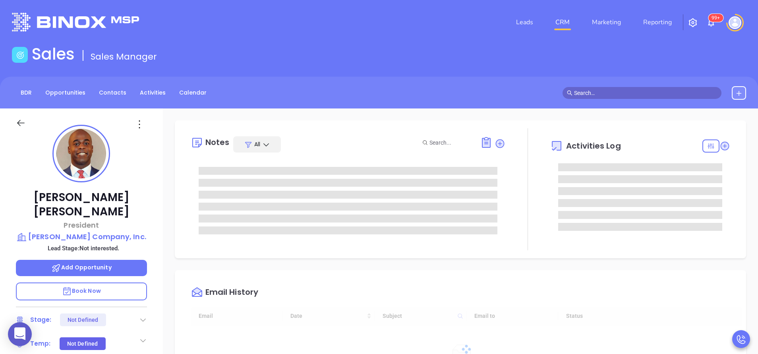
type input "[DATE]"
type input "[PERSON_NAME]"
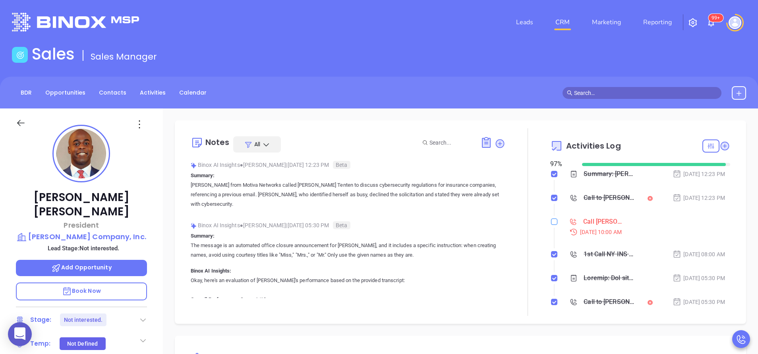
click at [551, 219] on input "checkbox" at bounding box center [554, 222] width 6 height 6
checkbox input "true"
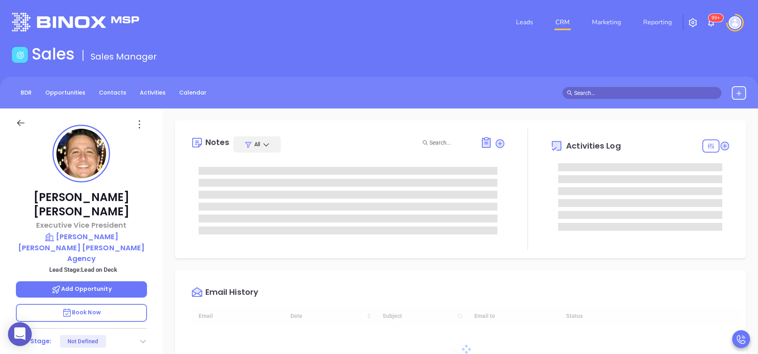
type input "[DATE]"
type input "[PERSON_NAME]"
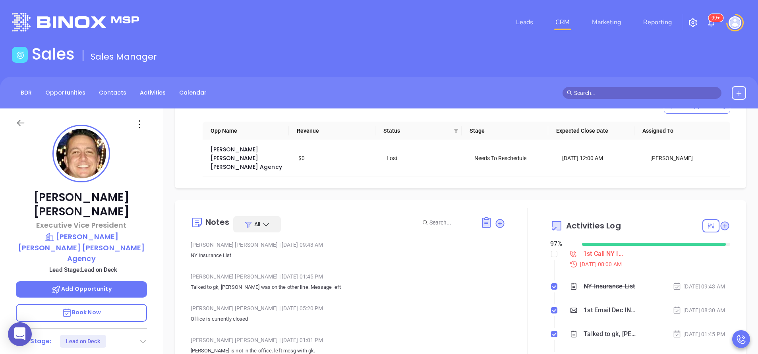
scroll to position [72, 0]
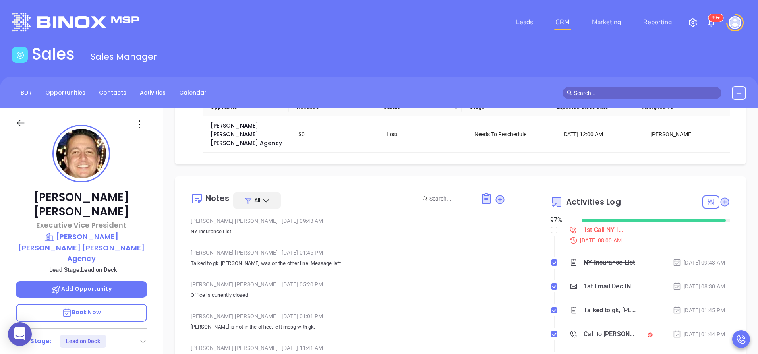
click at [159, 167] on div "Matthew Klein Executive Vice President Dowling Knipfing Klein Agency Lead Stage…" at bounding box center [81, 329] width 163 height 443
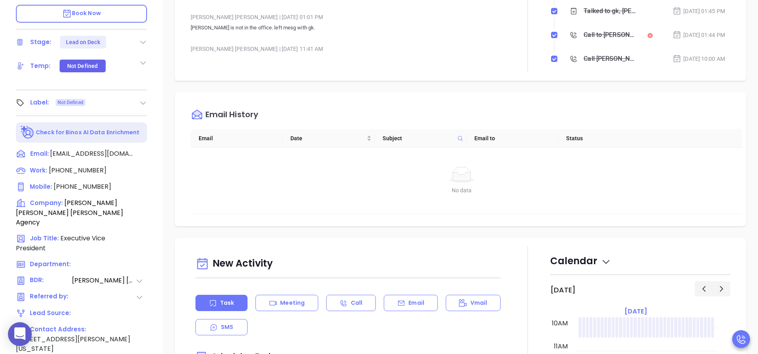
scroll to position [311, 0]
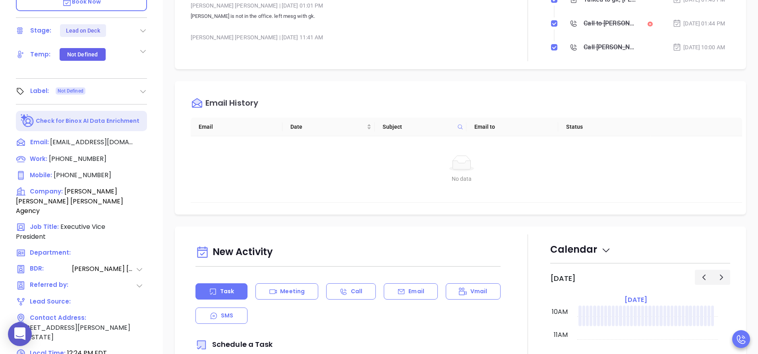
click at [165, 203] on div "Opportunities New Opportunity Opp Name Revenue Status Stage Expected Close Date…" at bounding box center [460, 76] width 595 height 556
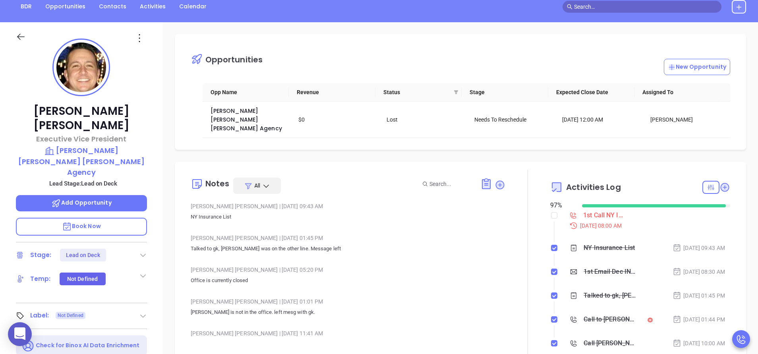
scroll to position [0, 0]
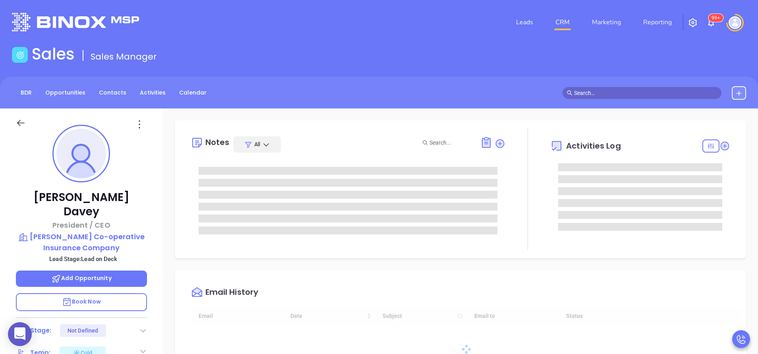
scroll to position [231, 0]
type input "[PERSON_NAME]"
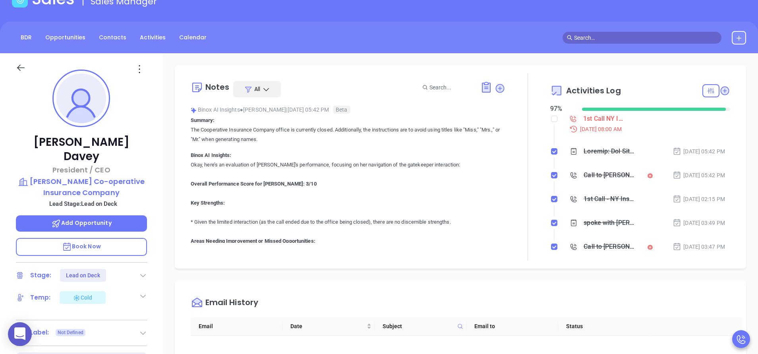
scroll to position [0, 0]
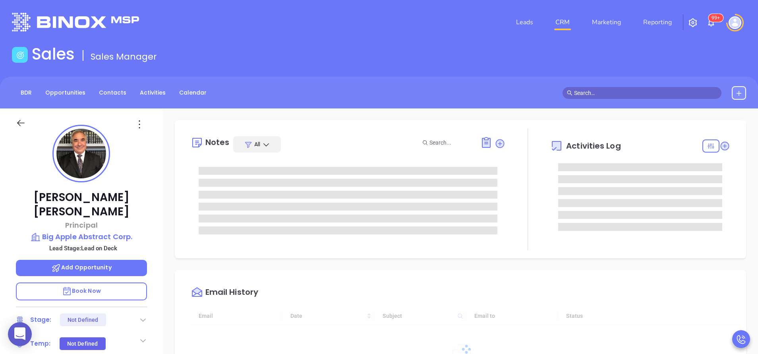
type input "[DATE]"
type input "[PERSON_NAME]"
type input "[DATE]"
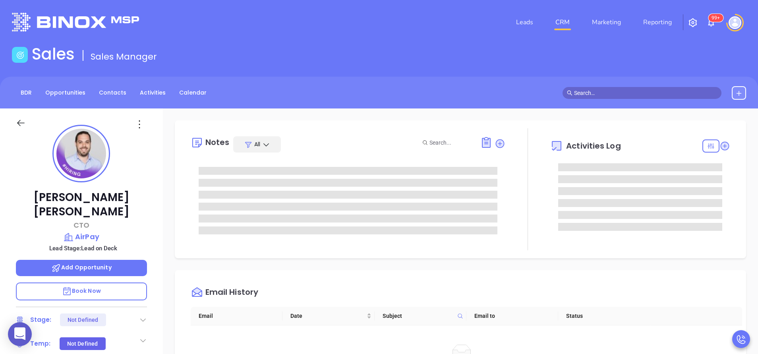
type input "[PERSON_NAME]"
type input "[DATE]"
type input "[PERSON_NAME]"
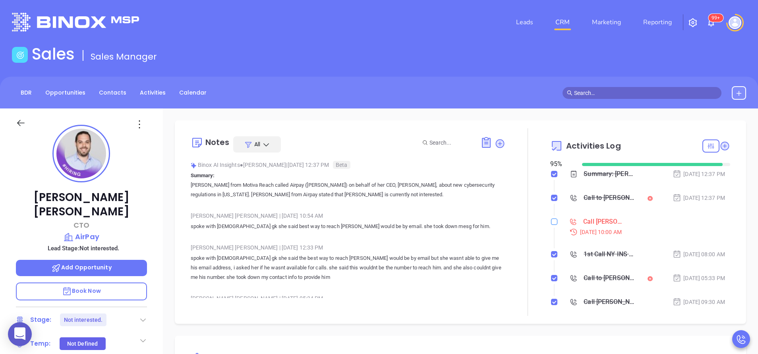
click at [551, 222] on input "checkbox" at bounding box center [554, 222] width 6 height 6
checkbox input "true"
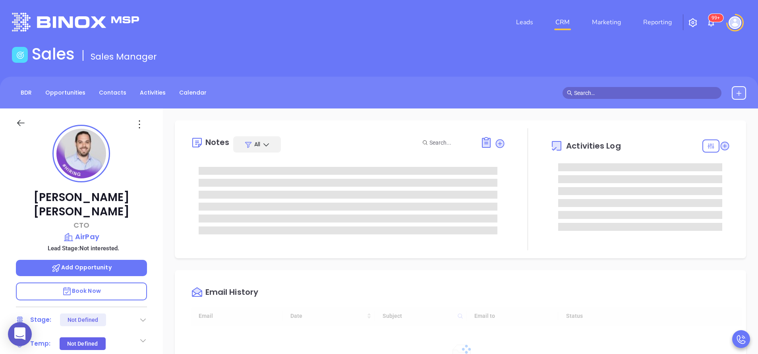
type input "[DATE]"
type input "[PERSON_NAME]"
type input "[DATE]"
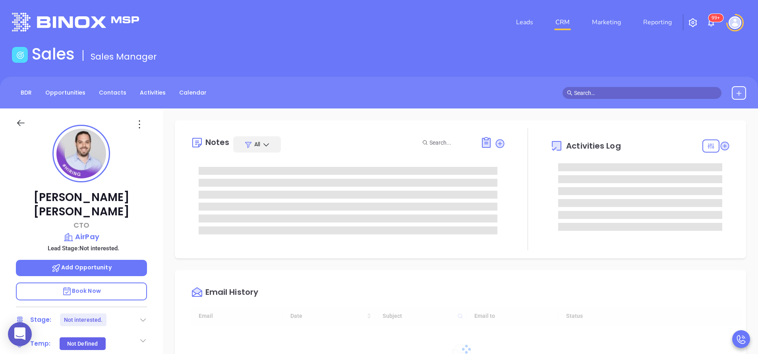
type input "[PERSON_NAME]"
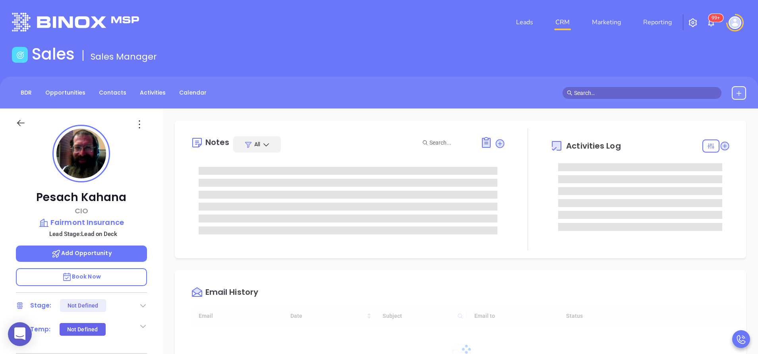
type input "[DATE]"
type input "[PERSON_NAME]"
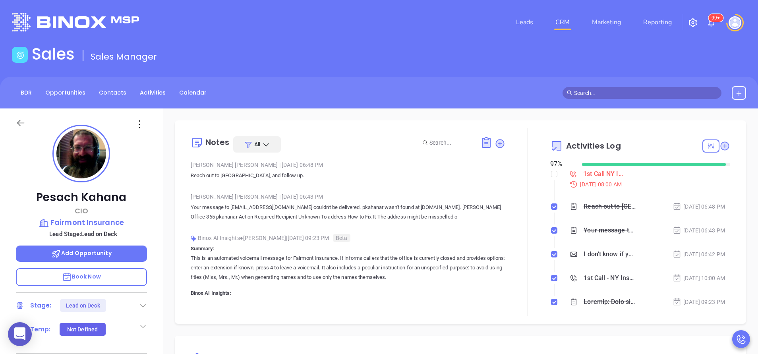
click at [158, 193] on div "Pesach Kahana CIO Fairmont Insurance Lead Stage: Lead on Deck Add Opportunity B…" at bounding box center [81, 329] width 163 height 443
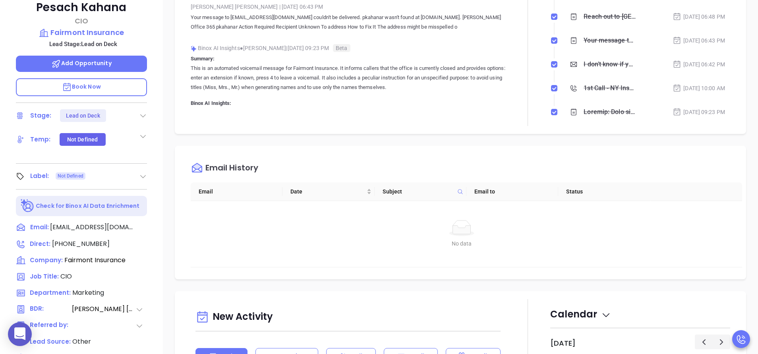
scroll to position [215, 0]
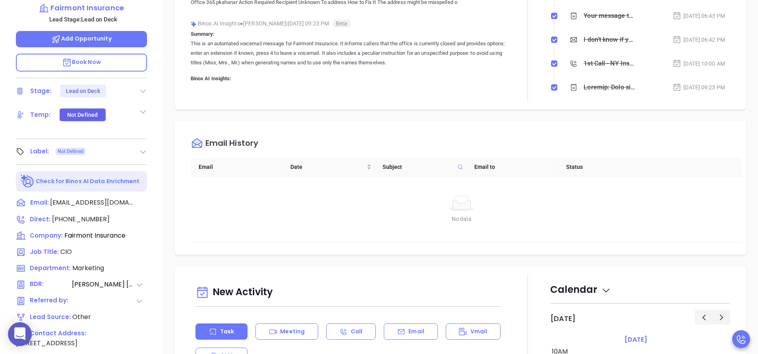
click at [453, 114] on div "Notes All Anabell Dominguez | Aug 5, 2025 06:48 PM Reach out to Pesach, and fol…" at bounding box center [460, 172] width 595 height 556
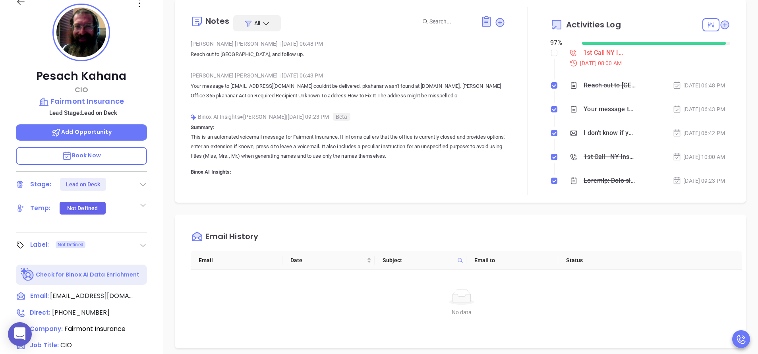
scroll to position [95, 0]
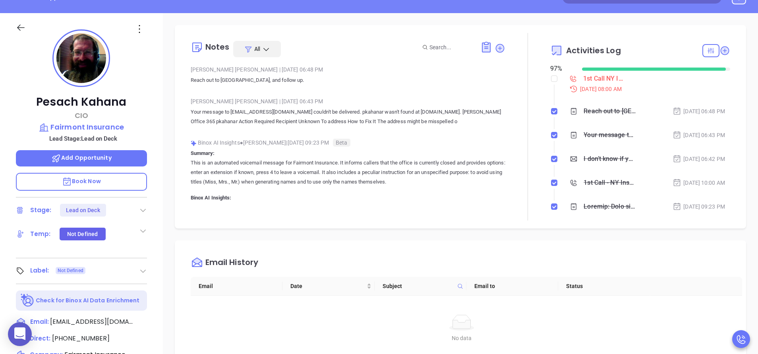
click at [166, 78] on div "Notes All Anabell Dominguez | Aug 5, 2025 06:48 PM Reach out to Pesach, and fol…" at bounding box center [460, 291] width 595 height 556
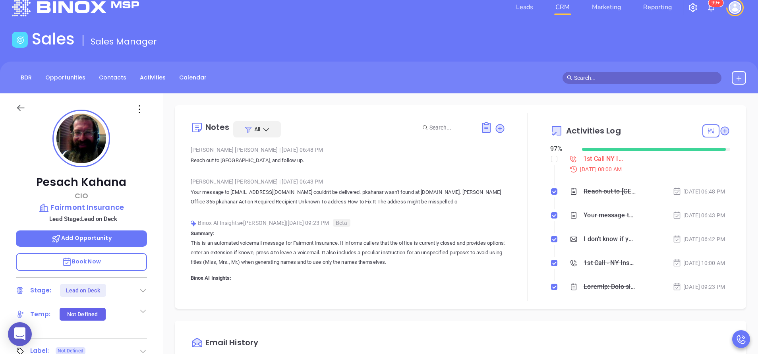
scroll to position [0, 0]
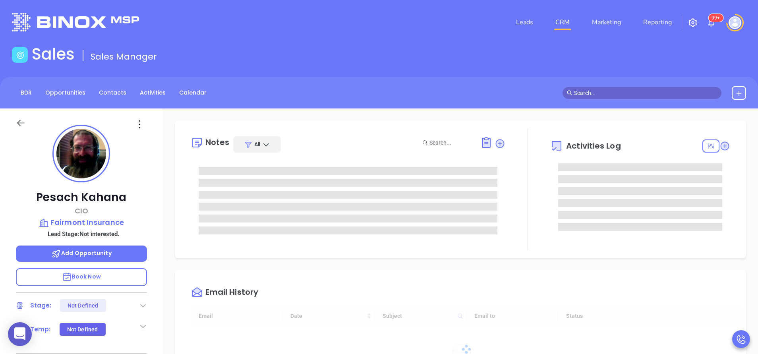
type input "[DATE]"
type input "[PERSON_NAME]"
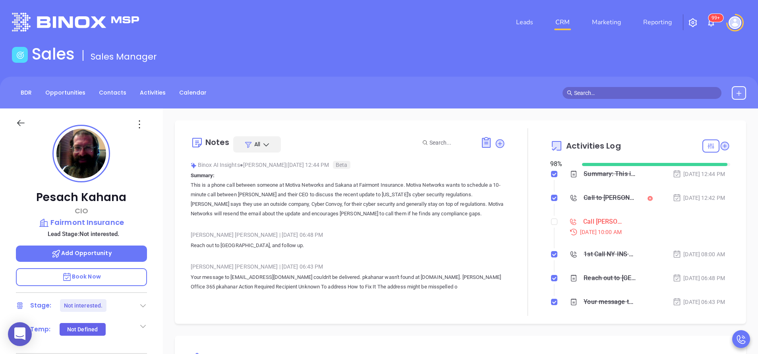
click at [458, 96] on div "BDR Opportunities Contacts Activities Calendar" at bounding box center [379, 93] width 758 height 14
click at [551, 224] on input "checkbox" at bounding box center [554, 222] width 6 height 6
checkbox input "true"
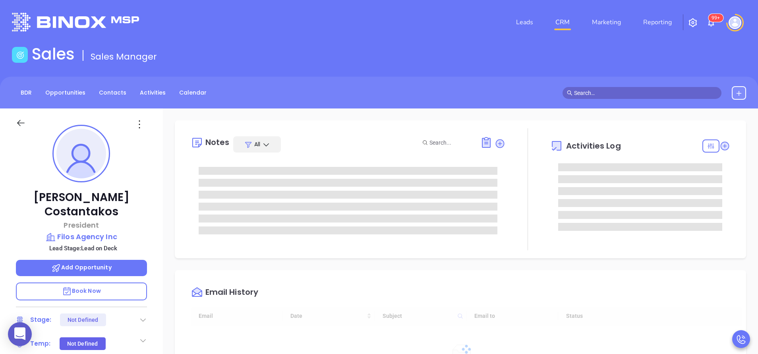
type input "[DATE]"
type input "[PERSON_NAME]"
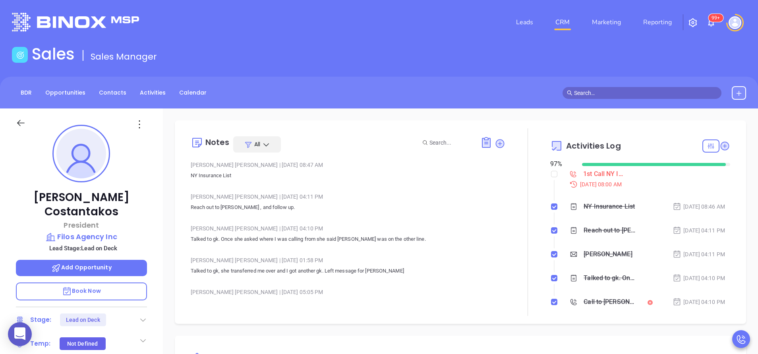
click at [714, 18] on sup "99+" at bounding box center [715, 18] width 15 height 8
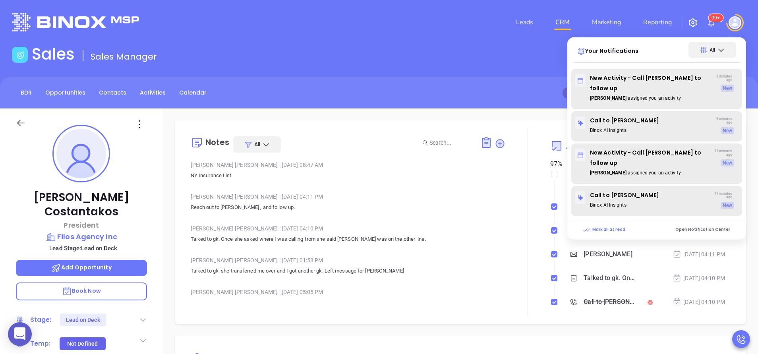
click at [506, 59] on div "Sales Sales Manager" at bounding box center [379, 55] width 744 height 22
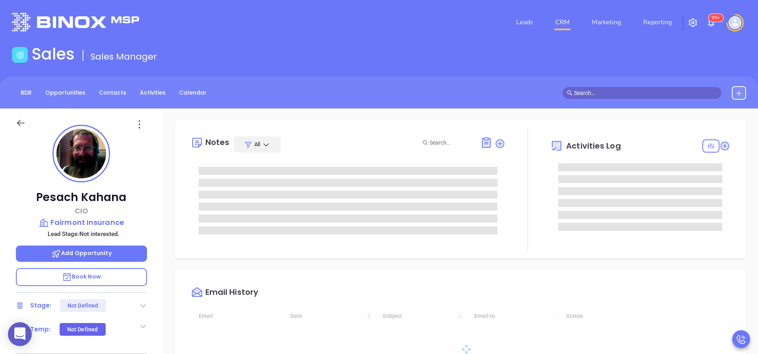
type input "[DATE]"
type input "[PERSON_NAME]"
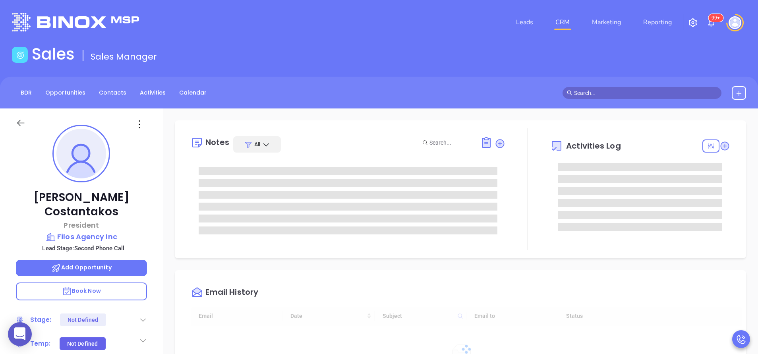
type input "[DATE]"
type input "[PERSON_NAME]"
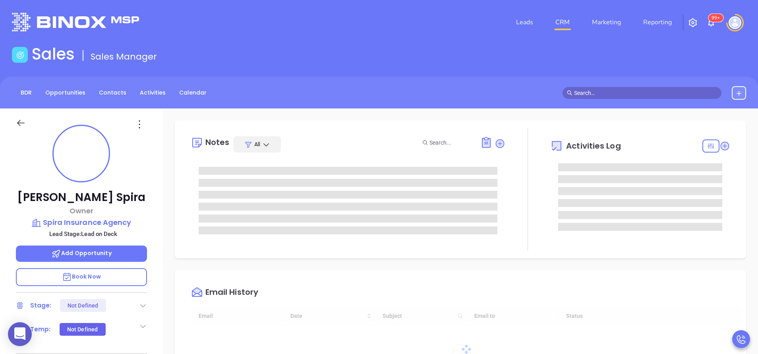
type input "[DATE]"
type input "[PERSON_NAME]"
type input "[DATE]"
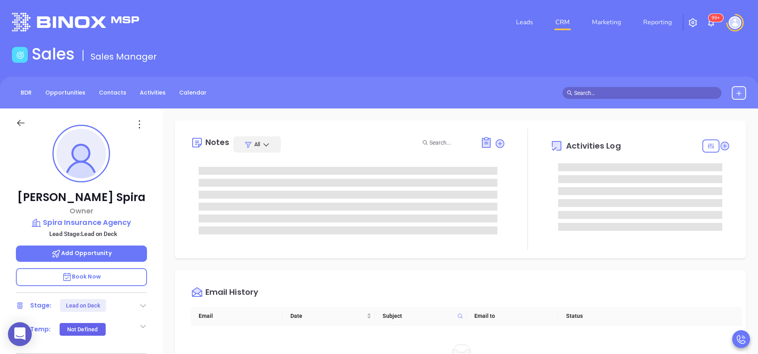
type input "[PERSON_NAME]"
type input "[DATE]"
type input "[PERSON_NAME]"
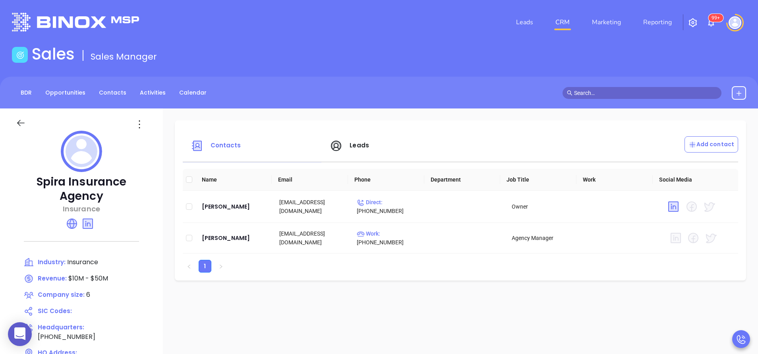
click at [234, 141] on span "Contacts" at bounding box center [216, 145] width 50 height 9
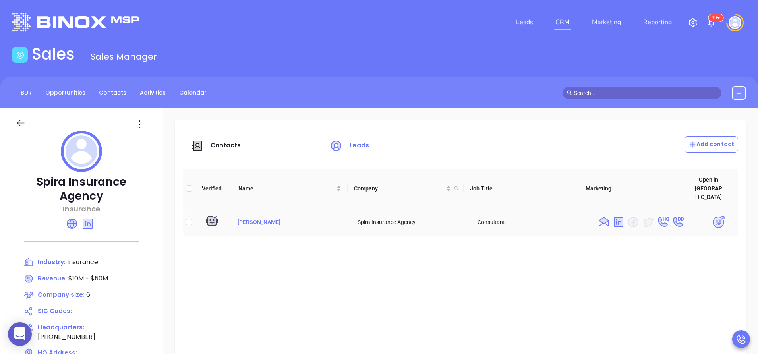
click at [249, 219] on span "[PERSON_NAME]" at bounding box center [259, 222] width 43 height 6
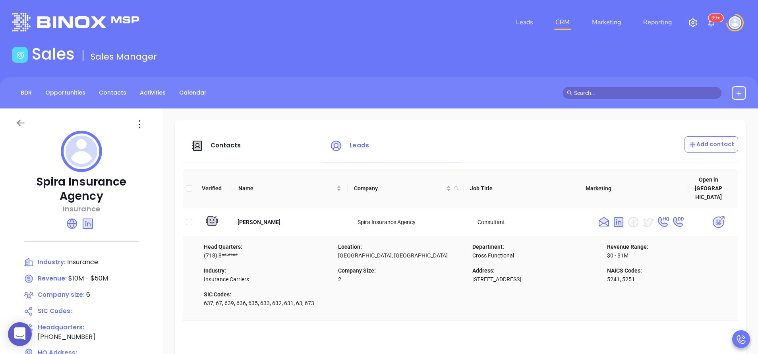
click at [230, 148] on span "Contacts" at bounding box center [226, 145] width 31 height 8
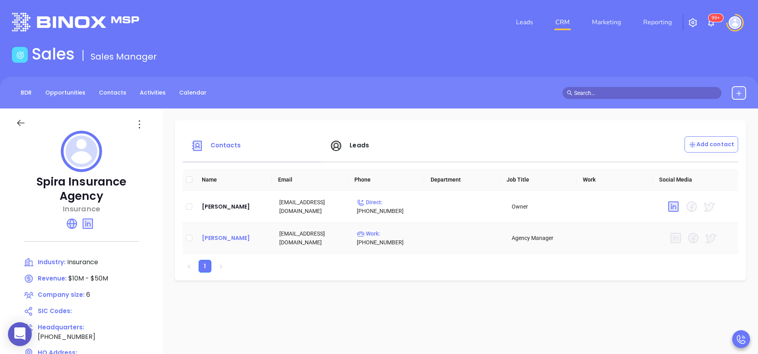
click at [223, 236] on div "Benjamin Spira" at bounding box center [234, 238] width 65 height 10
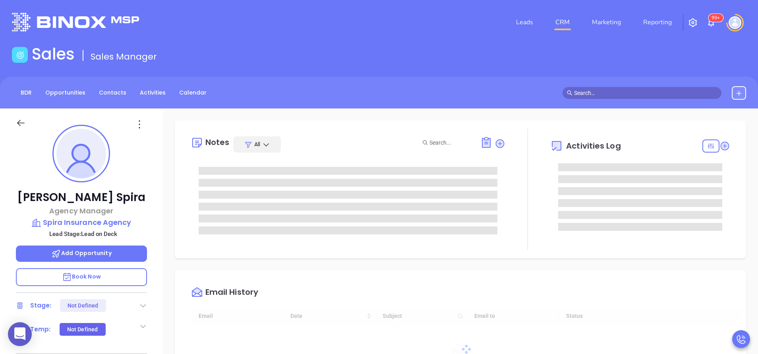
type input "[DATE]"
type input "[PERSON_NAME]"
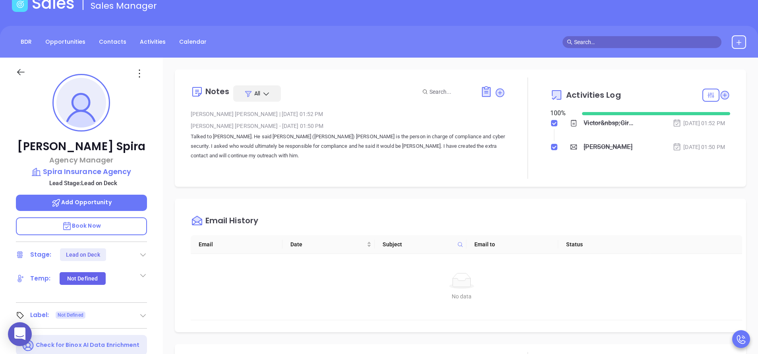
scroll to position [119, 0]
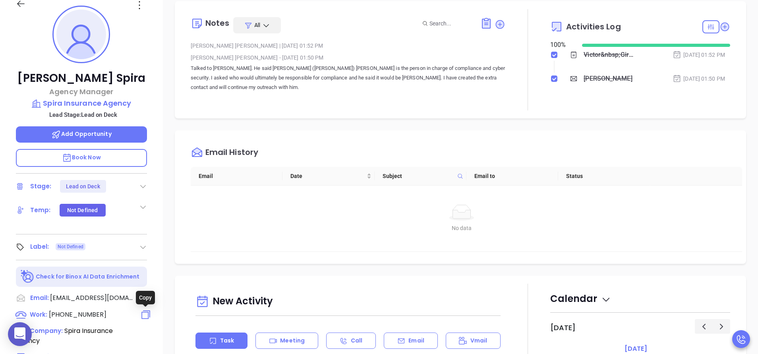
click at [146, 313] on icon at bounding box center [146, 315] width 12 height 12
click at [86, 314] on span "(718) 851-9697" at bounding box center [78, 314] width 58 height 9
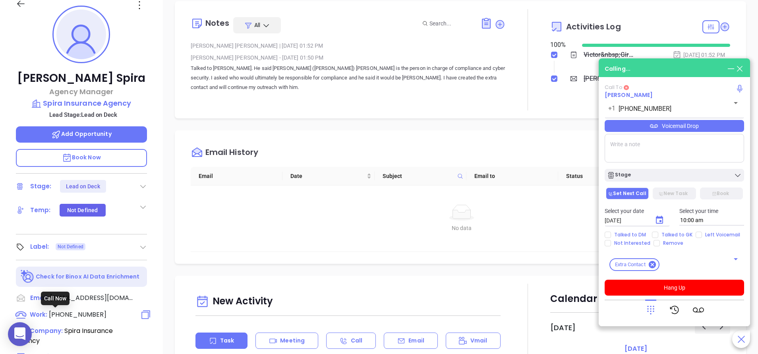
type input "(718) 851-9697"
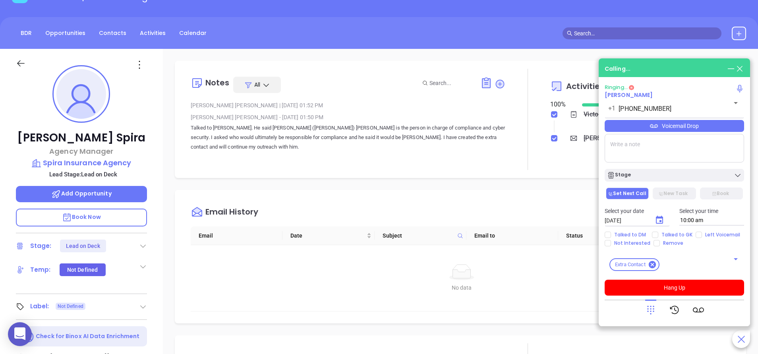
scroll to position [0, 0]
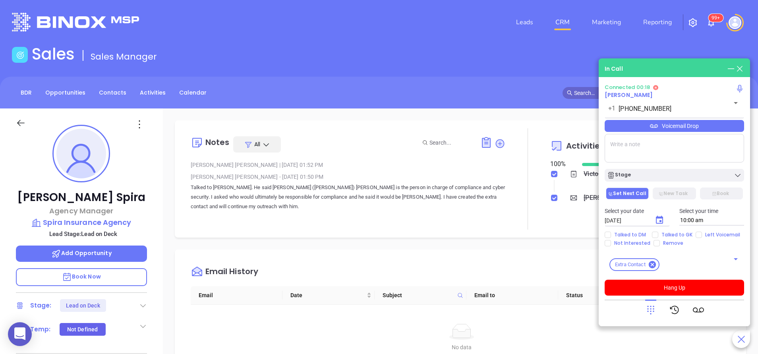
click at [650, 309] on icon at bounding box center [650, 309] width 11 height 11
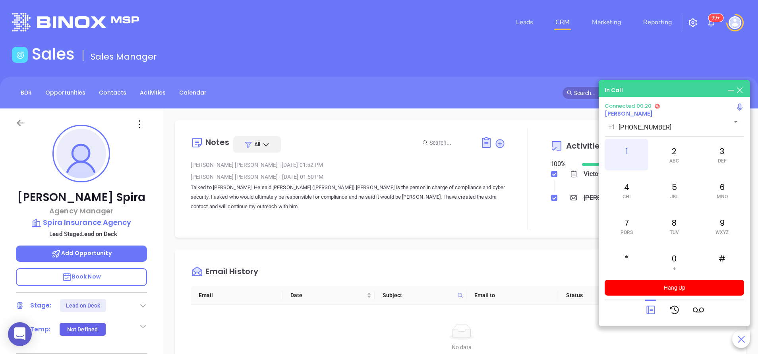
click at [623, 153] on div "1" at bounding box center [627, 155] width 44 height 32
drag, startPoint x: 669, startPoint y: 263, endPoint x: 649, endPoint y: 246, distance: 25.9
click at [668, 261] on div "0 +" at bounding box center [674, 262] width 44 height 32
click at [635, 232] on div "7 PQRS" at bounding box center [627, 226] width 44 height 32
click at [648, 310] on icon at bounding box center [650, 309] width 11 height 11
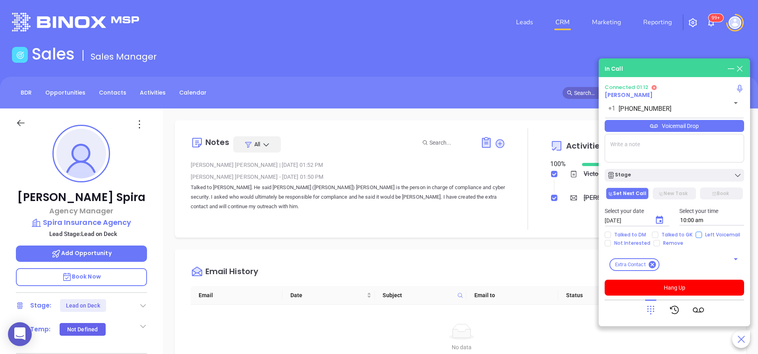
click at [697, 234] on input "Left Voicemail" at bounding box center [699, 235] width 6 height 6
checkbox input "true"
click at [673, 286] on button "Hang Up" at bounding box center [674, 288] width 139 height 16
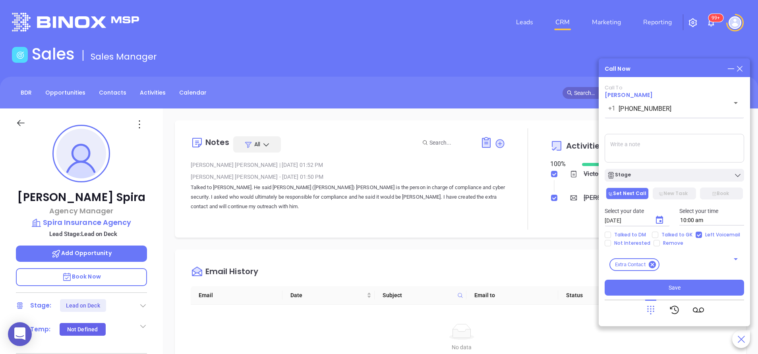
click at [638, 154] on textarea at bounding box center [674, 148] width 139 height 29
click at [658, 219] on icon "Choose date, selected date is Sep 12, 2025" at bounding box center [660, 220] width 10 height 10
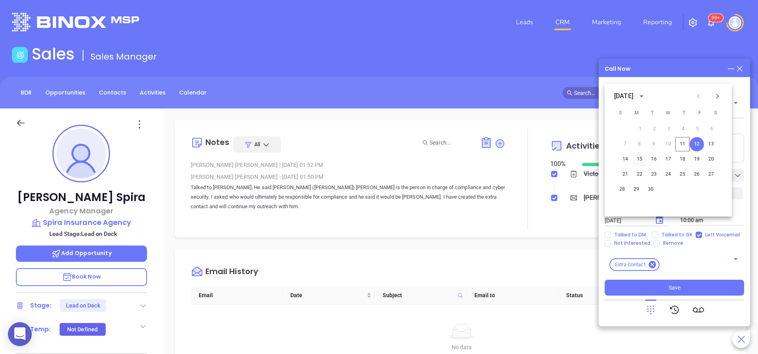
click at [641, 157] on button "15" at bounding box center [639, 159] width 14 height 14
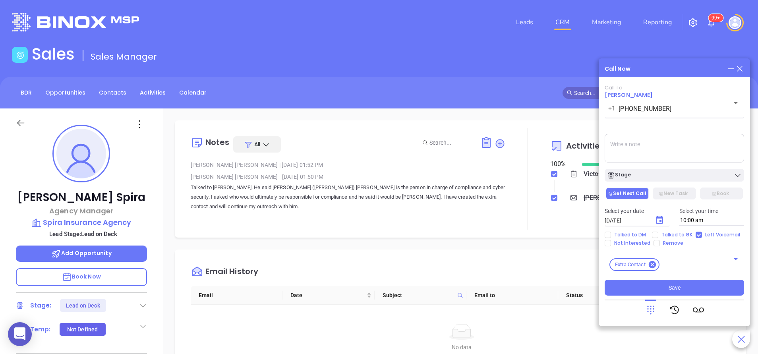
type input "09/15/2025"
click at [645, 171] on button "Stage" at bounding box center [674, 175] width 139 height 13
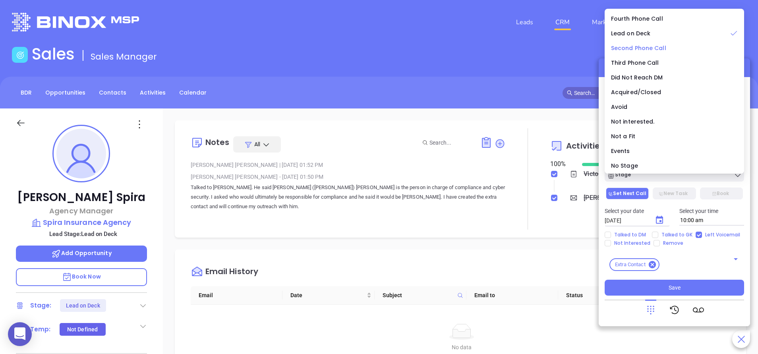
click at [631, 47] on span "Second Phone Call" at bounding box center [638, 48] width 55 height 8
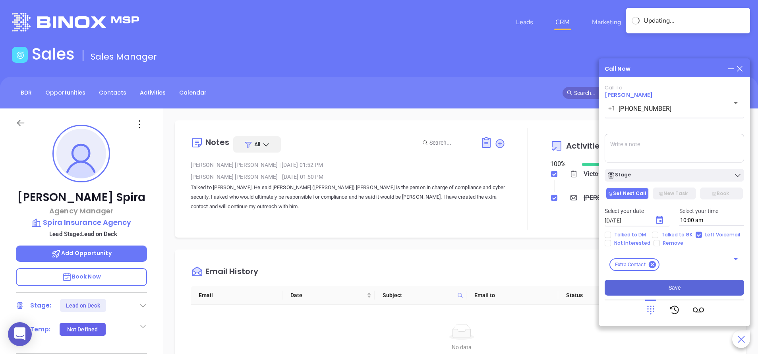
click at [646, 289] on button "Save" at bounding box center [674, 288] width 139 height 16
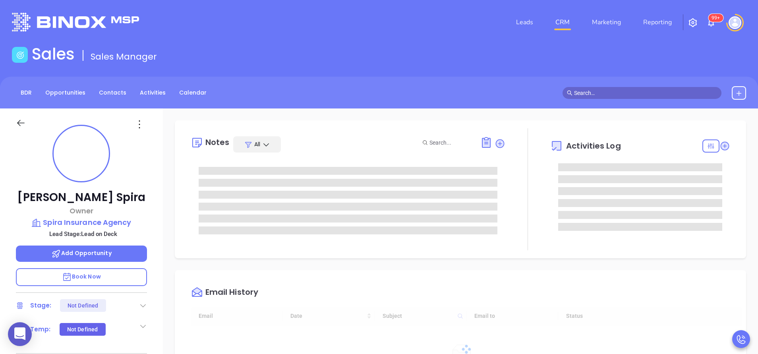
type input "[DATE]"
type input "[PERSON_NAME]"
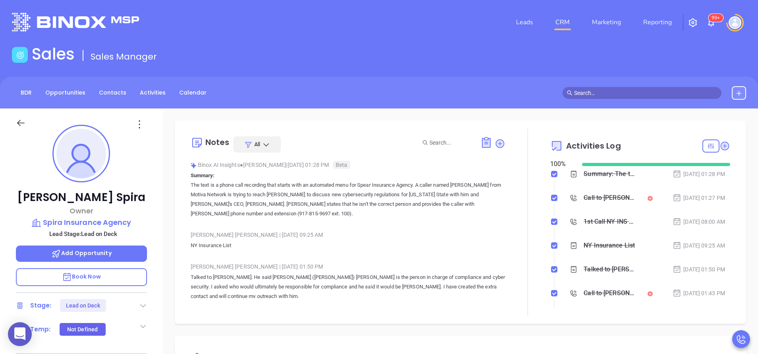
click at [584, 195] on div "Call to [PERSON_NAME]" at bounding box center [610, 198] width 52 height 12
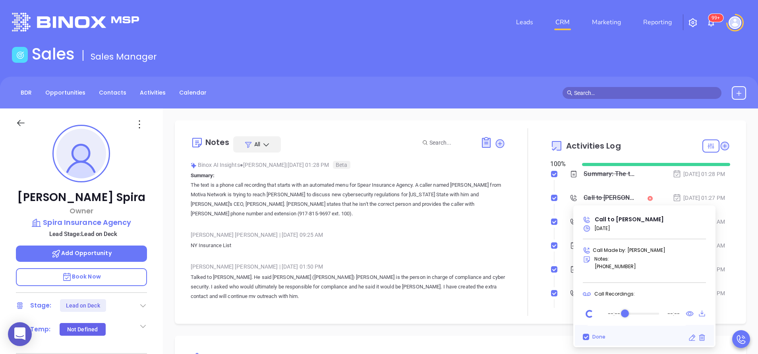
click at [644, 313] on div "Audio progress control" at bounding box center [642, 314] width 34 height 2
click at [646, 312] on div "Audio progress control" at bounding box center [642, 314] width 32 height 8
click at [589, 314] on icon "Play" at bounding box center [589, 314] width 13 height 13
click at [655, 313] on div "Audio progress control" at bounding box center [655, 313] width 8 height 8
drag, startPoint x: 654, startPoint y: 314, endPoint x: 648, endPoint y: 313, distance: 6.0
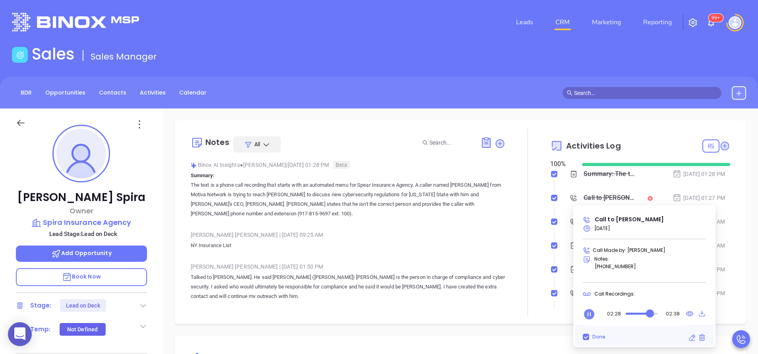
click at [648, 313] on div "Audio progress control" at bounding box center [650, 313] width 8 height 8
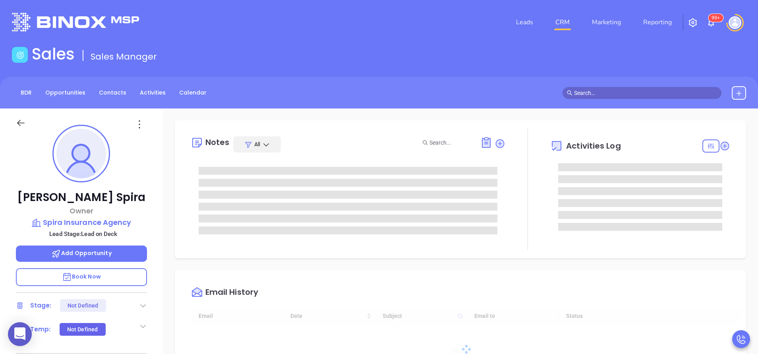
scroll to position [231, 0]
type input "[PERSON_NAME]"
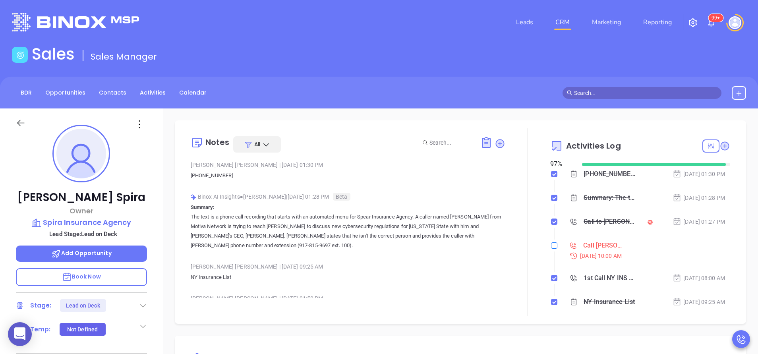
click at [551, 246] on input "checkbox" at bounding box center [554, 245] width 6 height 6
checkbox input "true"
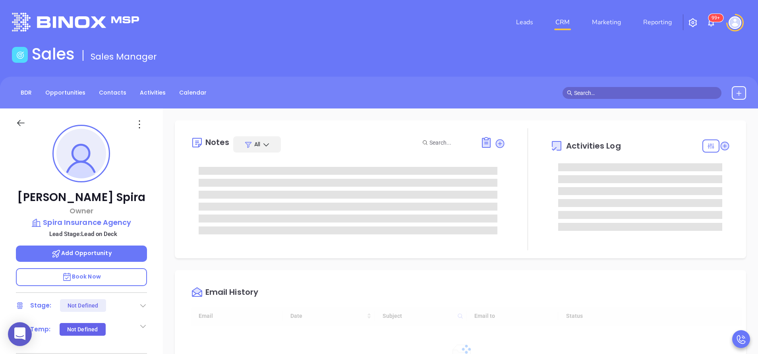
type input "[DATE]"
type input "[PERSON_NAME]"
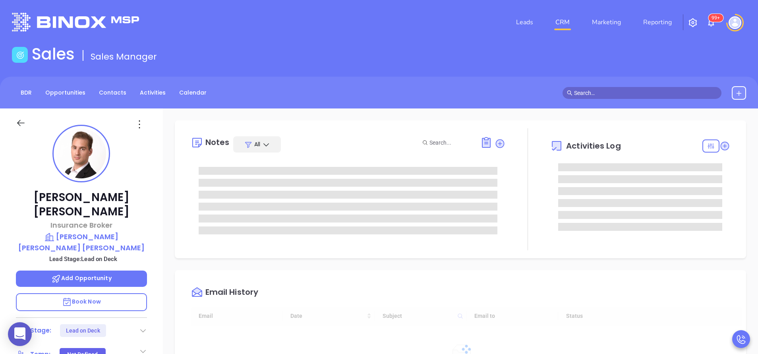
scroll to position [231, 0]
type input "[PERSON_NAME]"
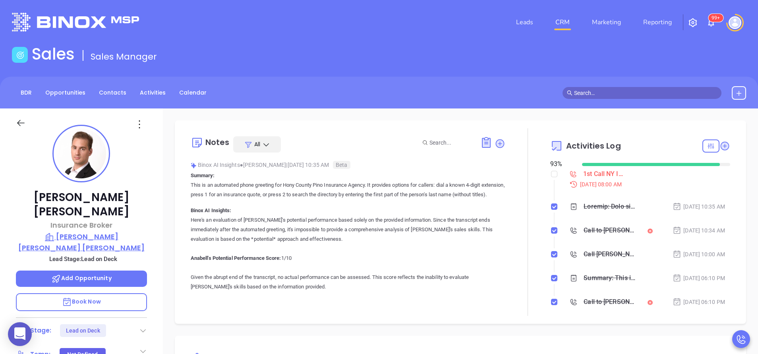
click at [79, 231] on p "[PERSON_NAME] [PERSON_NAME] [PERSON_NAME]" at bounding box center [81, 242] width 131 height 22
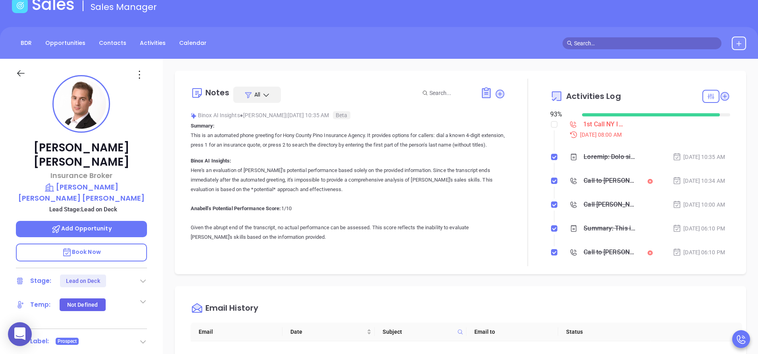
scroll to position [0, 0]
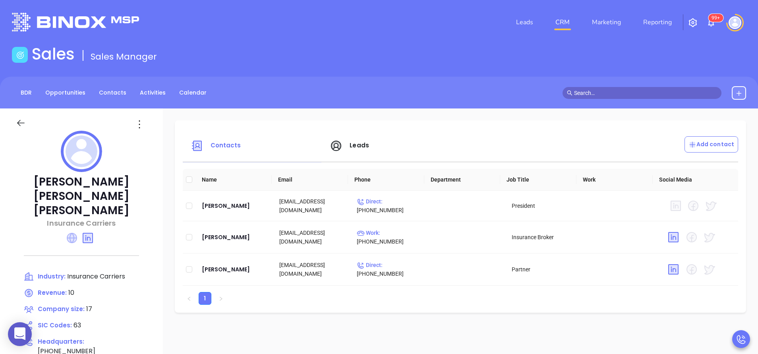
click at [69, 233] on icon at bounding box center [72, 238] width 10 height 10
click at [359, 144] on span "Leads" at bounding box center [359, 145] width 19 height 8
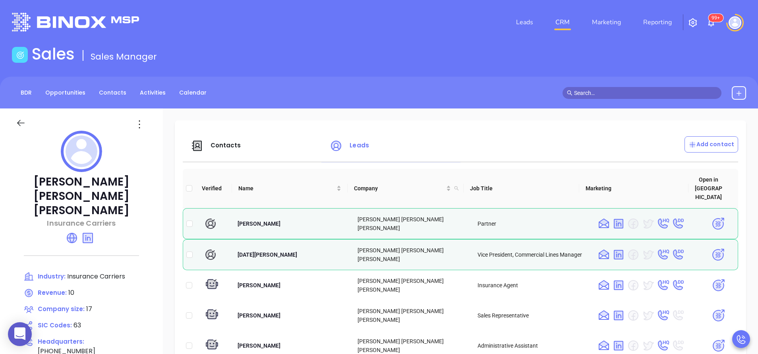
click at [226, 140] on div "Contacts" at bounding box center [255, 145] width 139 height 19
click at [226, 145] on span "Contacts" at bounding box center [226, 145] width 31 height 8
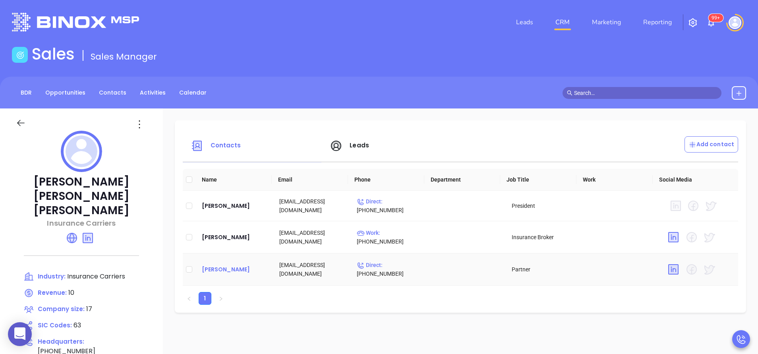
click at [226, 268] on div "Michael Honig" at bounding box center [234, 270] width 65 height 10
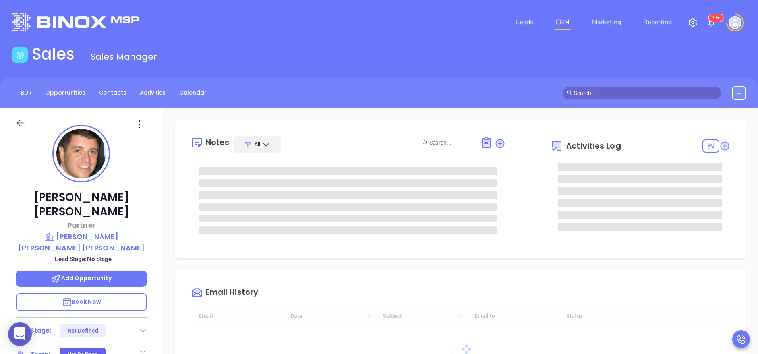
scroll to position [231, 0]
type input "[PERSON_NAME]"
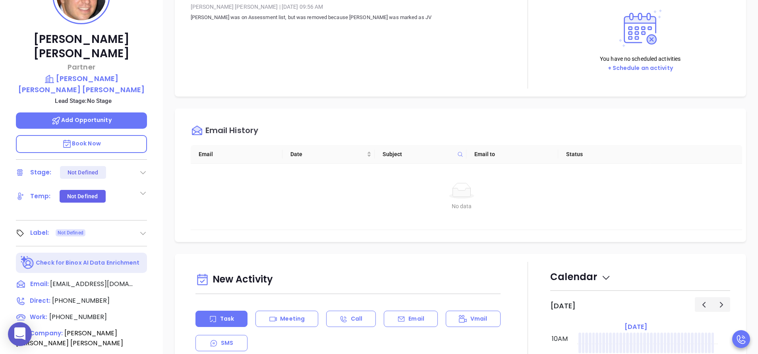
scroll to position [132, 0]
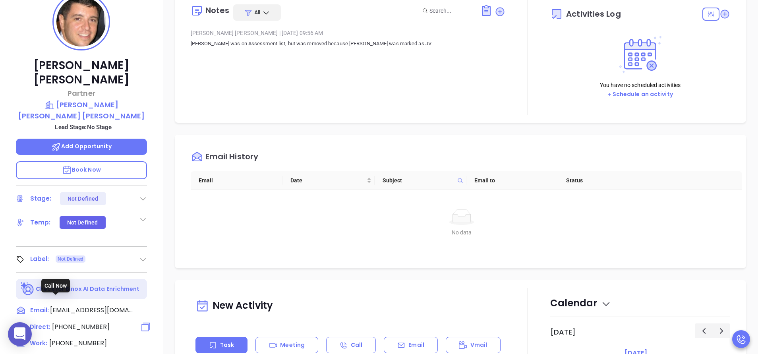
click at [73, 322] on span "(718) 836-1100" at bounding box center [81, 326] width 58 height 9
type input "(718) 836-1100"
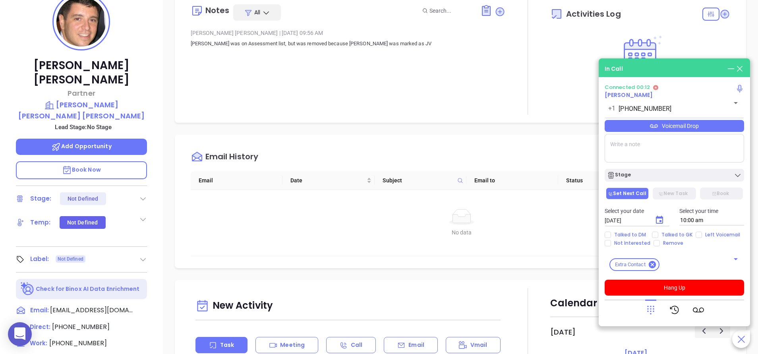
click at [654, 305] on icon at bounding box center [650, 309] width 11 height 11
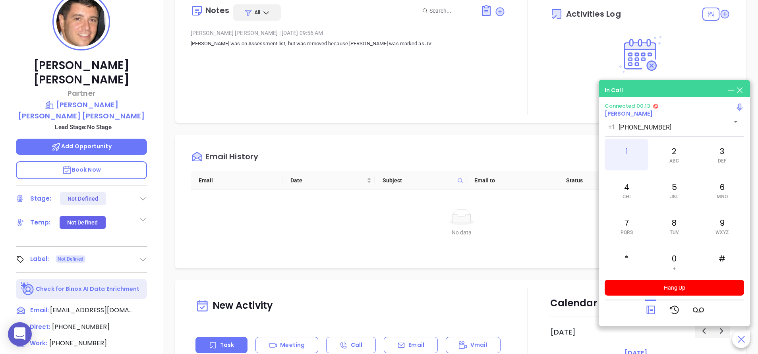
click at [627, 146] on div "1" at bounding box center [627, 155] width 44 height 32
click at [625, 185] on div "4 GHI" at bounding box center [627, 190] width 44 height 32
click at [716, 186] on div "6 MNO" at bounding box center [722, 190] width 44 height 32
drag, startPoint x: 716, startPoint y: 186, endPoint x: 628, endPoint y: 151, distance: 94.9
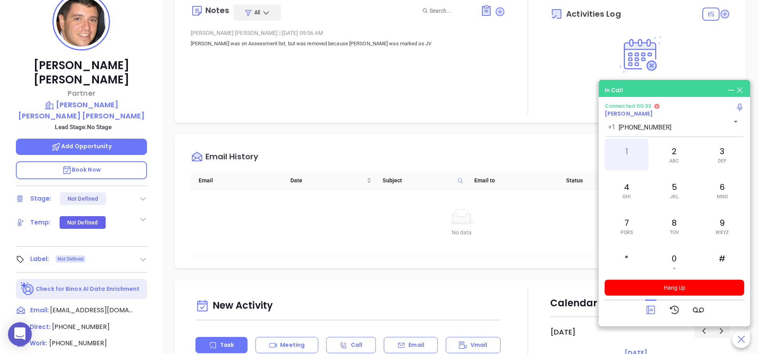
click at [628, 151] on div "1" at bounding box center [627, 155] width 44 height 32
click at [630, 151] on div "1" at bounding box center [627, 155] width 44 height 32
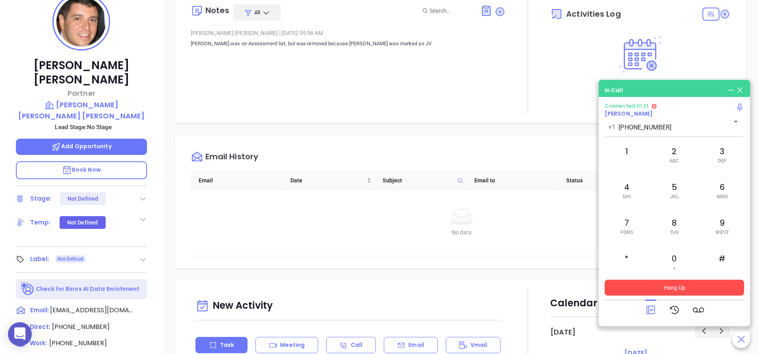
click at [707, 286] on button "Hang Up" at bounding box center [674, 288] width 139 height 16
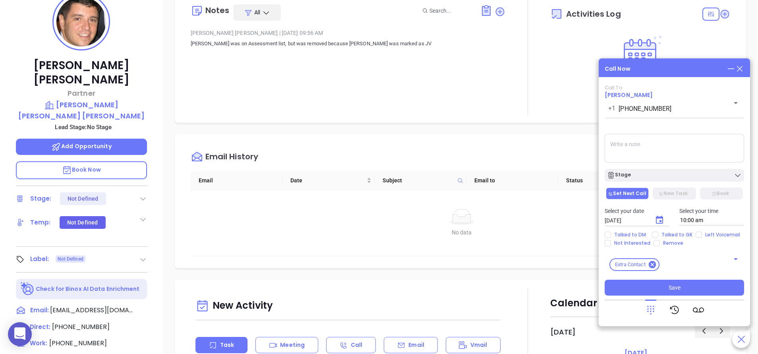
click at [741, 67] on icon at bounding box center [739, 68] width 9 height 9
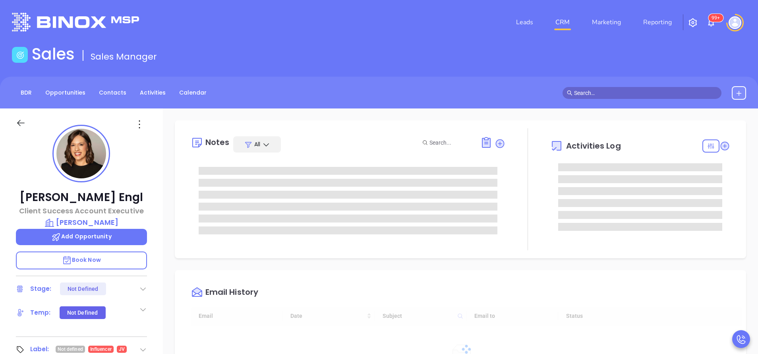
type input "[DATE]"
type input "[PERSON_NAME]"
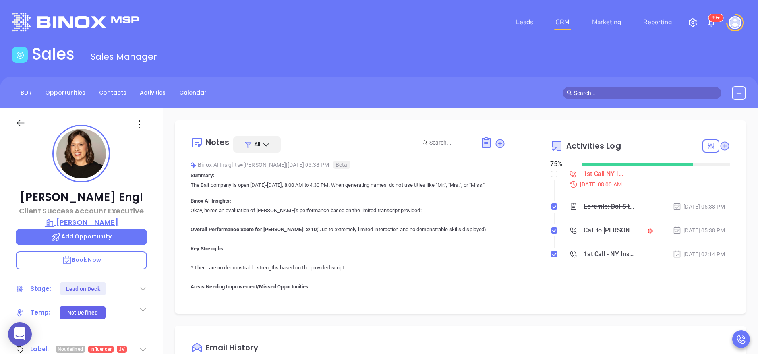
click at [93, 221] on p "[PERSON_NAME]" at bounding box center [81, 222] width 131 height 11
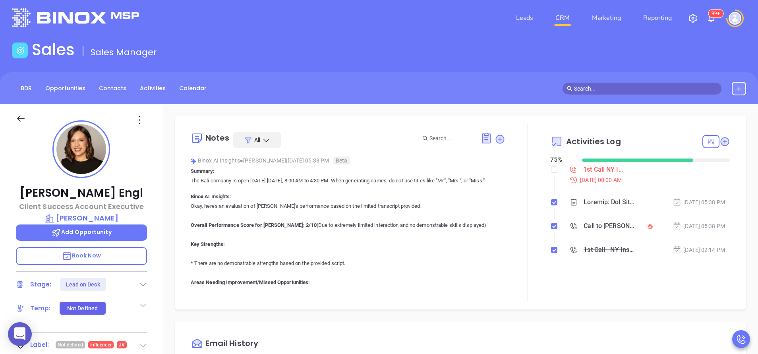
scroll to position [0, 0]
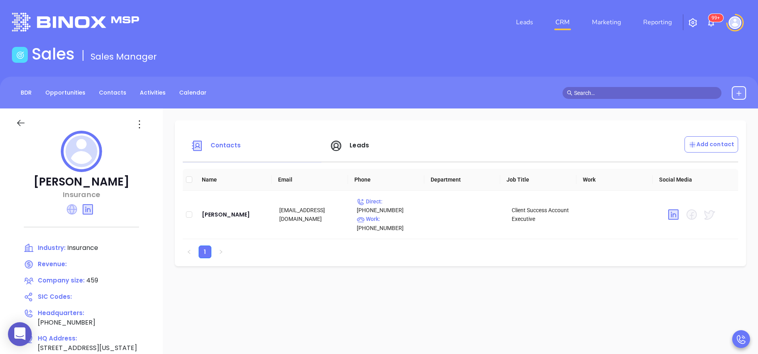
click at [74, 208] on icon at bounding box center [72, 209] width 10 height 10
click at [367, 143] on div "Leads" at bounding box center [394, 145] width 139 height 19
click at [352, 142] on span "Leads" at bounding box center [359, 145] width 19 height 8
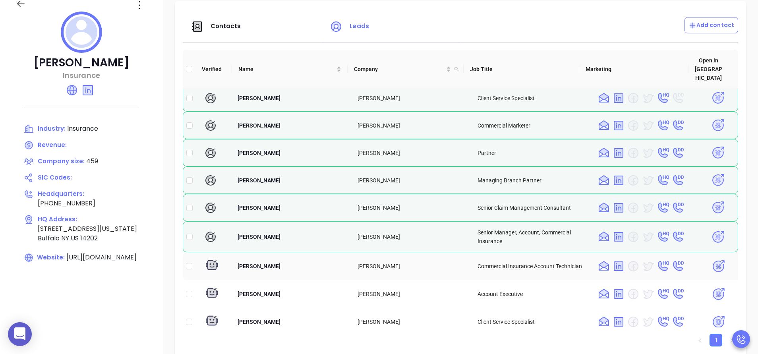
scroll to position [747, 0]
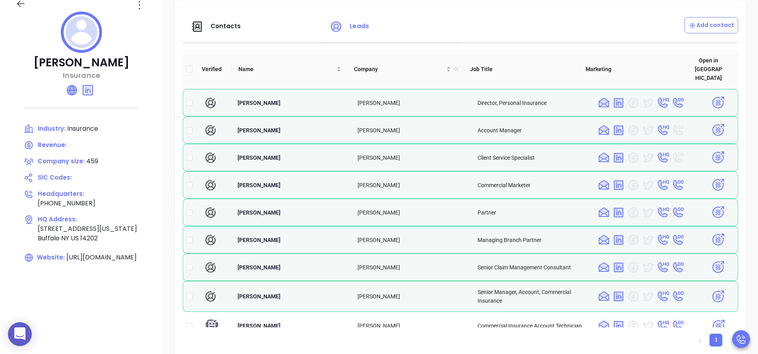
click at [72, 91] on icon at bounding box center [72, 90] width 10 height 10
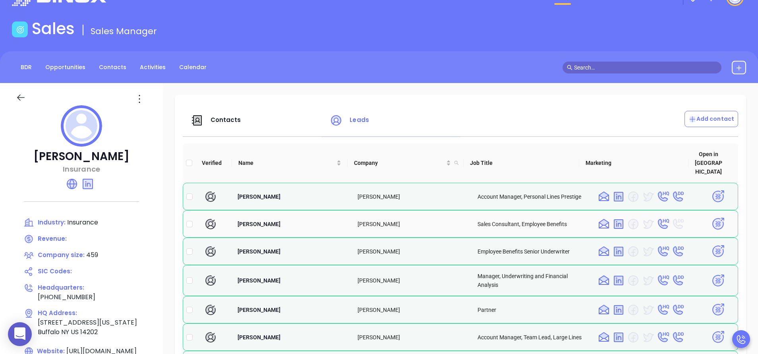
scroll to position [0, 0]
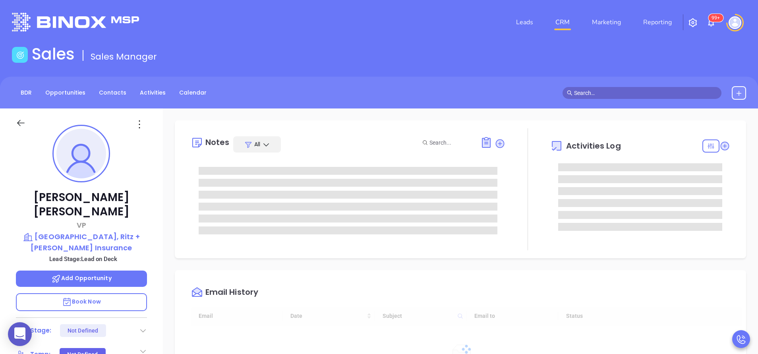
type input "[DATE]"
type input "[PERSON_NAME]"
type input "[DATE]"
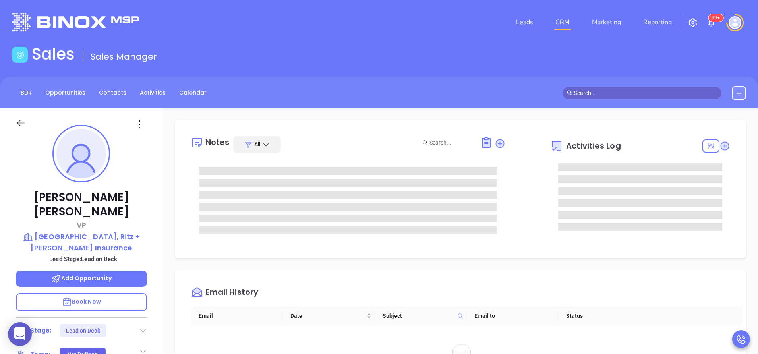
type input "[PERSON_NAME]"
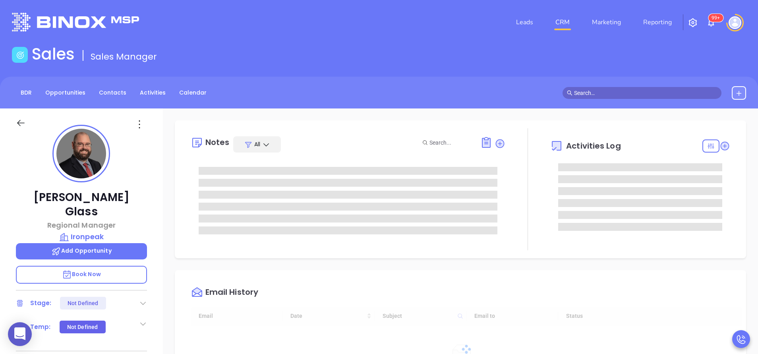
type input "[DATE]"
type input "[PERSON_NAME]"
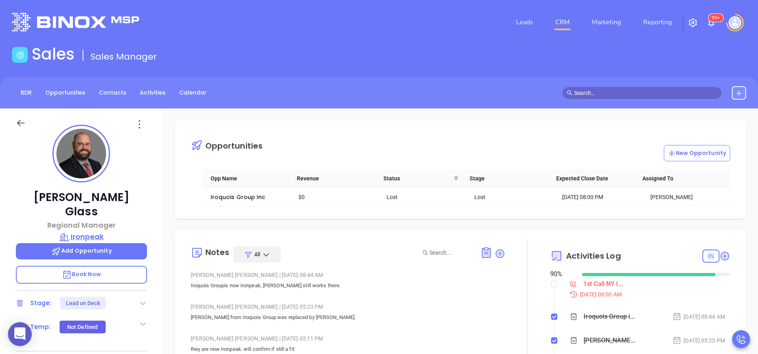
click at [97, 231] on p "Ironpeak" at bounding box center [81, 236] width 131 height 11
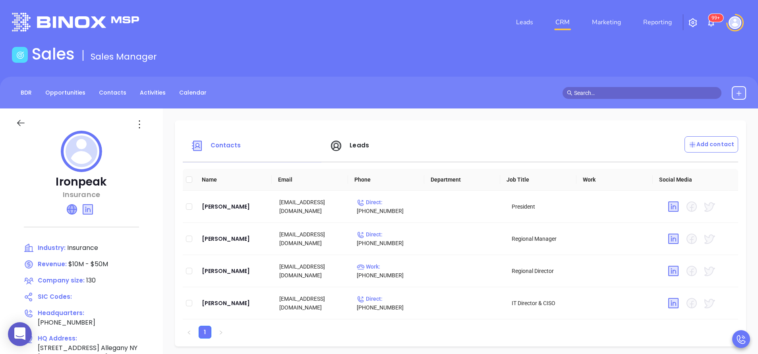
click at [72, 209] on icon at bounding box center [72, 210] width 10 height 10
click at [230, 143] on span "Contacts" at bounding box center [226, 145] width 31 height 8
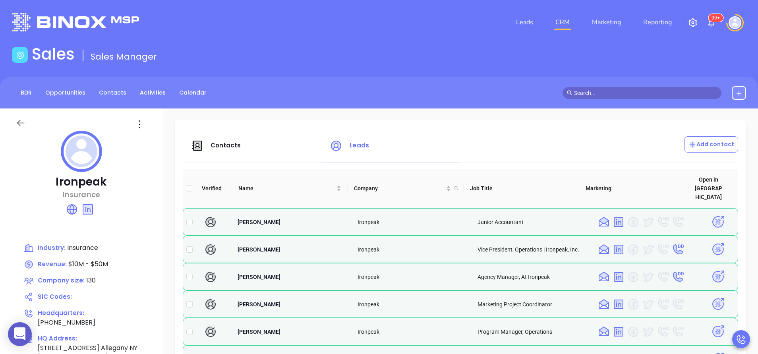
click at [222, 140] on div "Contacts" at bounding box center [255, 145] width 139 height 19
click at [224, 145] on span "Contacts" at bounding box center [226, 145] width 31 height 8
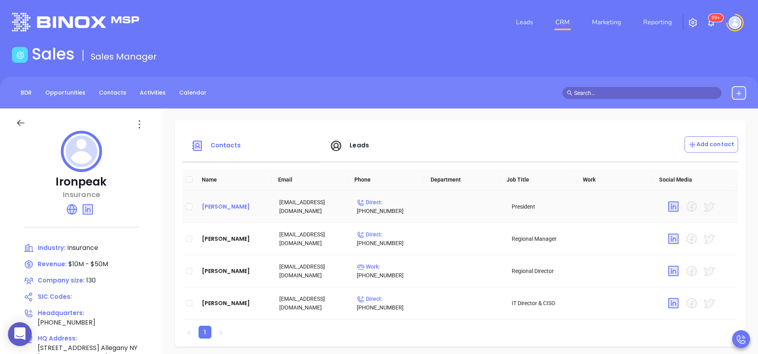
click at [231, 206] on div "[PERSON_NAME]" at bounding box center [234, 207] width 65 height 10
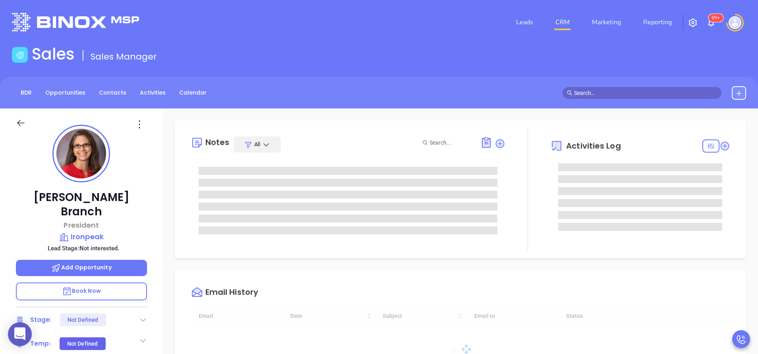
type input "[DATE]"
type input "[PERSON_NAME]"
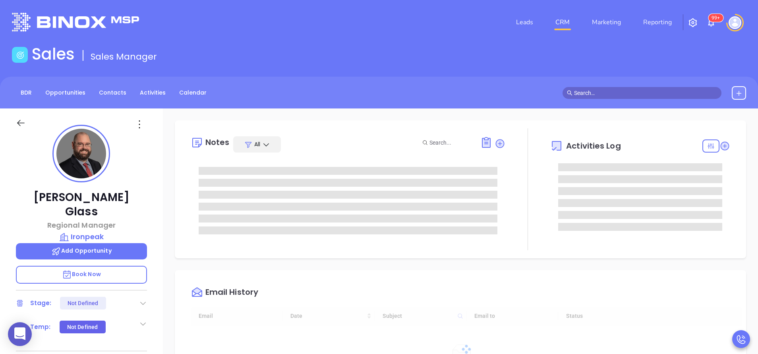
type input "[DATE]"
type input "[PERSON_NAME]"
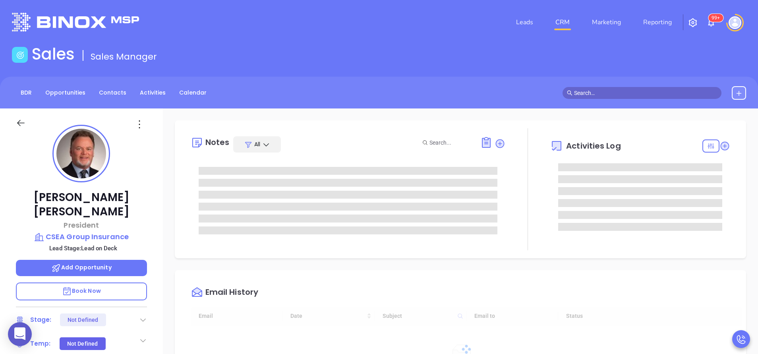
type input "[DATE]"
type input "[PERSON_NAME]"
type input "[DATE]"
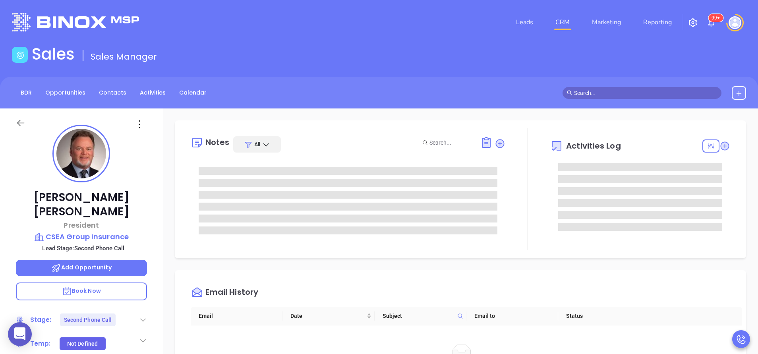
type input "[PERSON_NAME]"
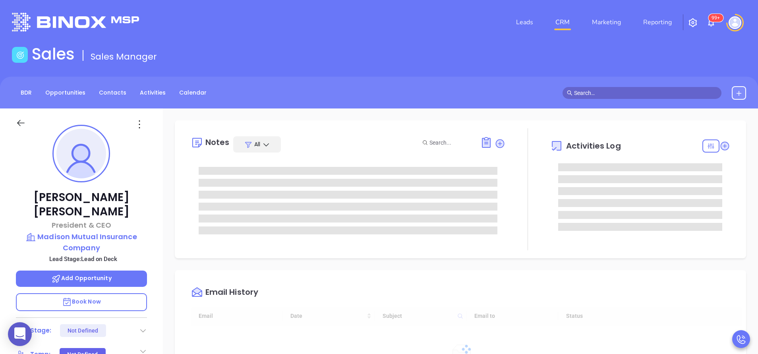
type input "09/12/2025"
type input "[PERSON_NAME]"
type input "[DATE]"
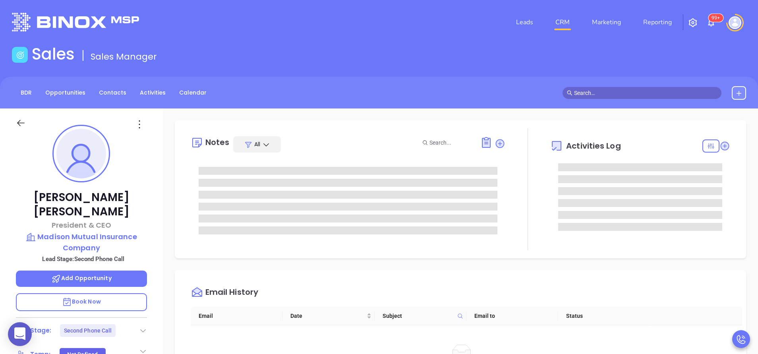
type input "[PERSON_NAME]"
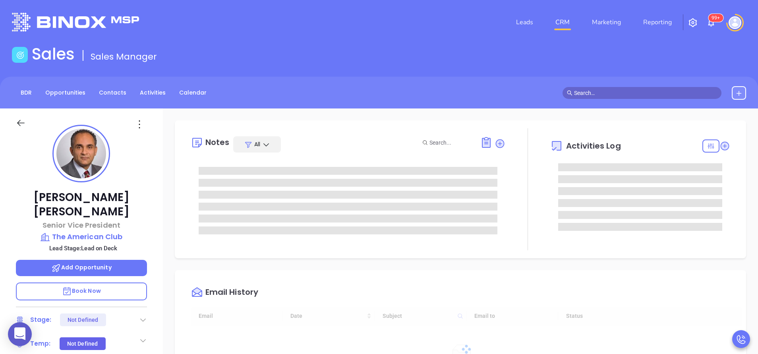
type input "[DATE]"
type input "[PERSON_NAME]"
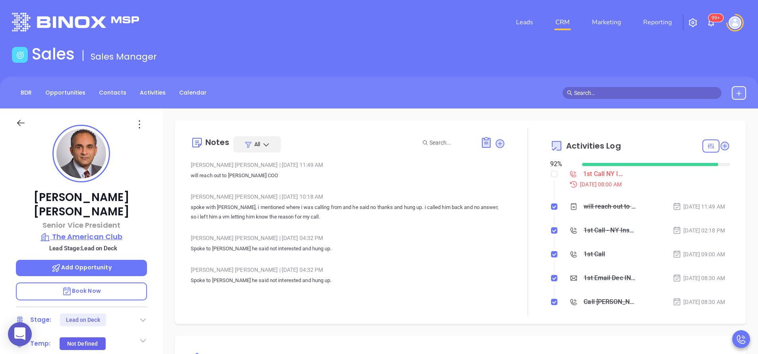
click at [82, 231] on p "The American Club" at bounding box center [81, 236] width 131 height 11
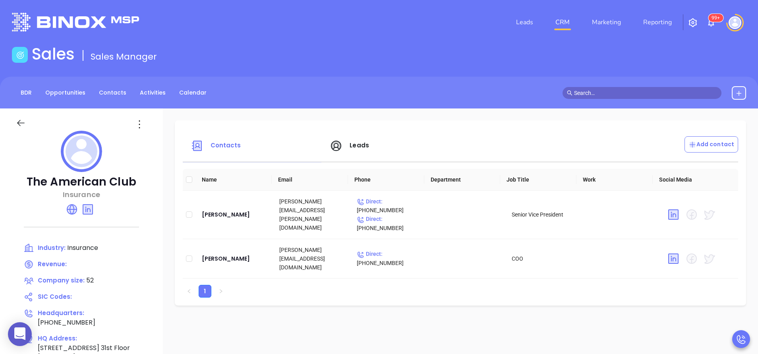
click at [361, 146] on span "Leads" at bounding box center [359, 145] width 19 height 8
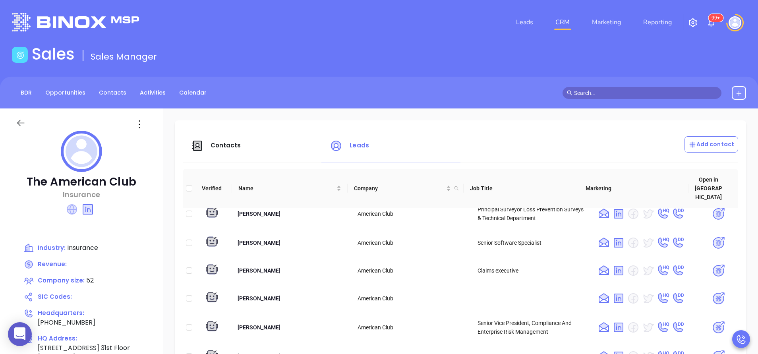
click at [76, 209] on icon at bounding box center [72, 209] width 10 height 10
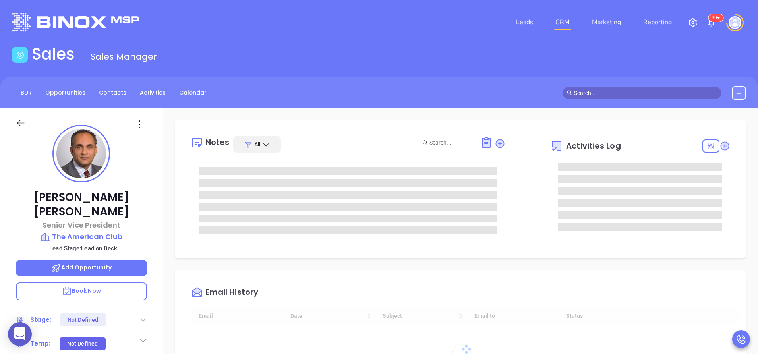
type input "[DATE]"
type input "[PERSON_NAME]"
type input "[DATE]"
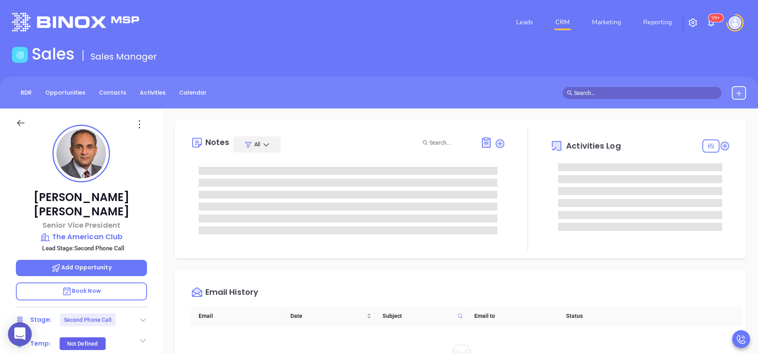
type input "[PERSON_NAME]"
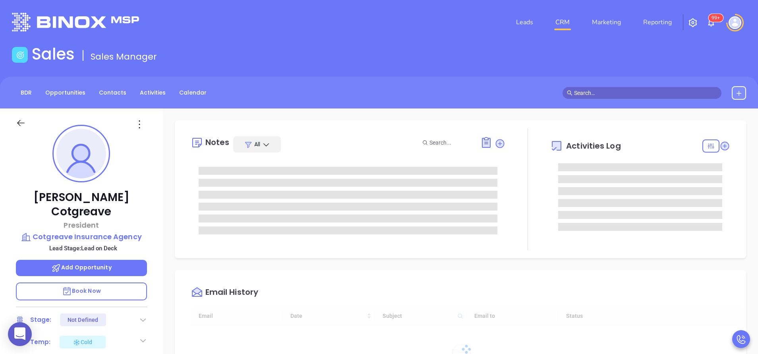
type input "[DATE]"
type input "[PERSON_NAME]"
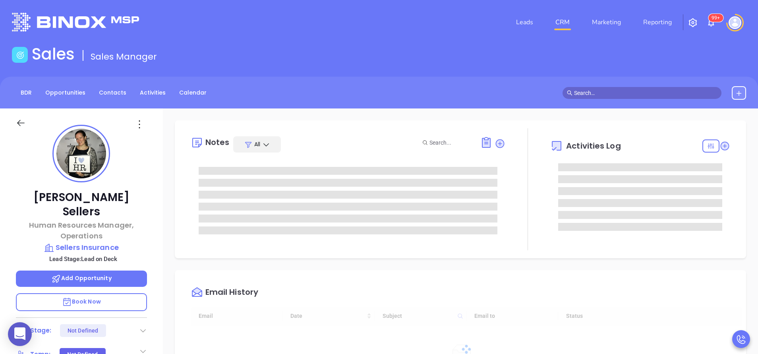
type input "[DATE]"
type input "[PERSON_NAME]"
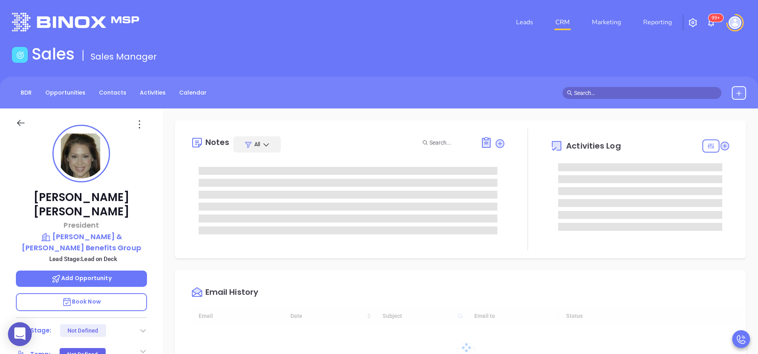
type input "[DATE]"
type input "[PERSON_NAME]"
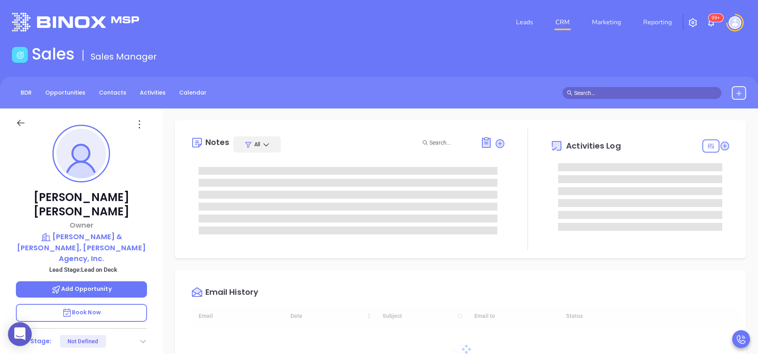
scroll to position [231, 0]
type input "[PERSON_NAME]"
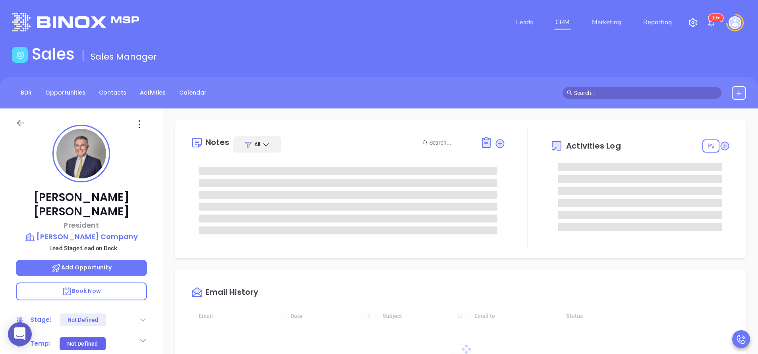
type input "[DATE]"
type input "[PERSON_NAME]"
type input "[DATE]"
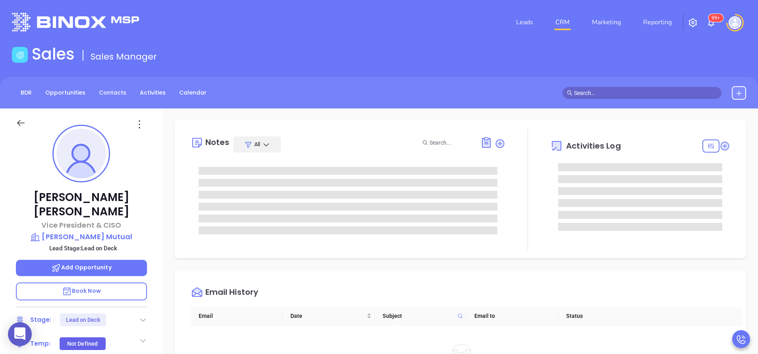
type input "[PERSON_NAME]"
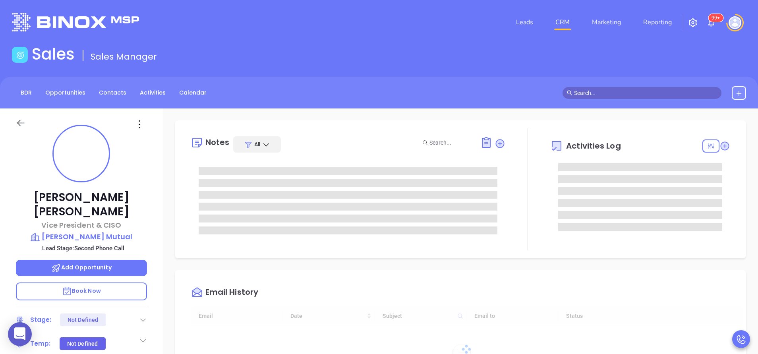
type input "[DATE]"
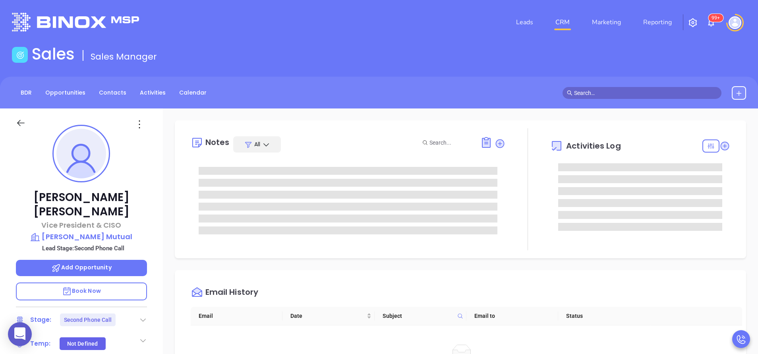
type input "[PERSON_NAME]"
type input "[DATE]"
type input "[PERSON_NAME]"
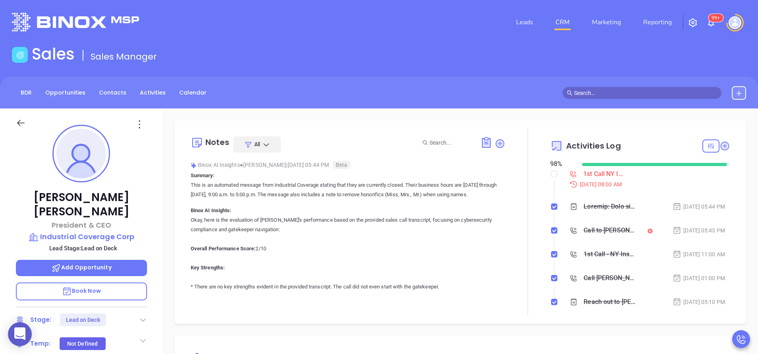
scroll to position [231, 0]
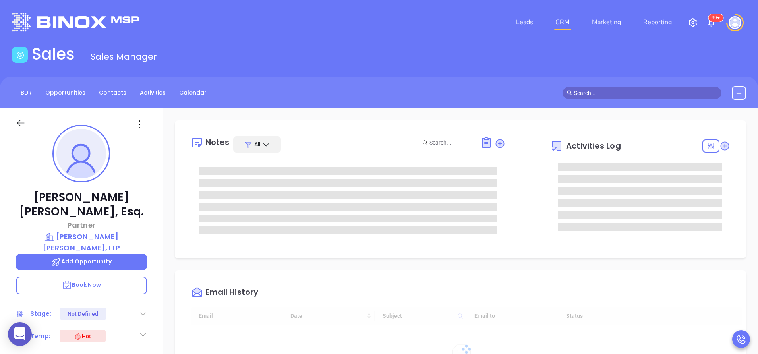
type input "[DATE]"
type input "[PERSON_NAME]"
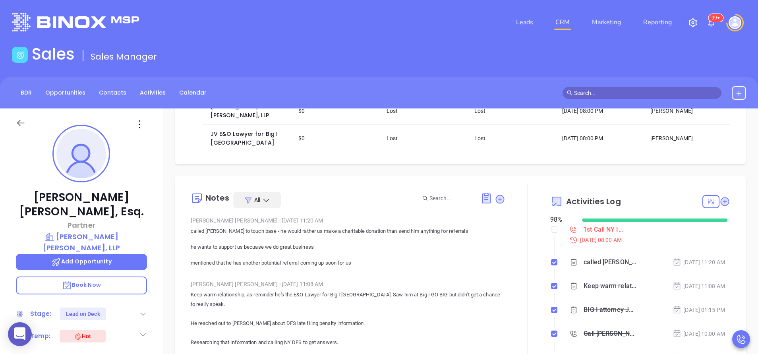
scroll to position [119, 0]
